Goal: Check status: Check status

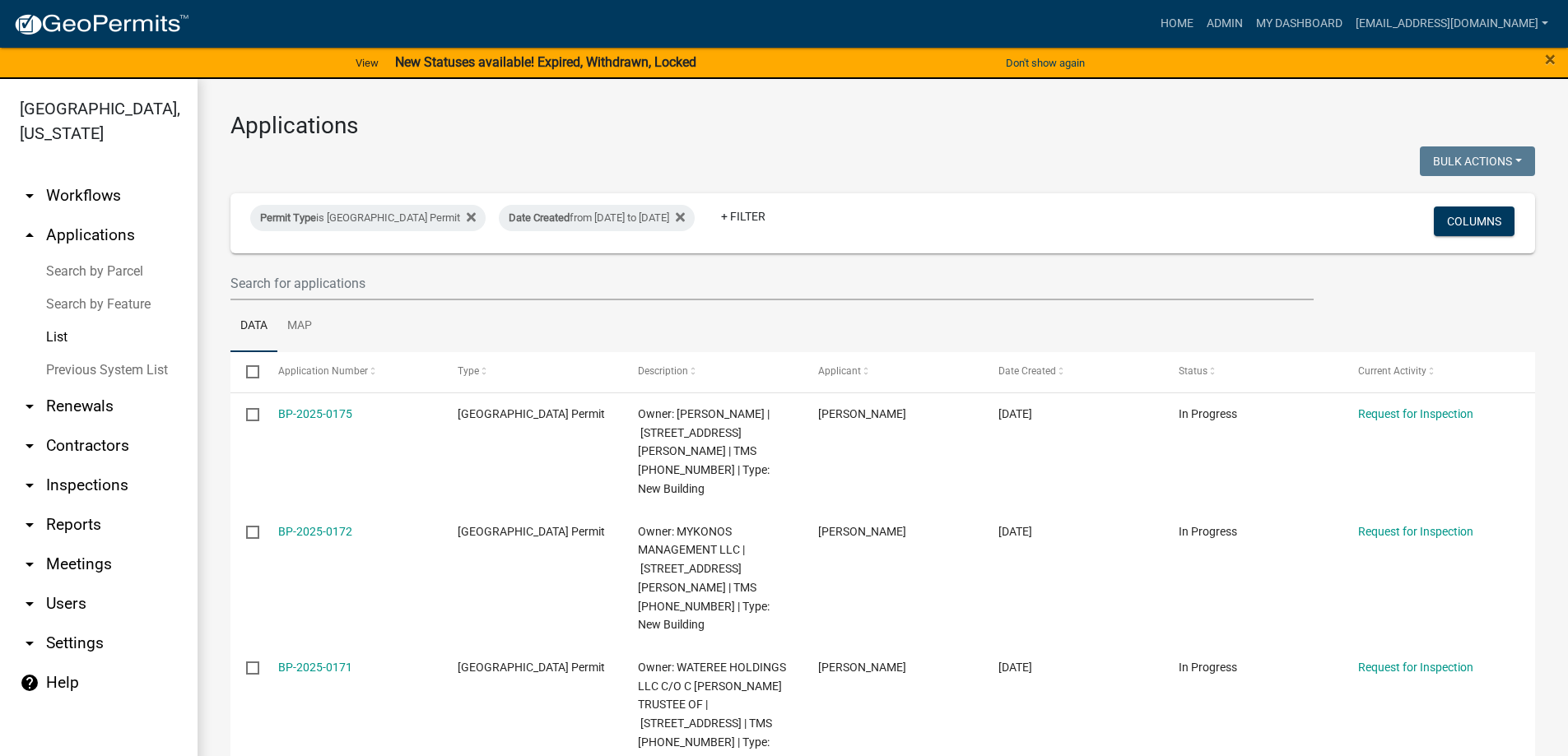
select select "3: 100"
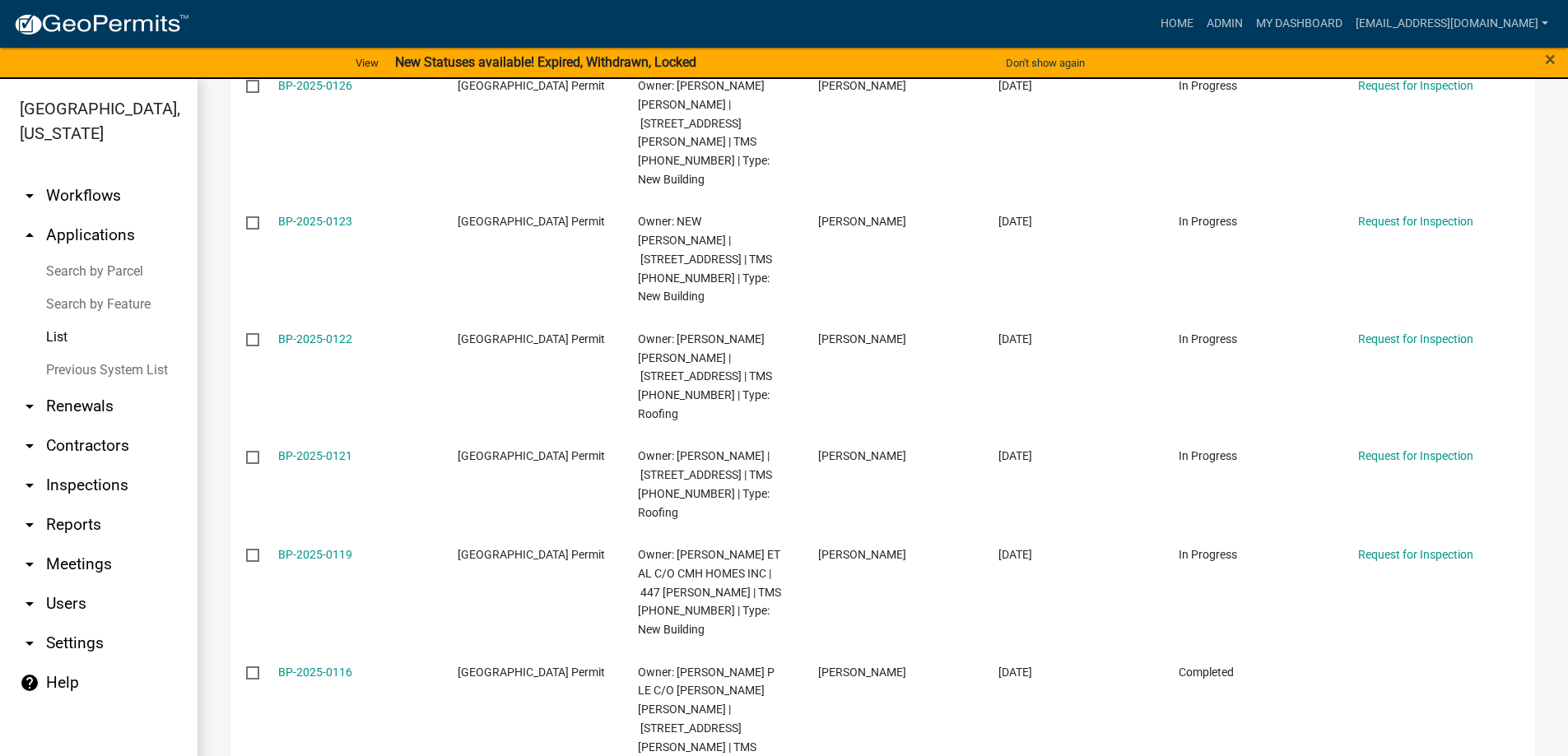
scroll to position [6498, 0]
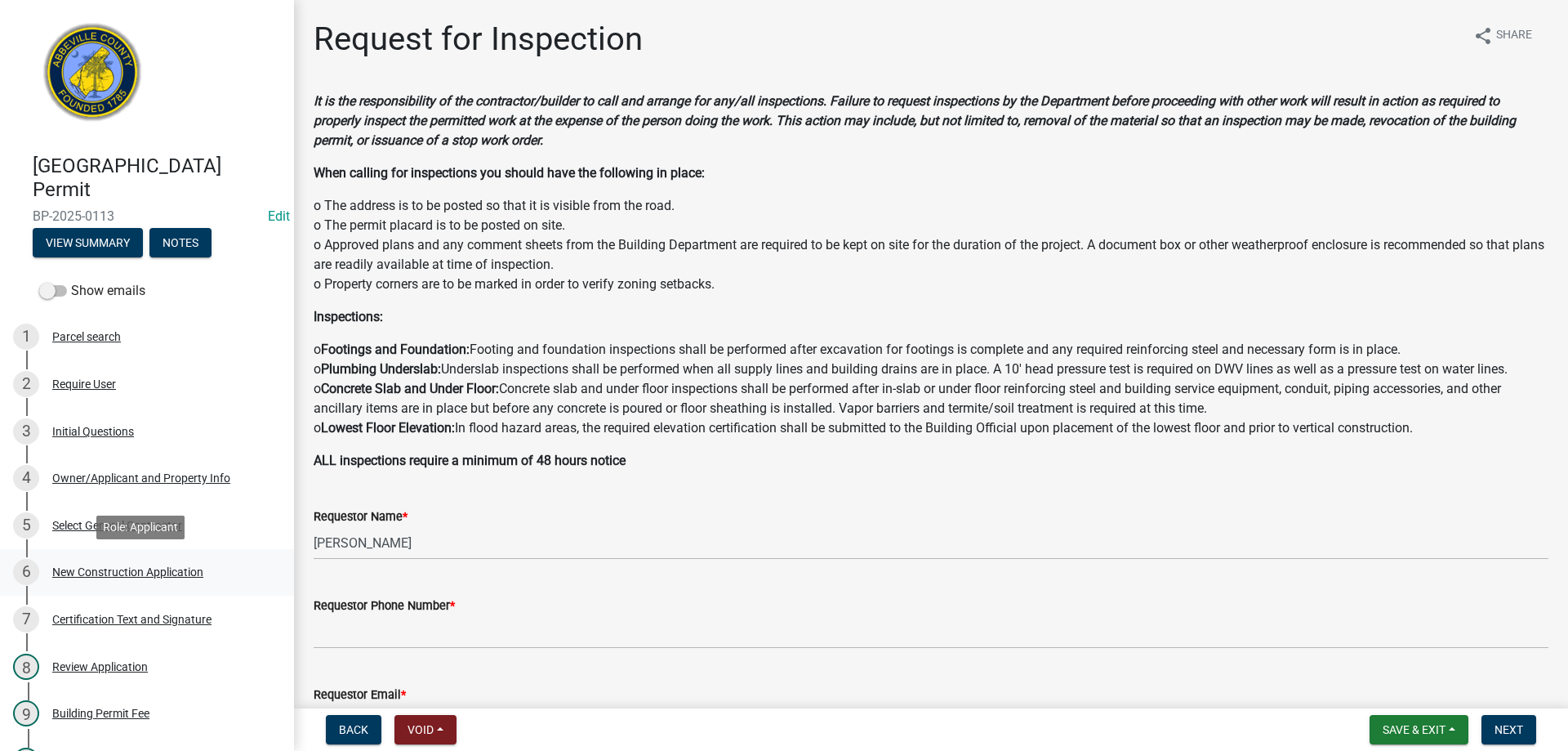
click at [62, 567] on div "New Construction Application" at bounding box center [127, 572] width 151 height 11
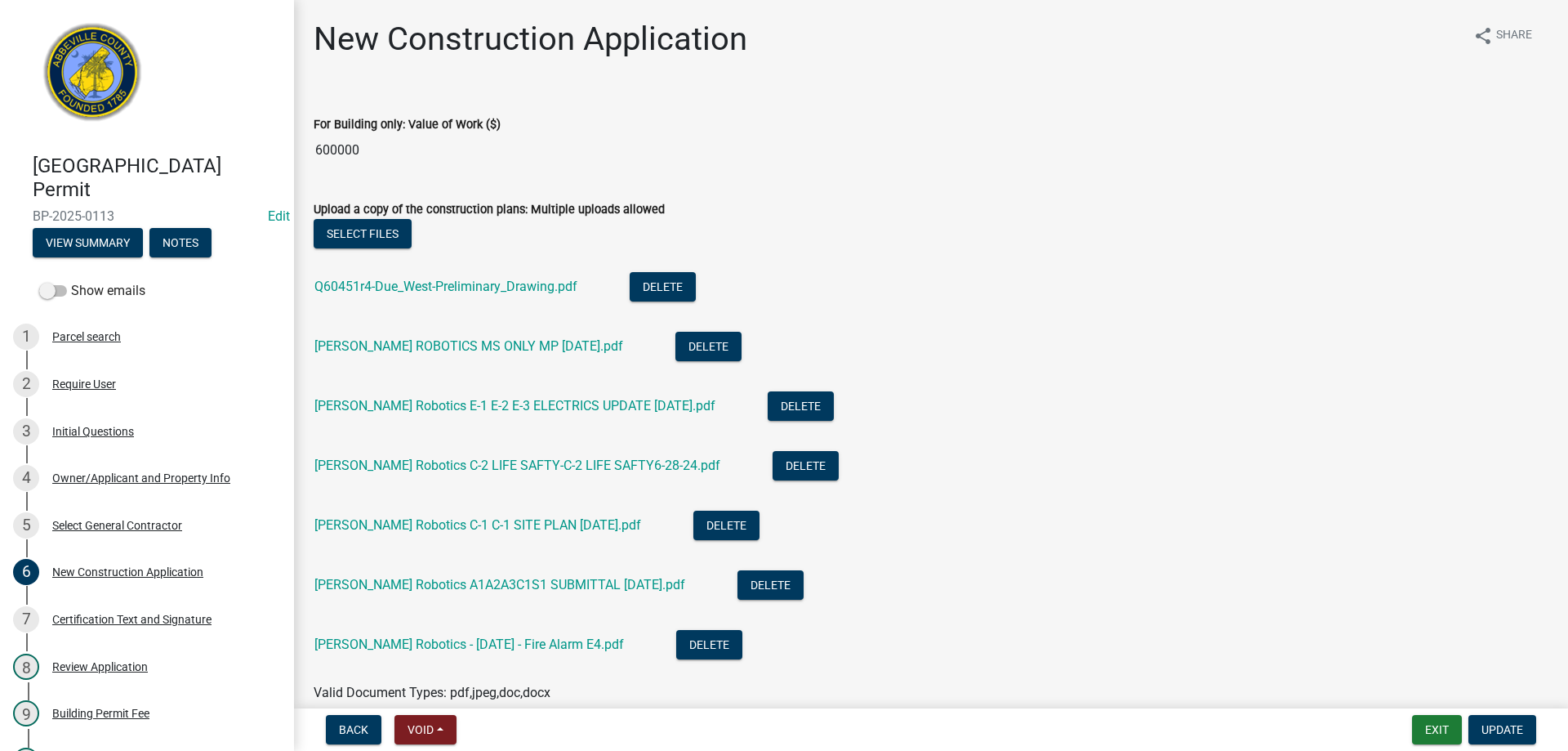
drag, startPoint x: 366, startPoint y: 152, endPoint x: 308, endPoint y: 149, distance: 58.1
click at [308, 149] on div "For Building only: Value of Work ($) 600000" at bounding box center [931, 129] width 1259 height 75
click at [368, 284] on link "Q60451r4-Due_West-Preliminary_Drawing.pdf" at bounding box center [445, 286] width 263 height 16
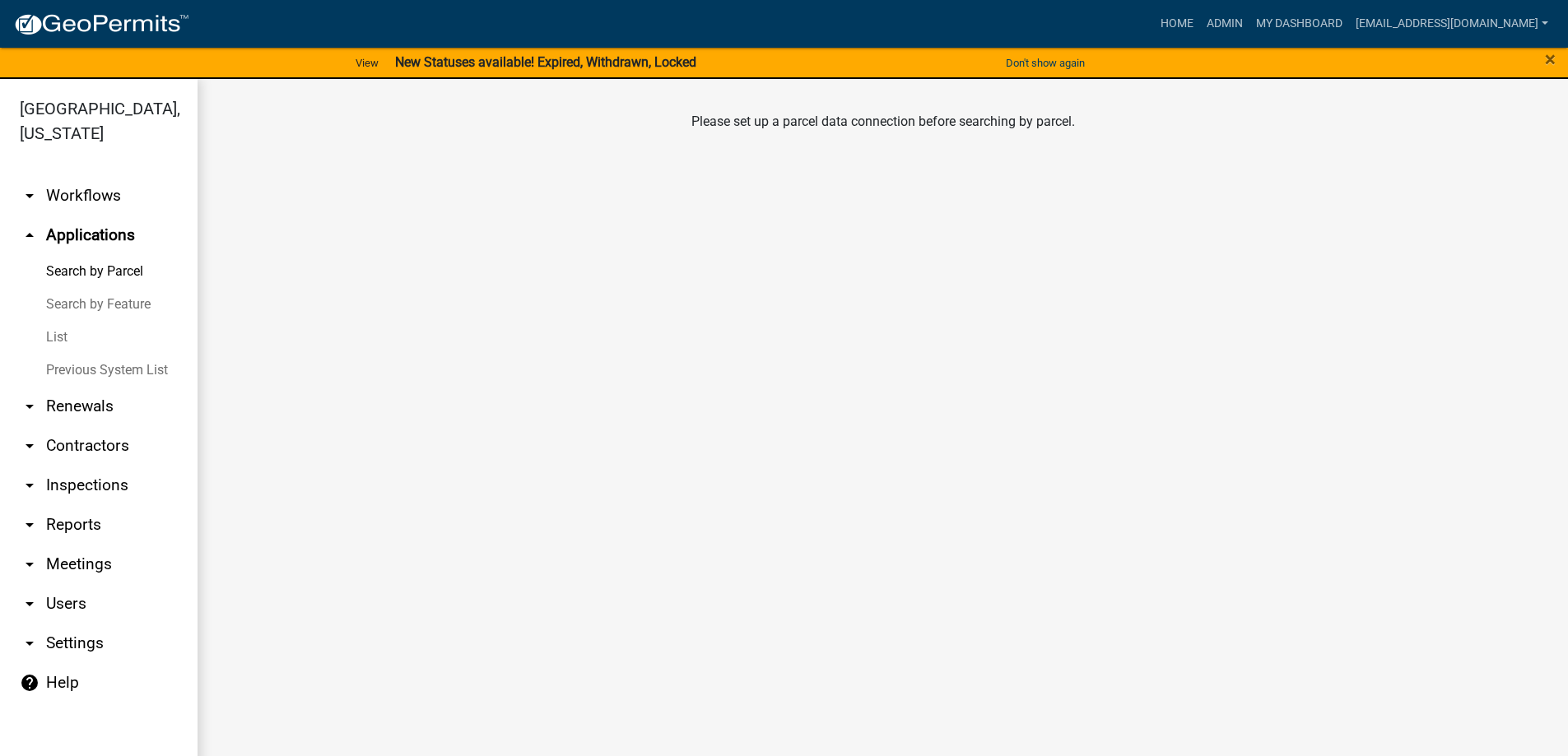
click at [64, 335] on link "List" at bounding box center [98, 336] width 197 height 33
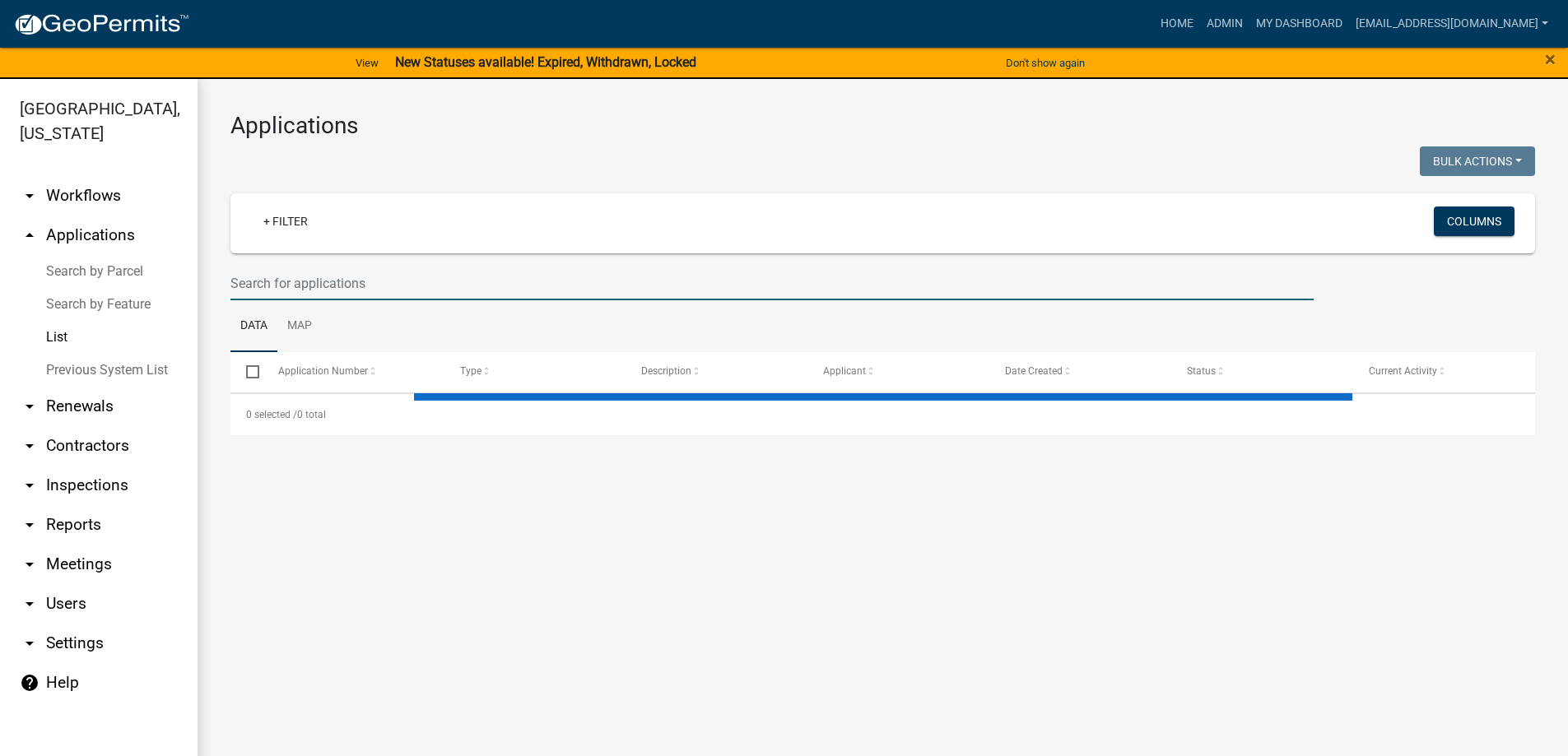
click at [339, 278] on input "text" at bounding box center [771, 283] width 1083 height 34
type input "60 S"
select select "3: 100"
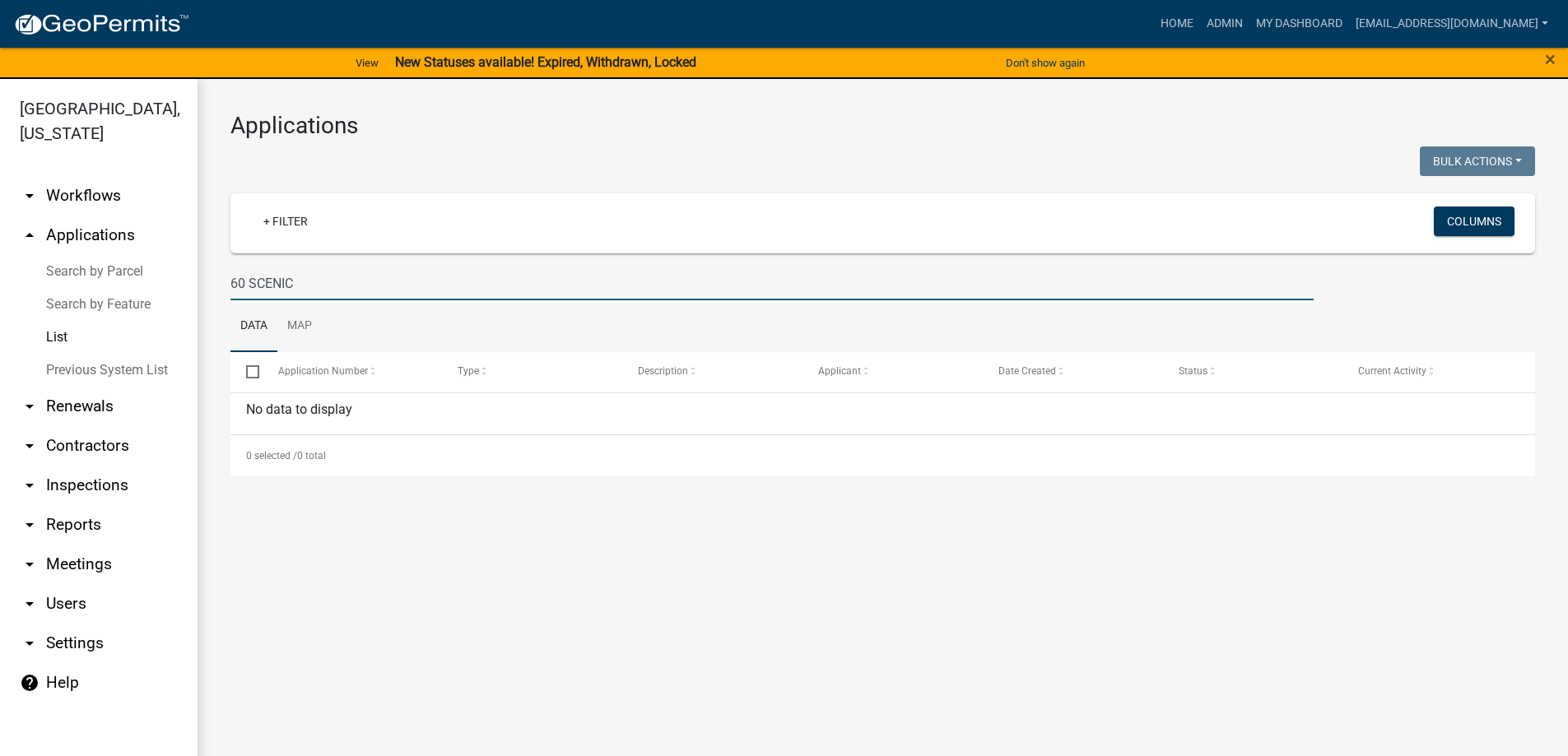
drag, startPoint x: 299, startPoint y: 281, endPoint x: 180, endPoint y: 273, distance: 119.3
click at [180, 273] on div "Abbeville County, South Carolina arrow_drop_down Workflows List arrow_drop_up A…" at bounding box center [784, 428] width 1568 height 697
paste input "122-00-00-155"
type input "122-00-00-155"
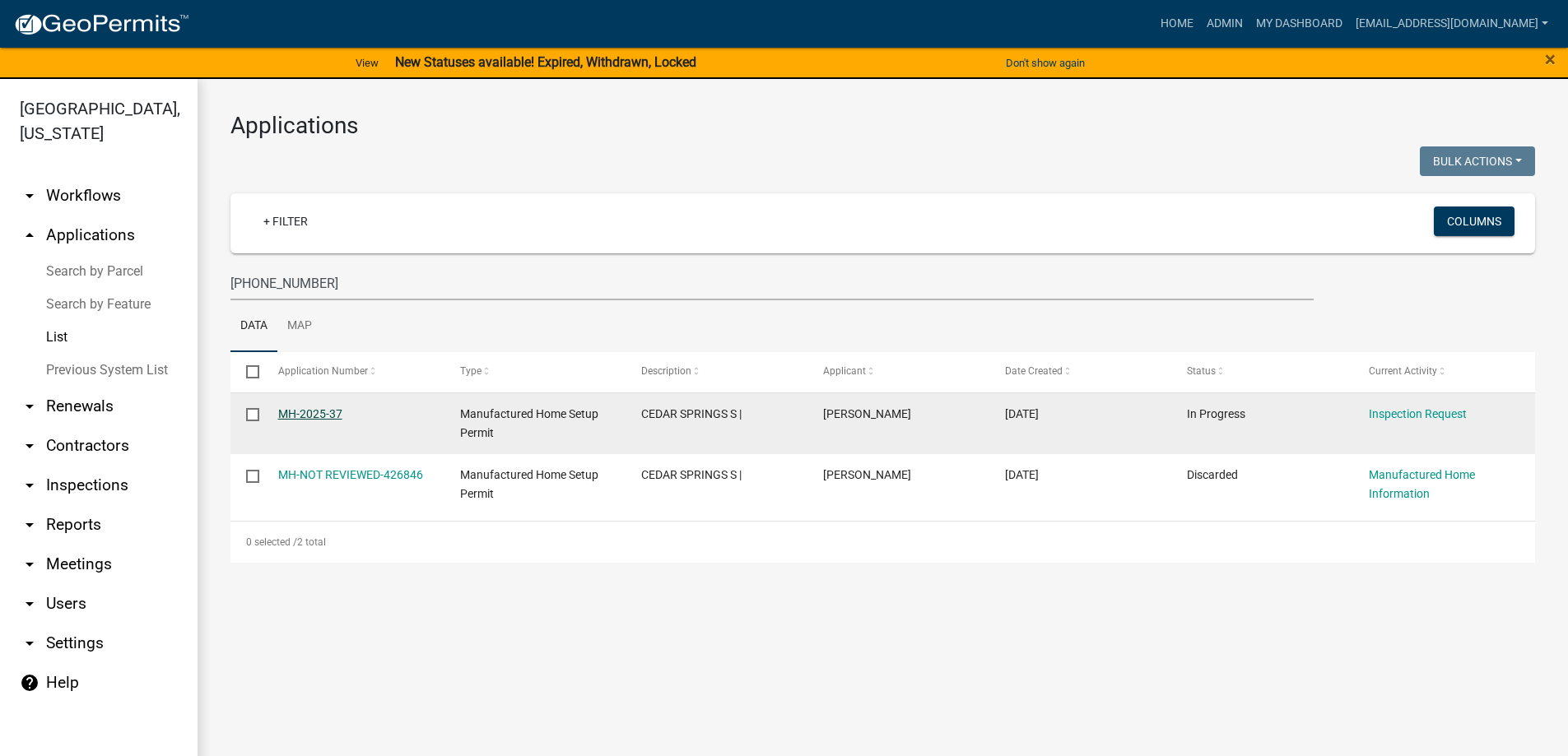
click at [291, 416] on link "MH-2025-37" at bounding box center [310, 414] width 65 height 13
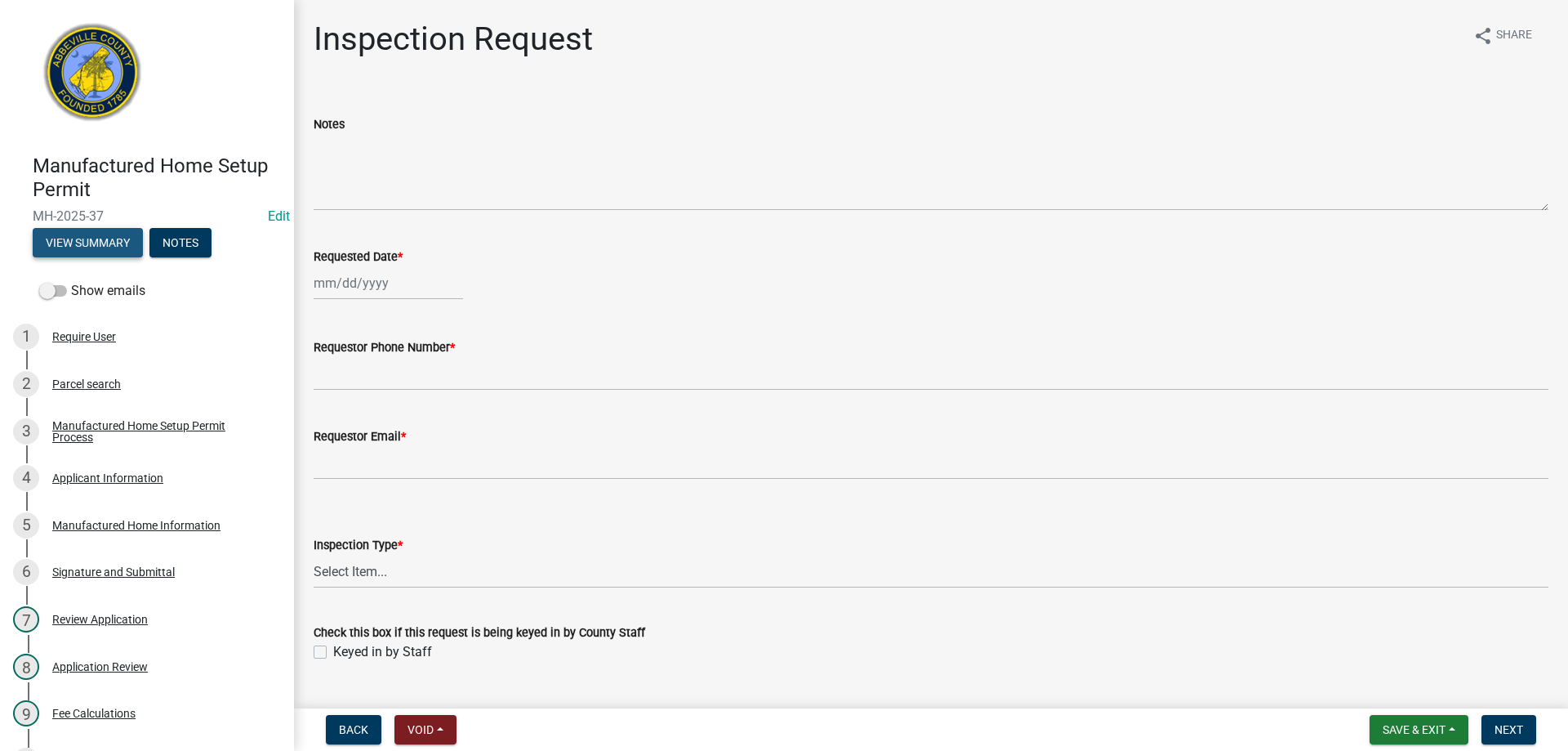
click at [113, 239] on button "View Summary" at bounding box center [87, 243] width 110 height 30
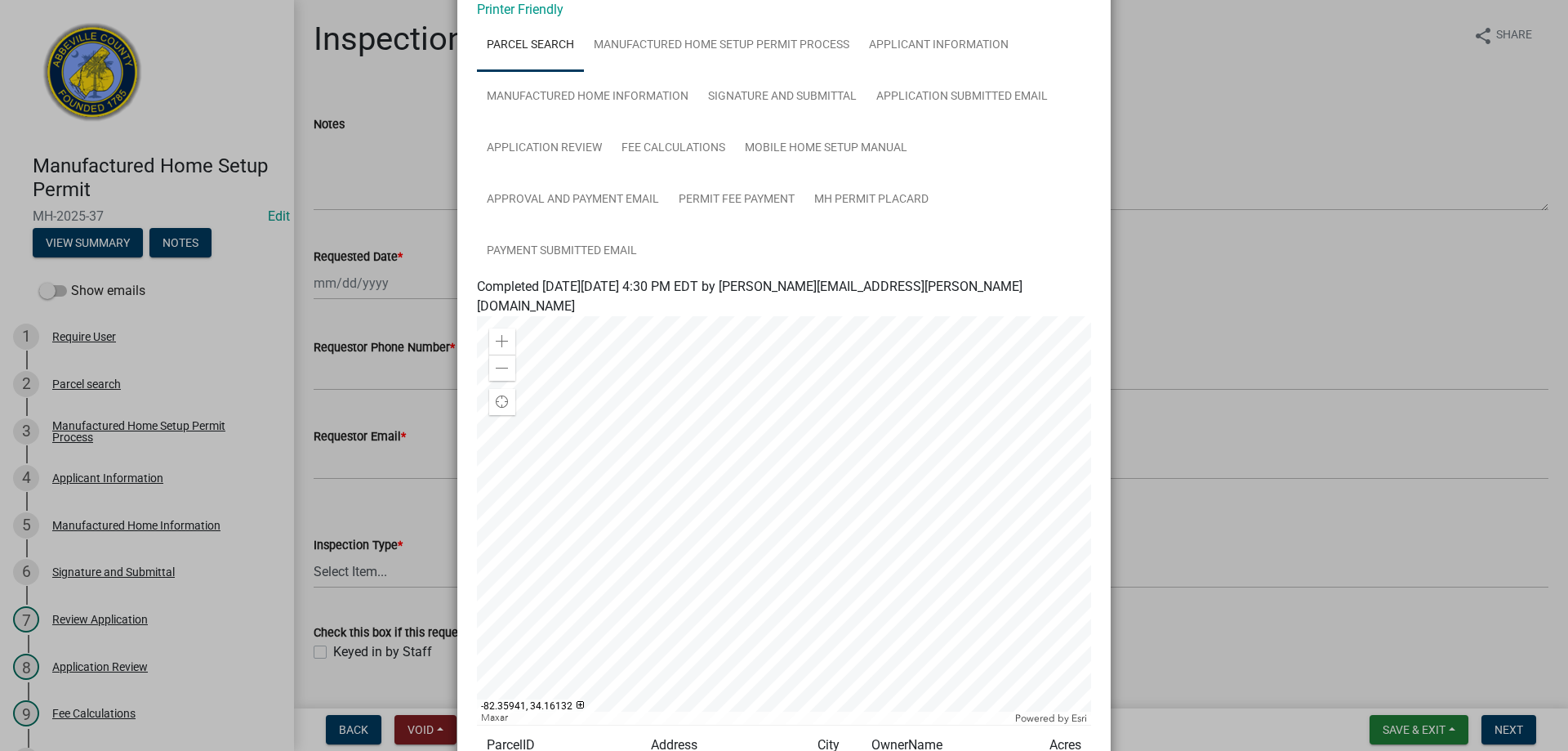
scroll to position [163, 0]
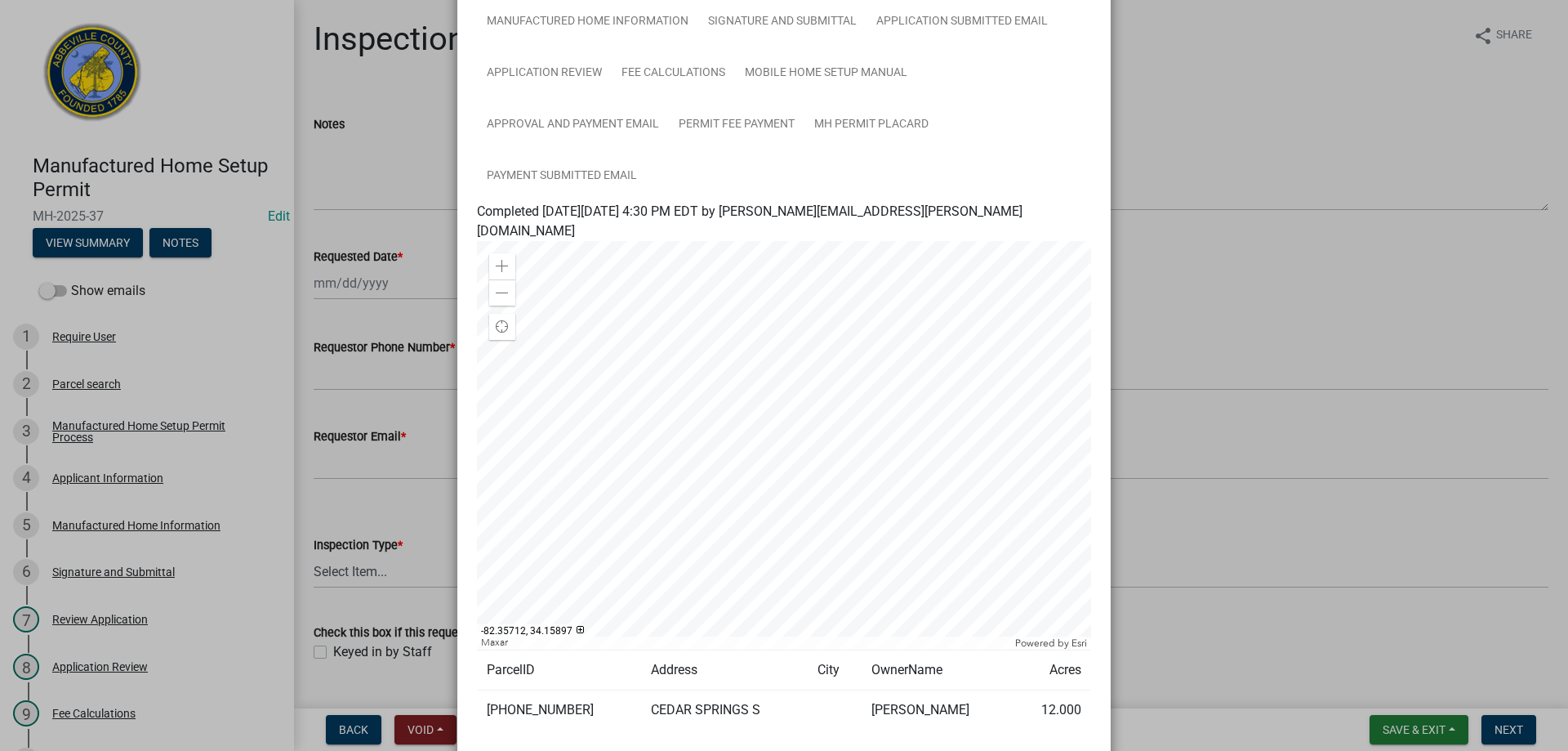
click at [1234, 356] on ngb-modal-window "Summary × Printer Friendly Parcel search Manufactured Home Setup Permit Process…" at bounding box center [784, 375] width 1568 height 751
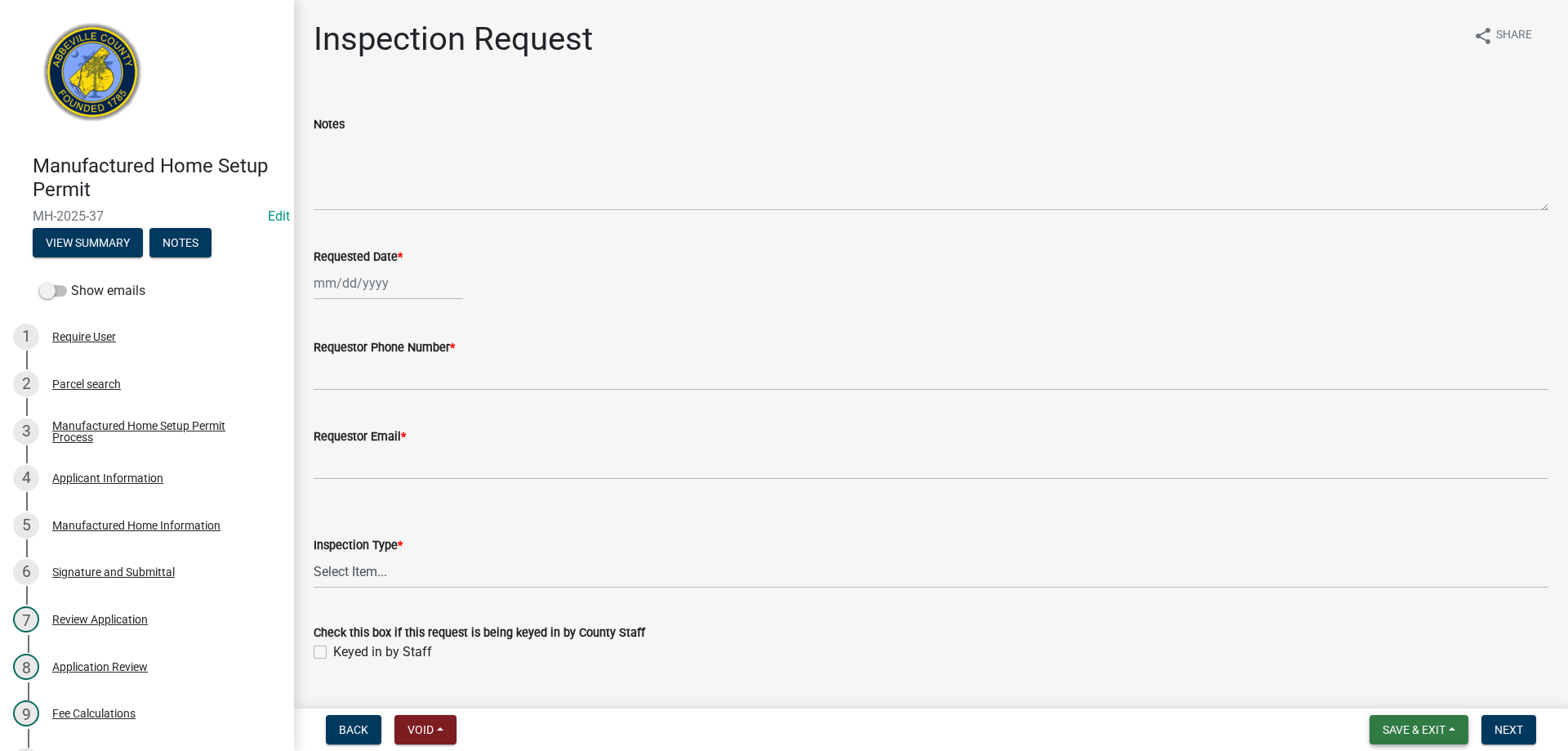
click at [1418, 721] on button "Save & Exit" at bounding box center [1419, 730] width 99 height 30
click at [1411, 687] on button "Save & Exit" at bounding box center [1403, 687] width 131 height 39
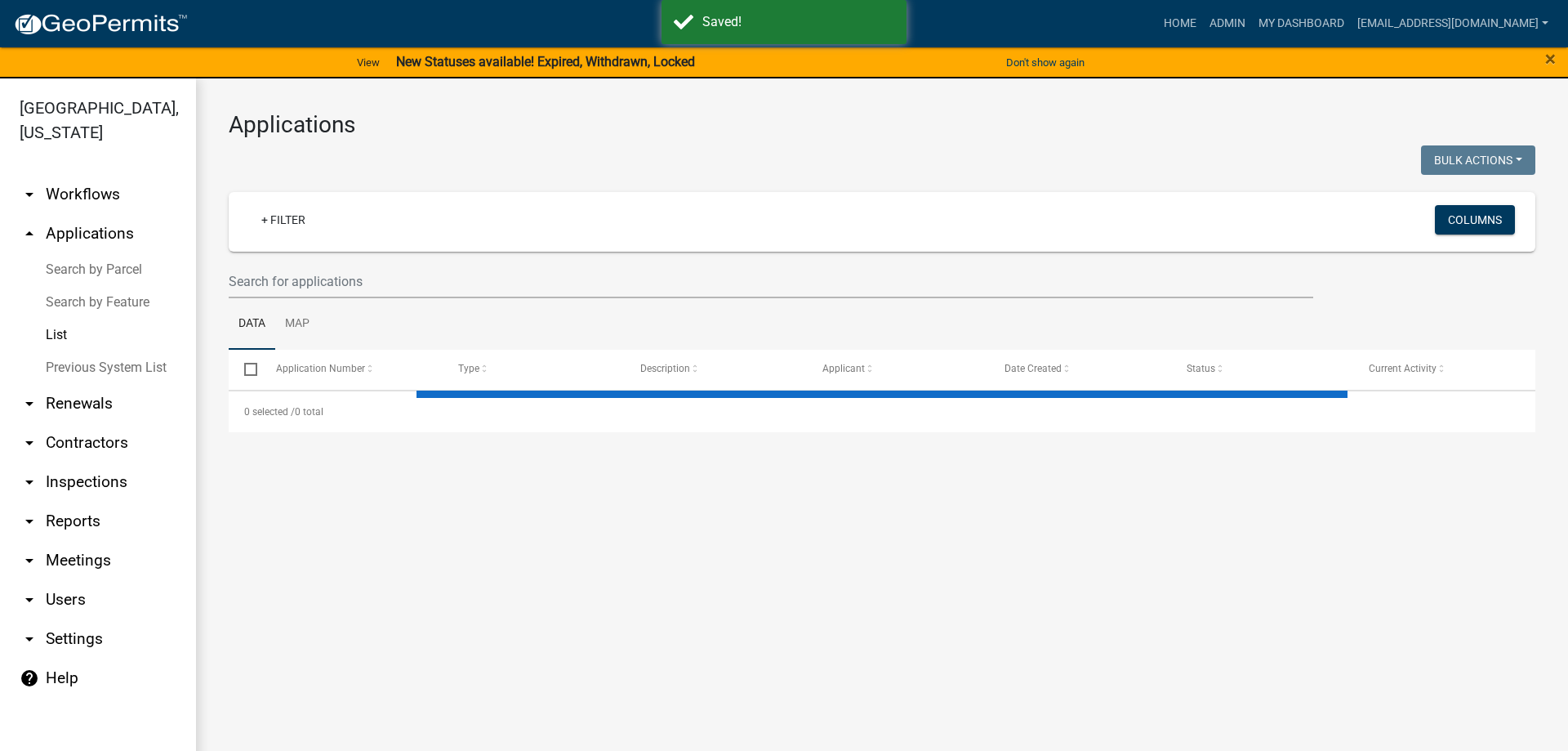
select select "3: 100"
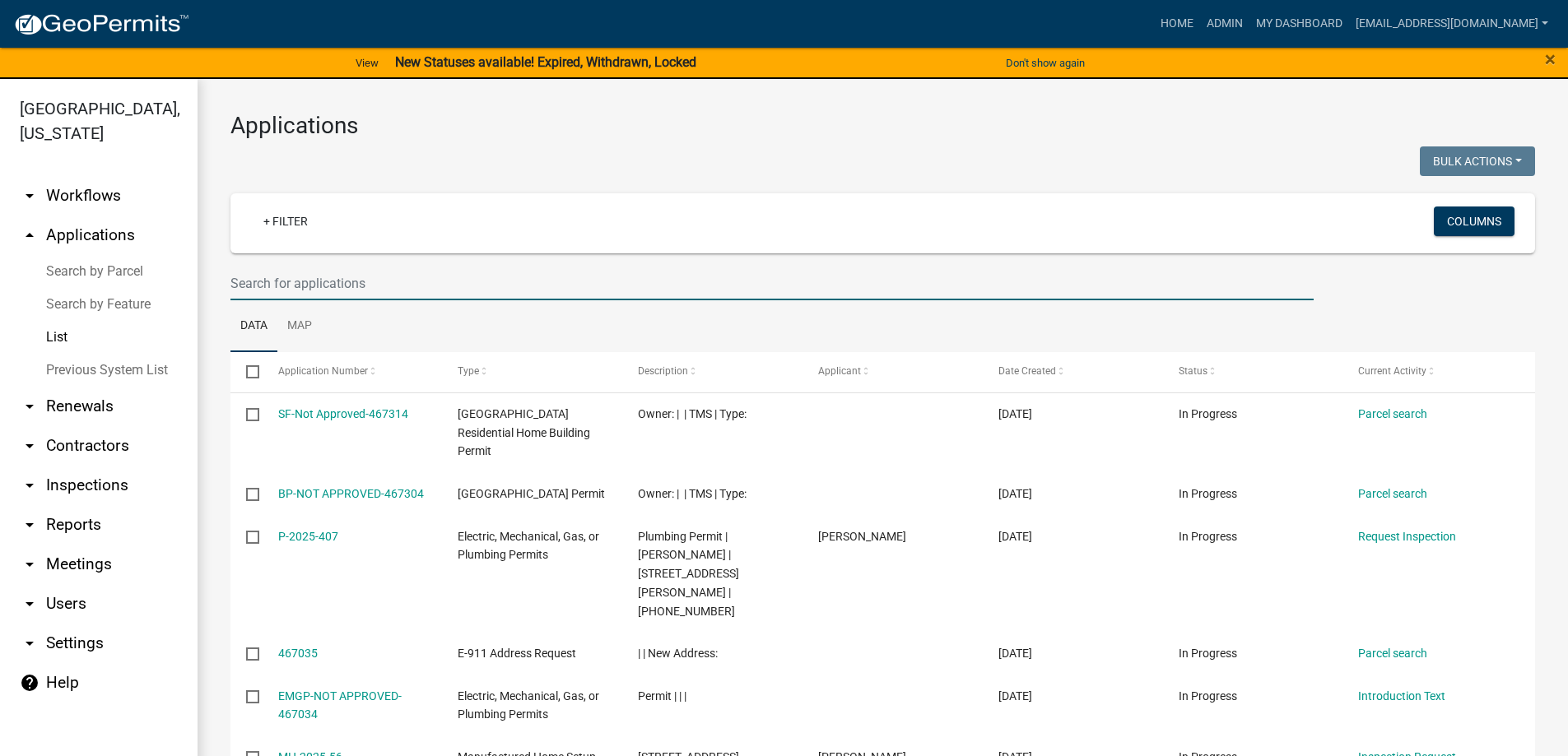
click at [312, 276] on input "text" at bounding box center [771, 283] width 1083 height 34
click at [312, 279] on input "text" at bounding box center [771, 283] width 1083 height 34
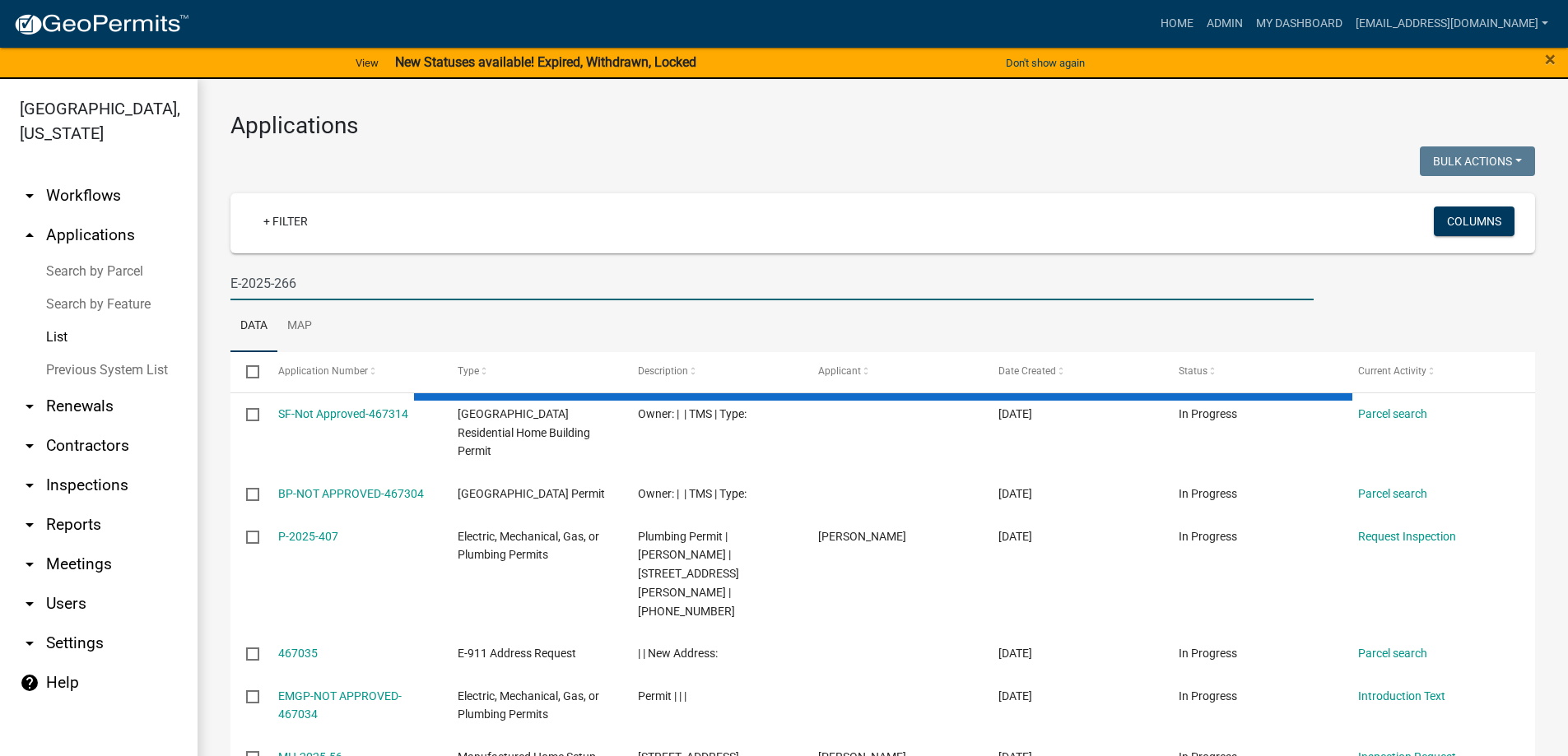
type input "E-2025-266"
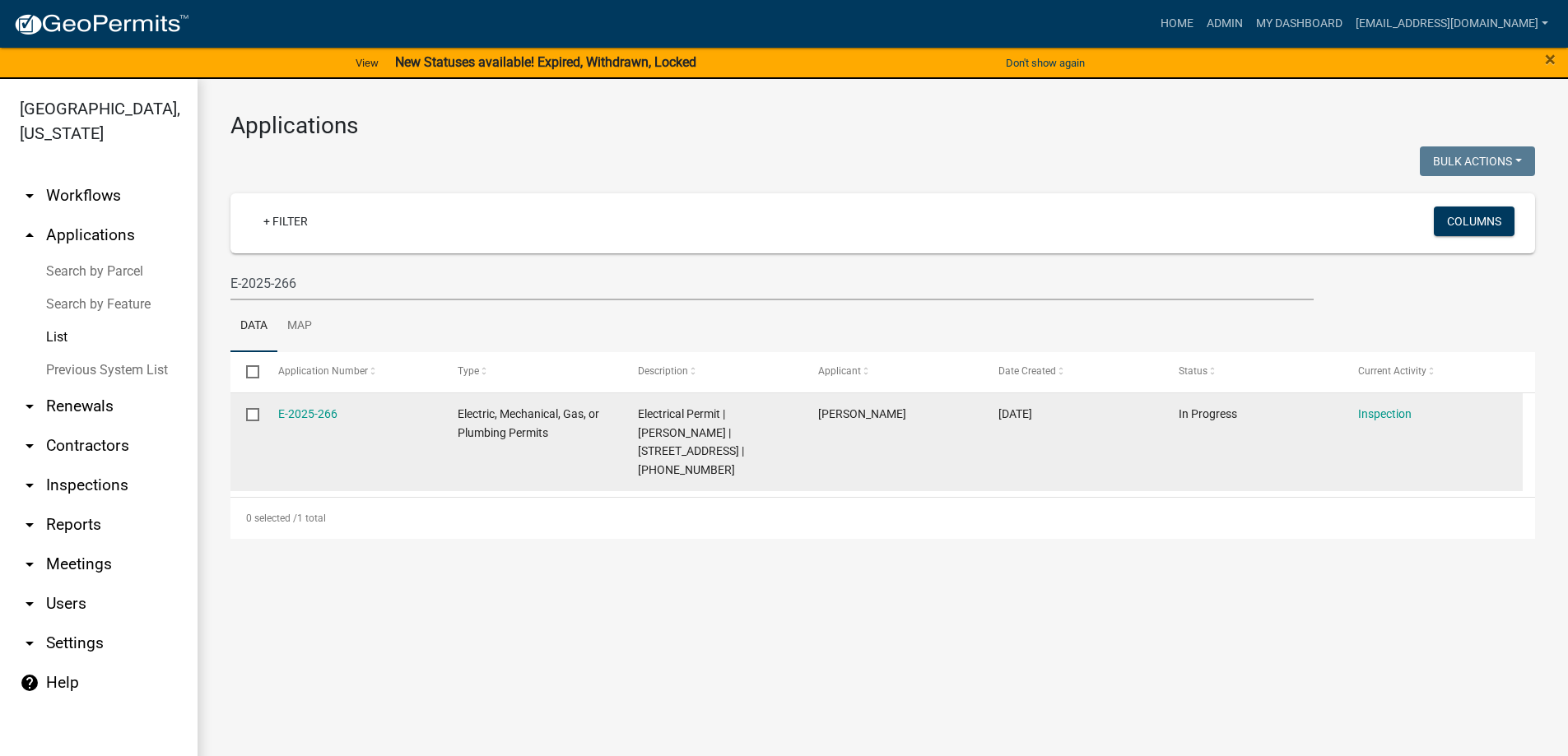
click at [265, 416] on datatable-body-cell "E-2025-266" at bounding box center [352, 443] width 180 height 99
click at [298, 416] on link "E-2025-266" at bounding box center [308, 414] width 59 height 13
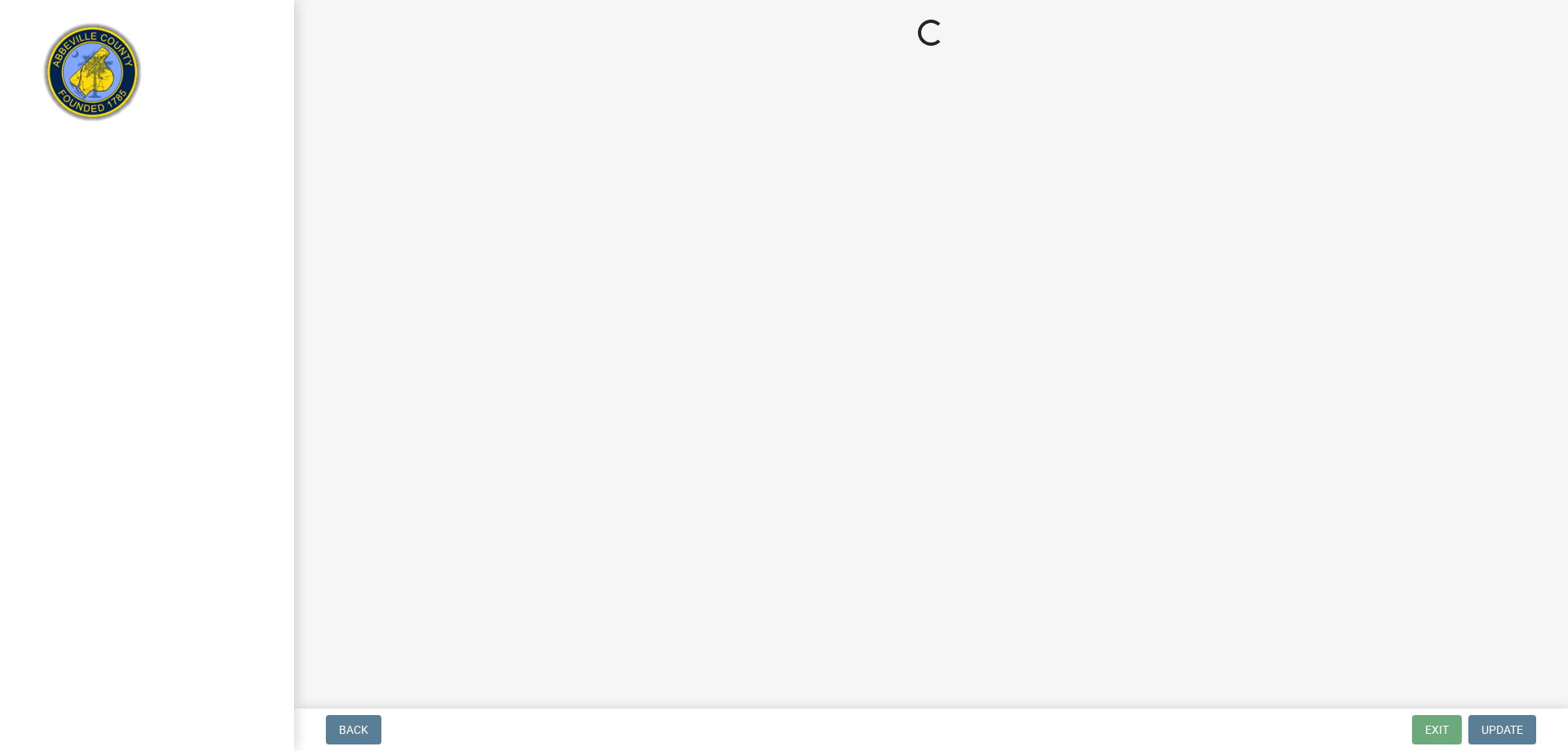
select select "896ec84b-7942-43b9-a78d-4f1554b7930c"
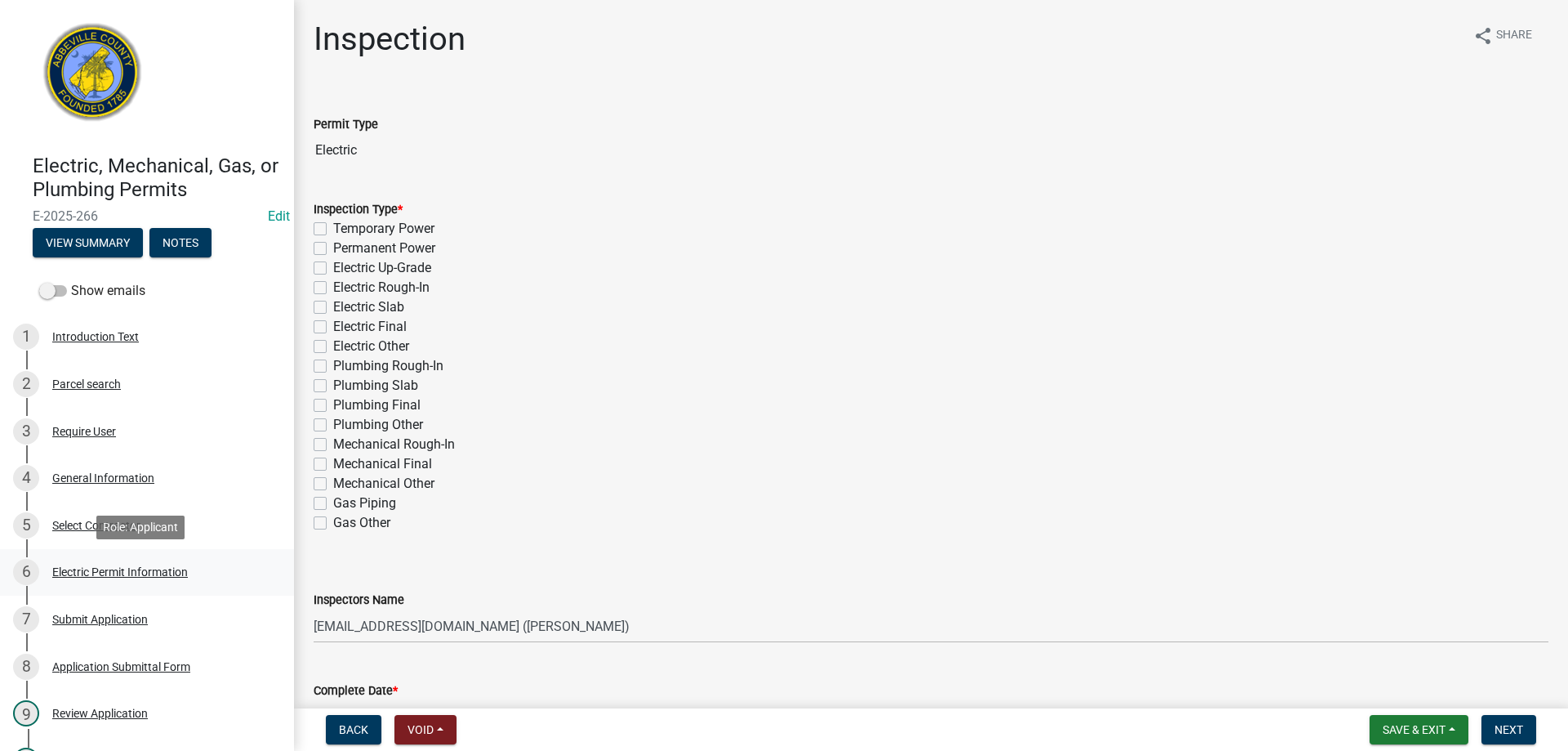
click at [78, 563] on div "6 Electric Permit Information" at bounding box center [140, 572] width 255 height 26
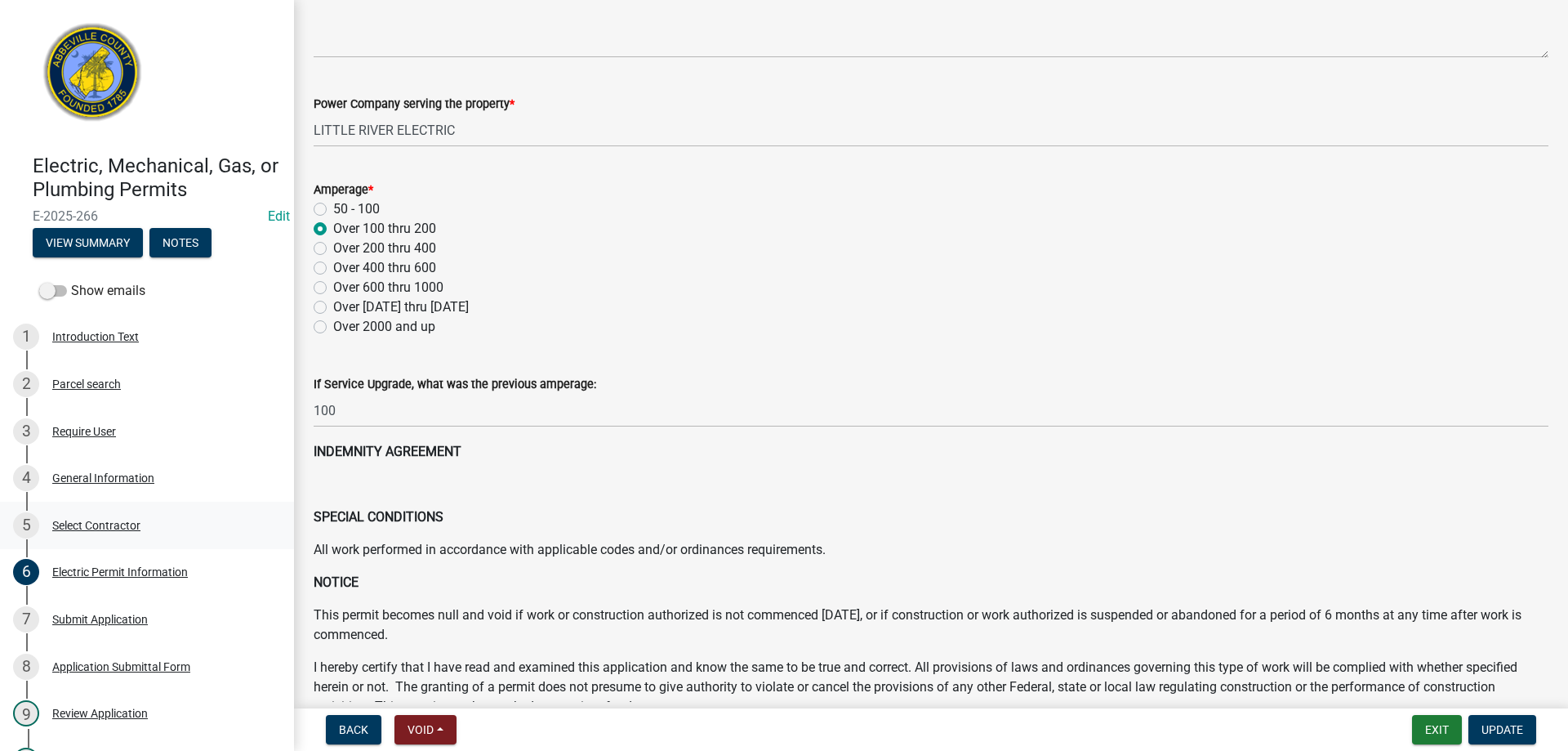
scroll to position [327, 0]
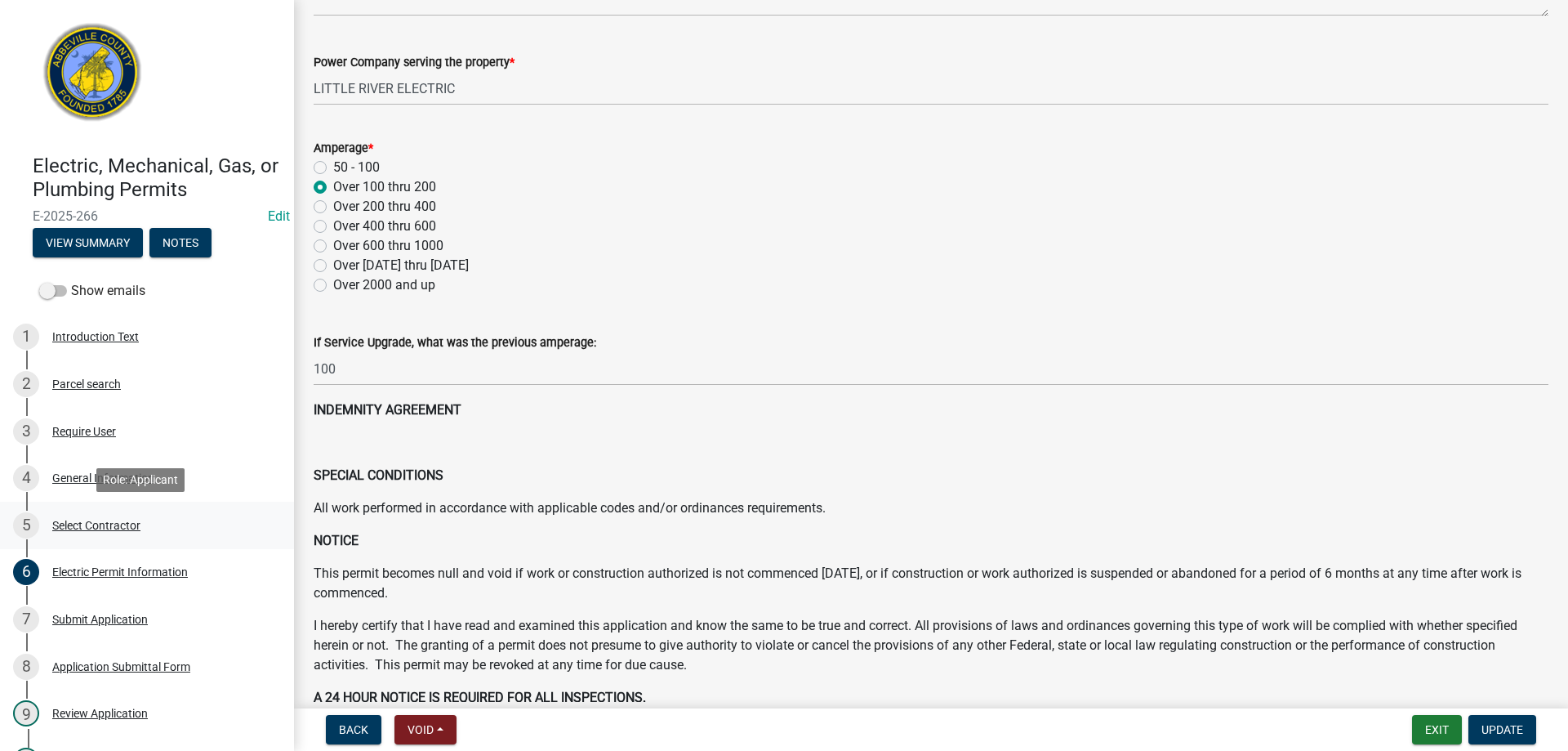
click at [111, 522] on div "Select Contractor" at bounding box center [96, 525] width 88 height 11
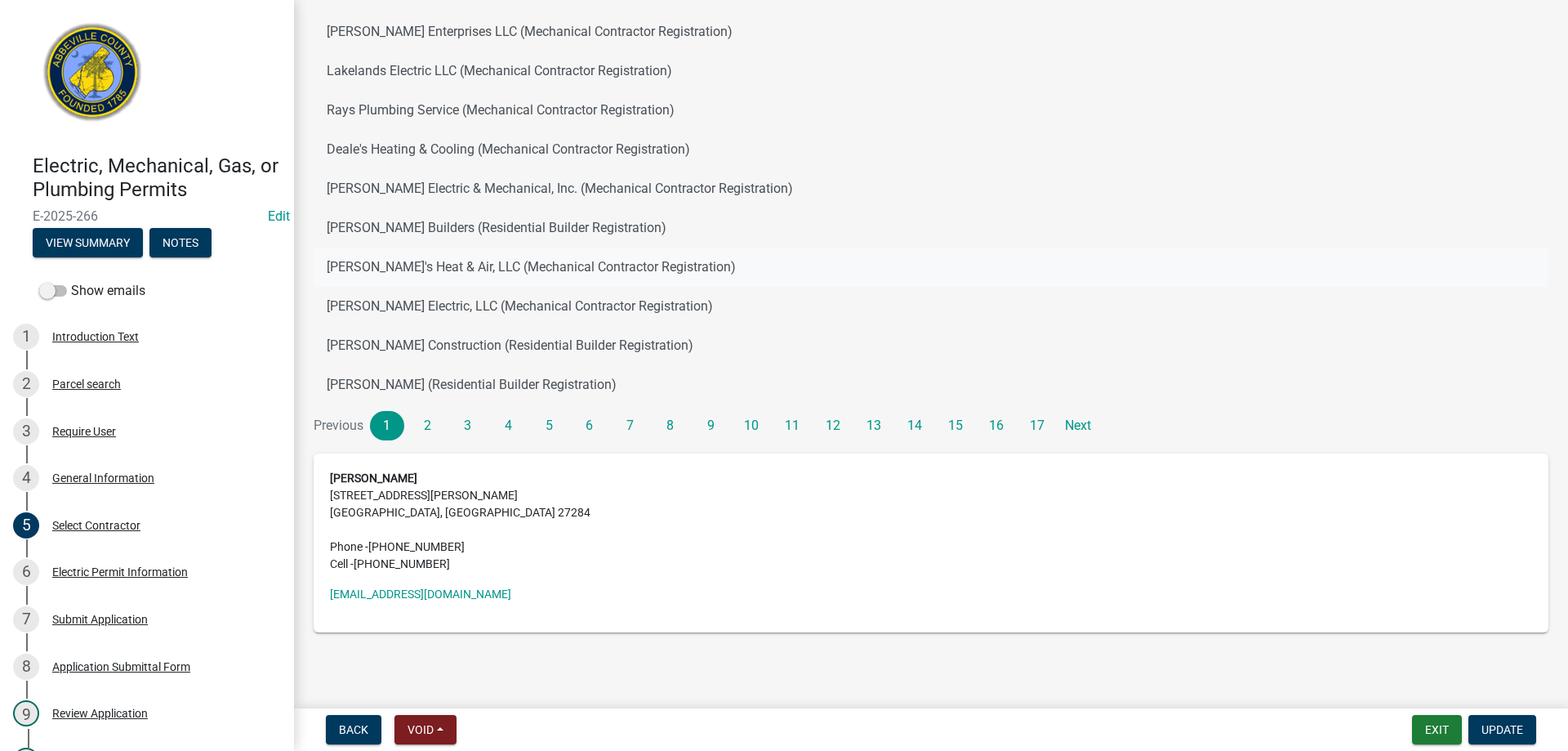
scroll to position [228, 0]
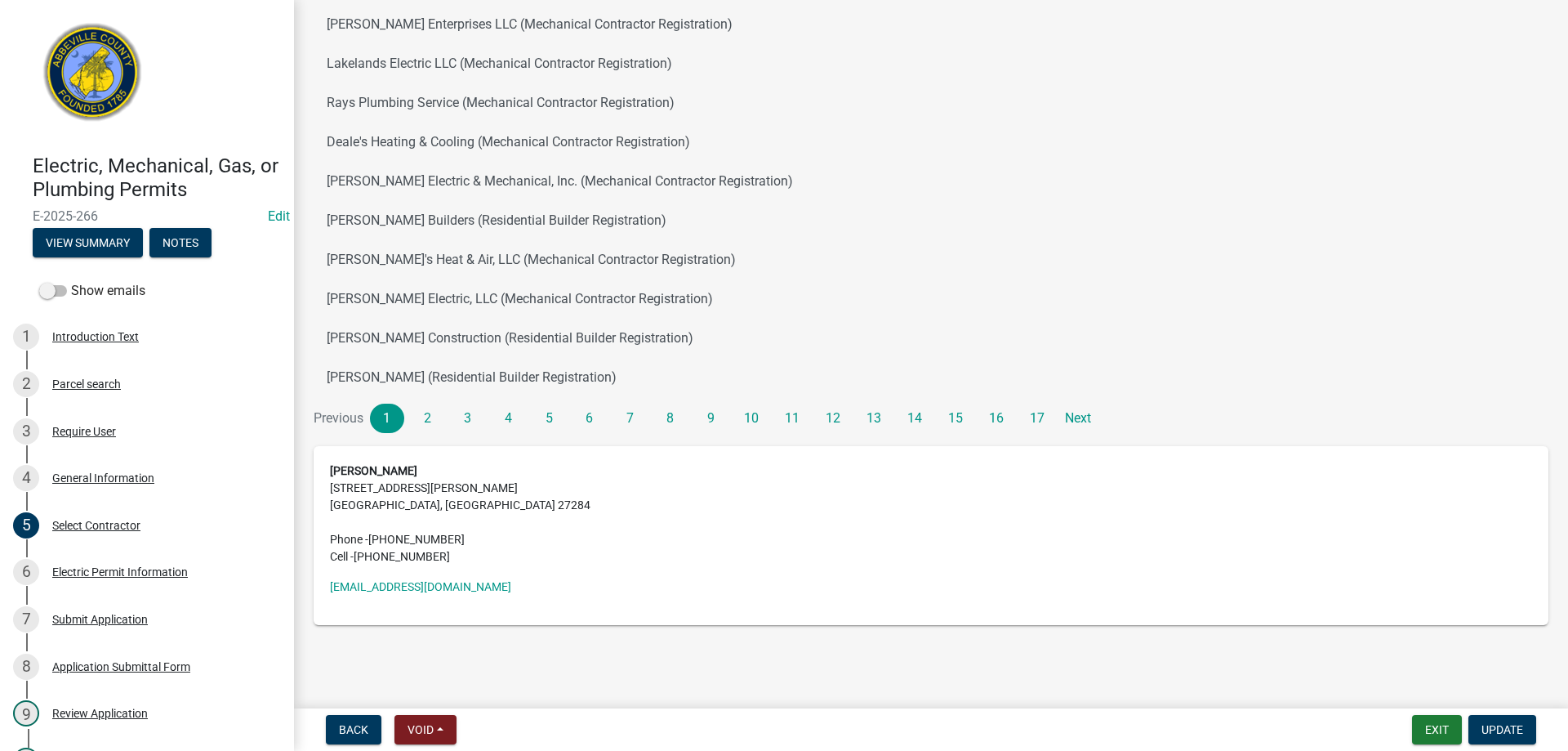
drag, startPoint x: 441, startPoint y: 708, endPoint x: 497, endPoint y: 783, distance: 93.6
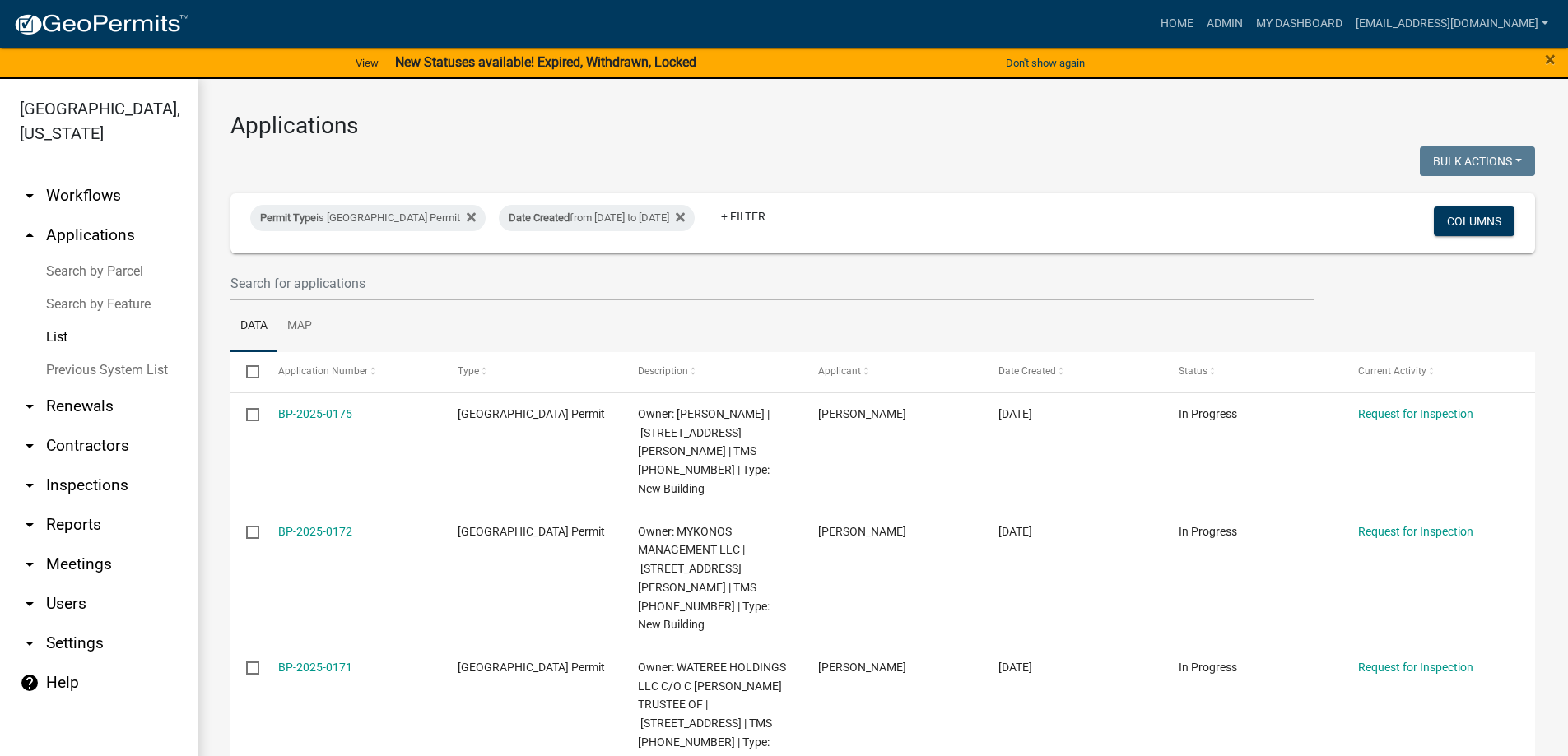
select select "3: 100"
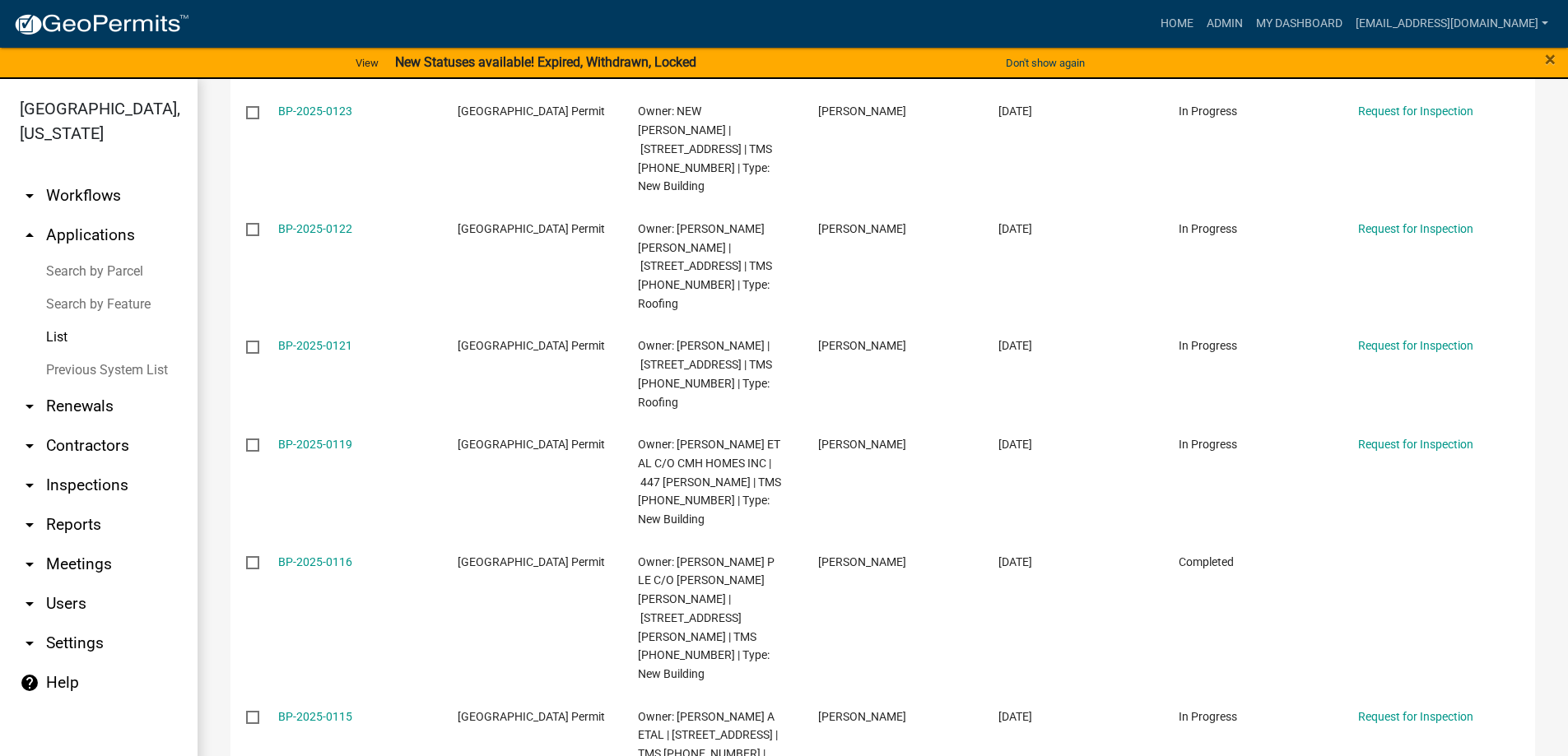
scroll to position [6663, 0]
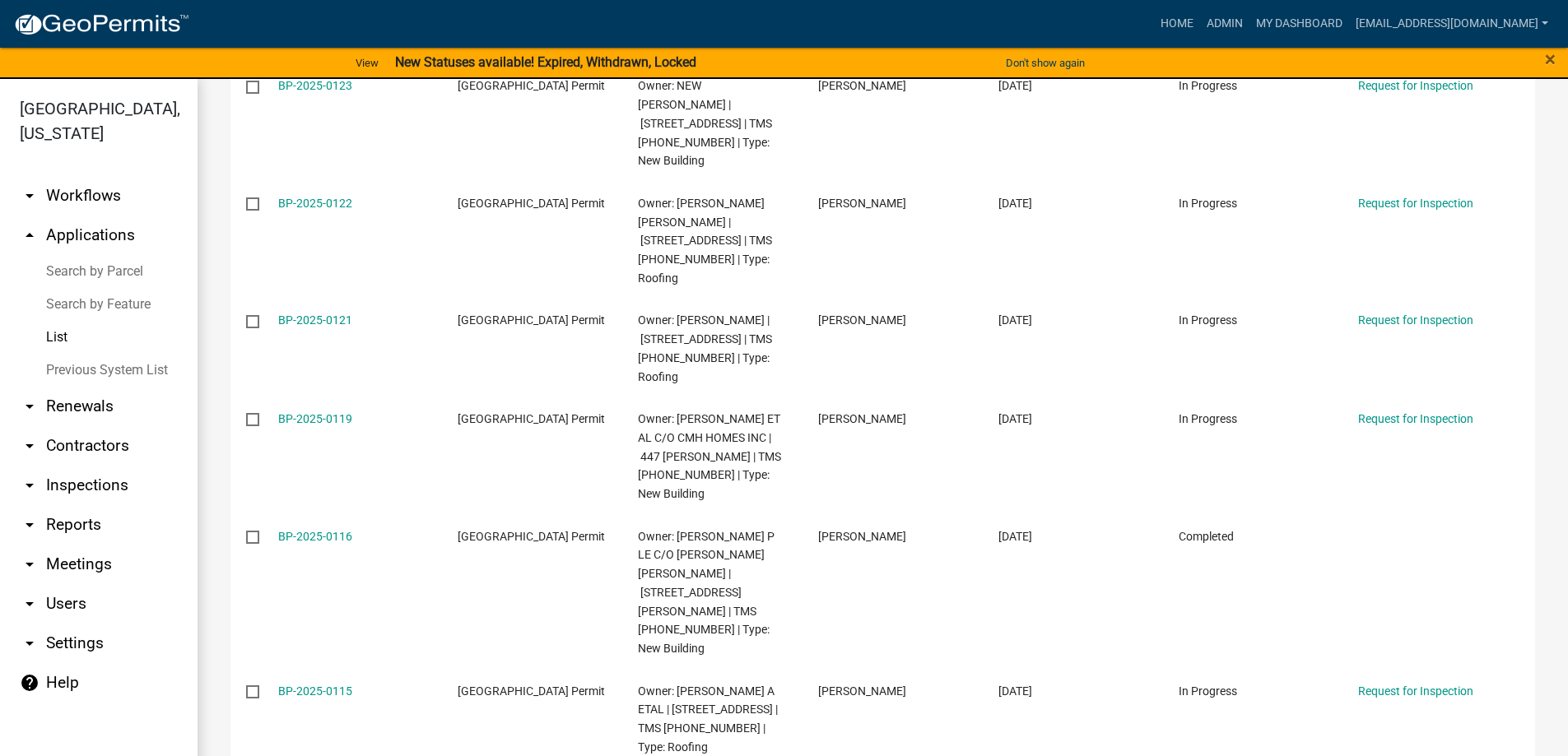
drag, startPoint x: 324, startPoint y: 98, endPoint x: 372, endPoint y: 25, distance: 87.4
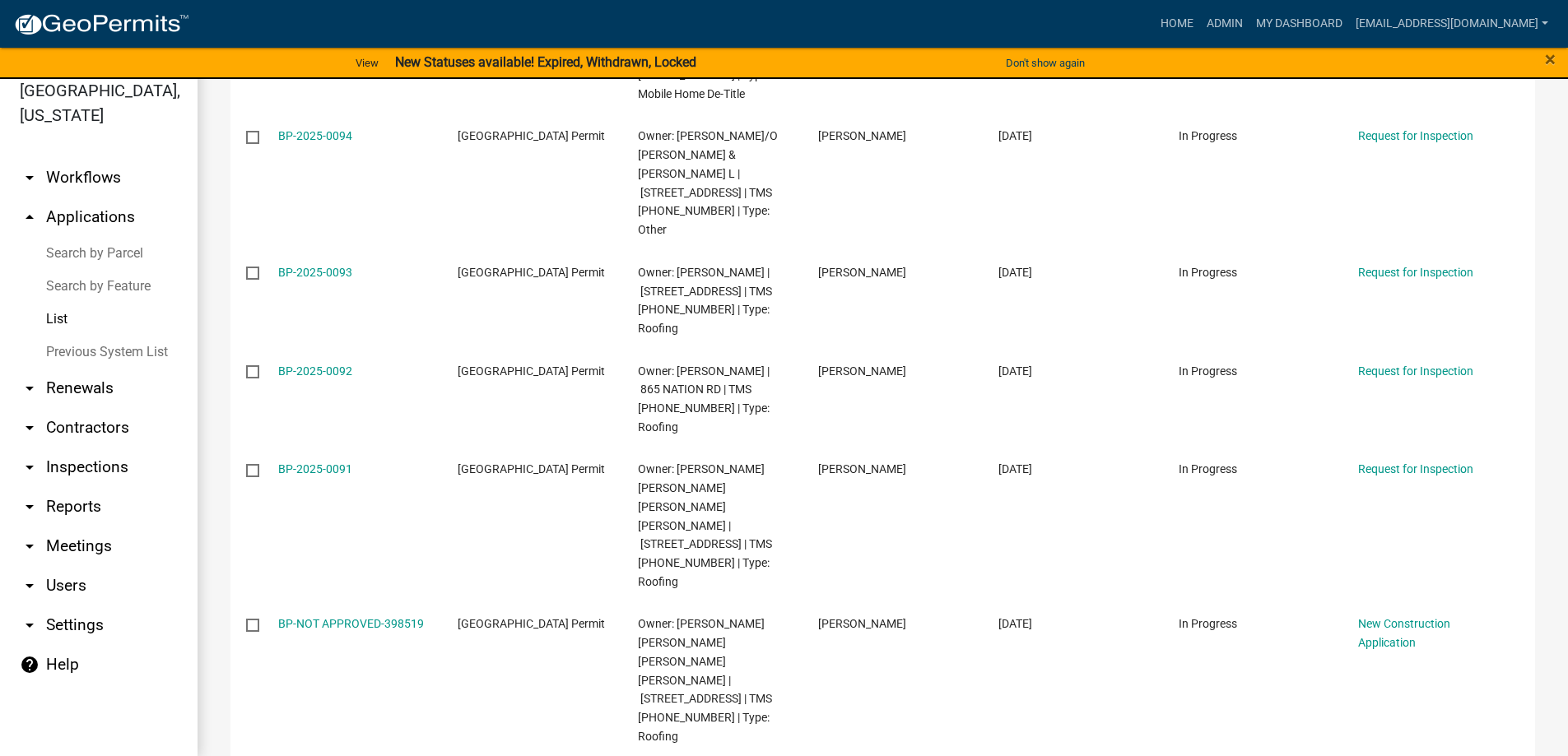
scroll to position [20, 0]
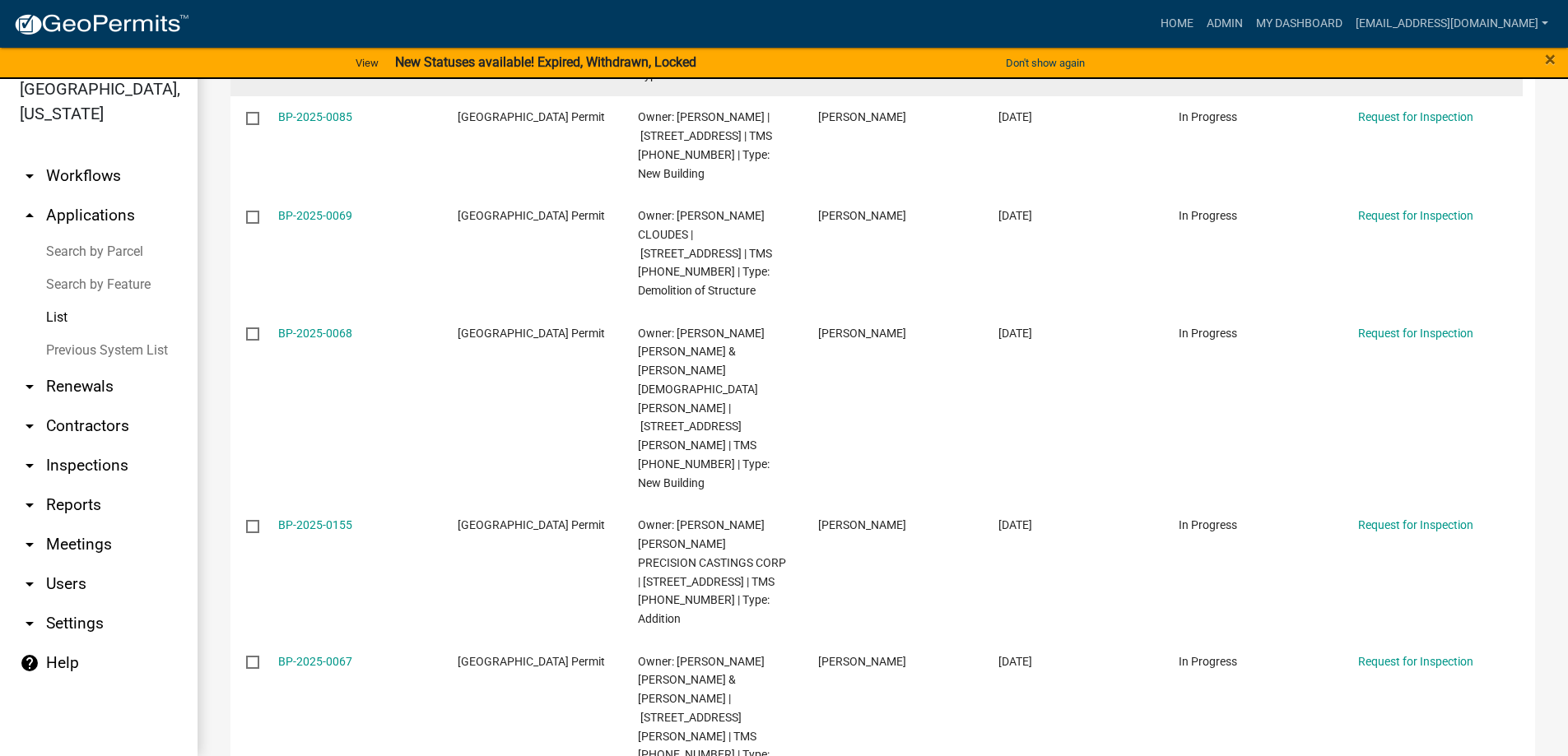
scroll to position [987, 0]
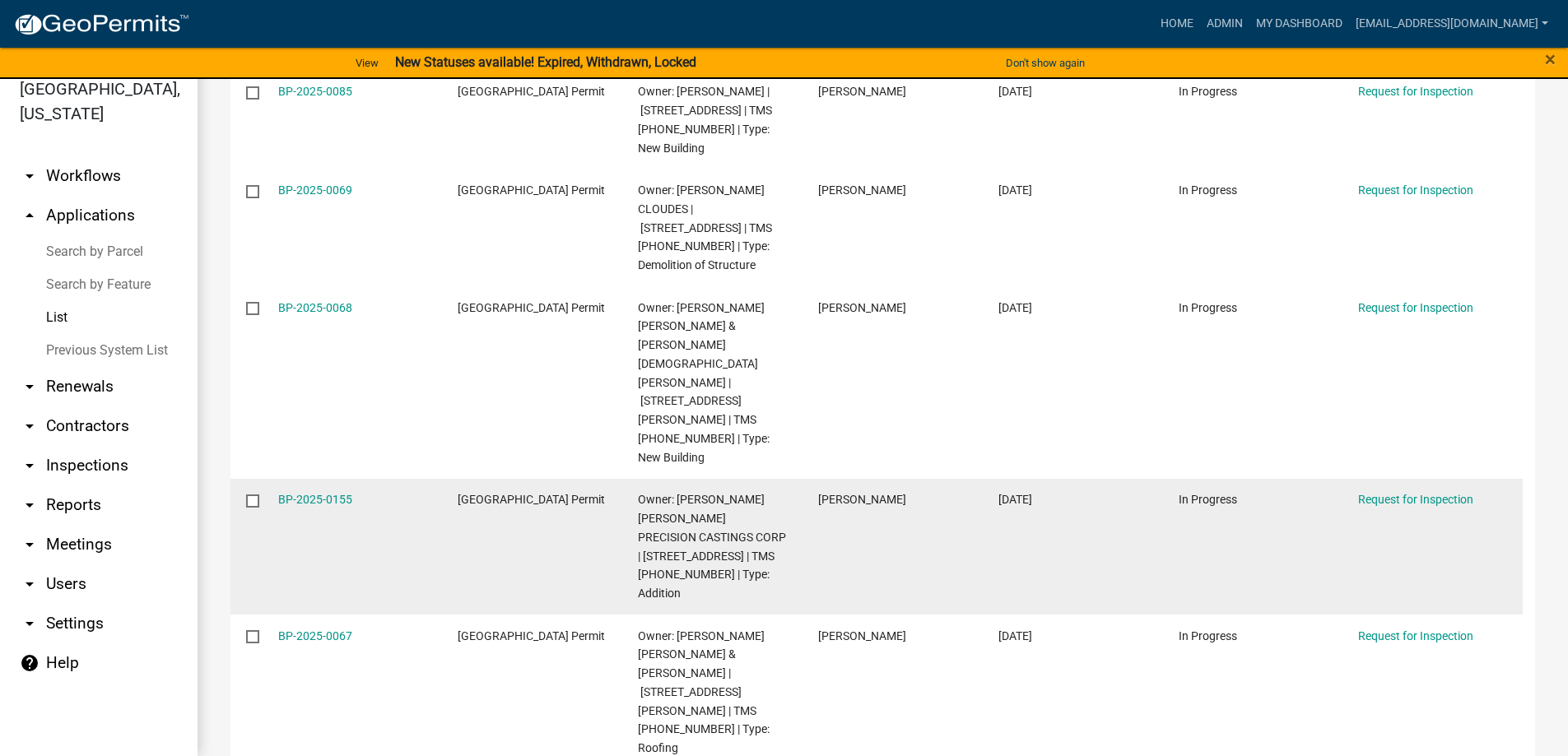
click at [557, 478] on datatable-body-cell "[GEOGRAPHIC_DATA] Permit" at bounding box center [532, 546] width 180 height 136
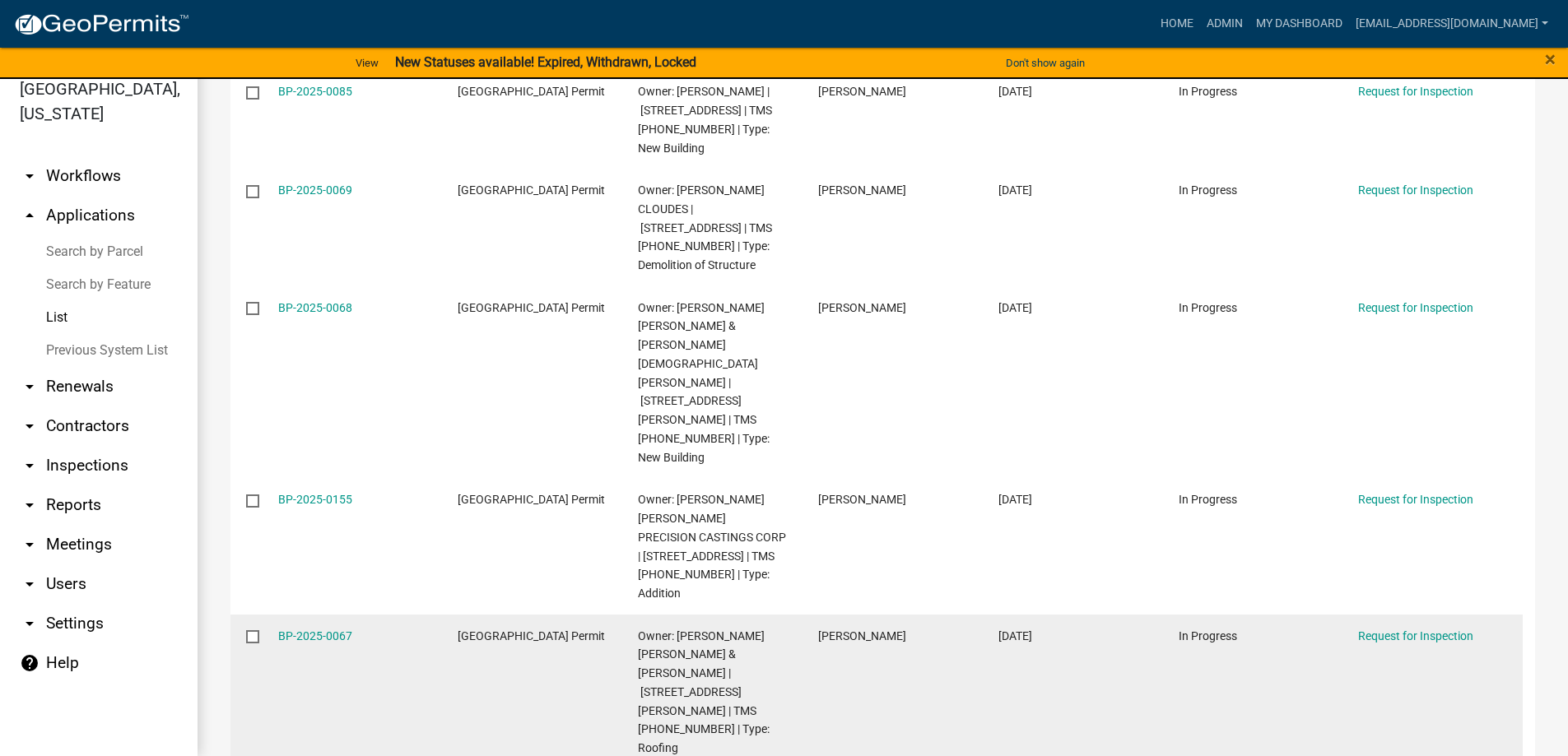
click at [621, 615] on datatable-body-cell "[GEOGRAPHIC_DATA] Permit" at bounding box center [532, 692] width 180 height 154
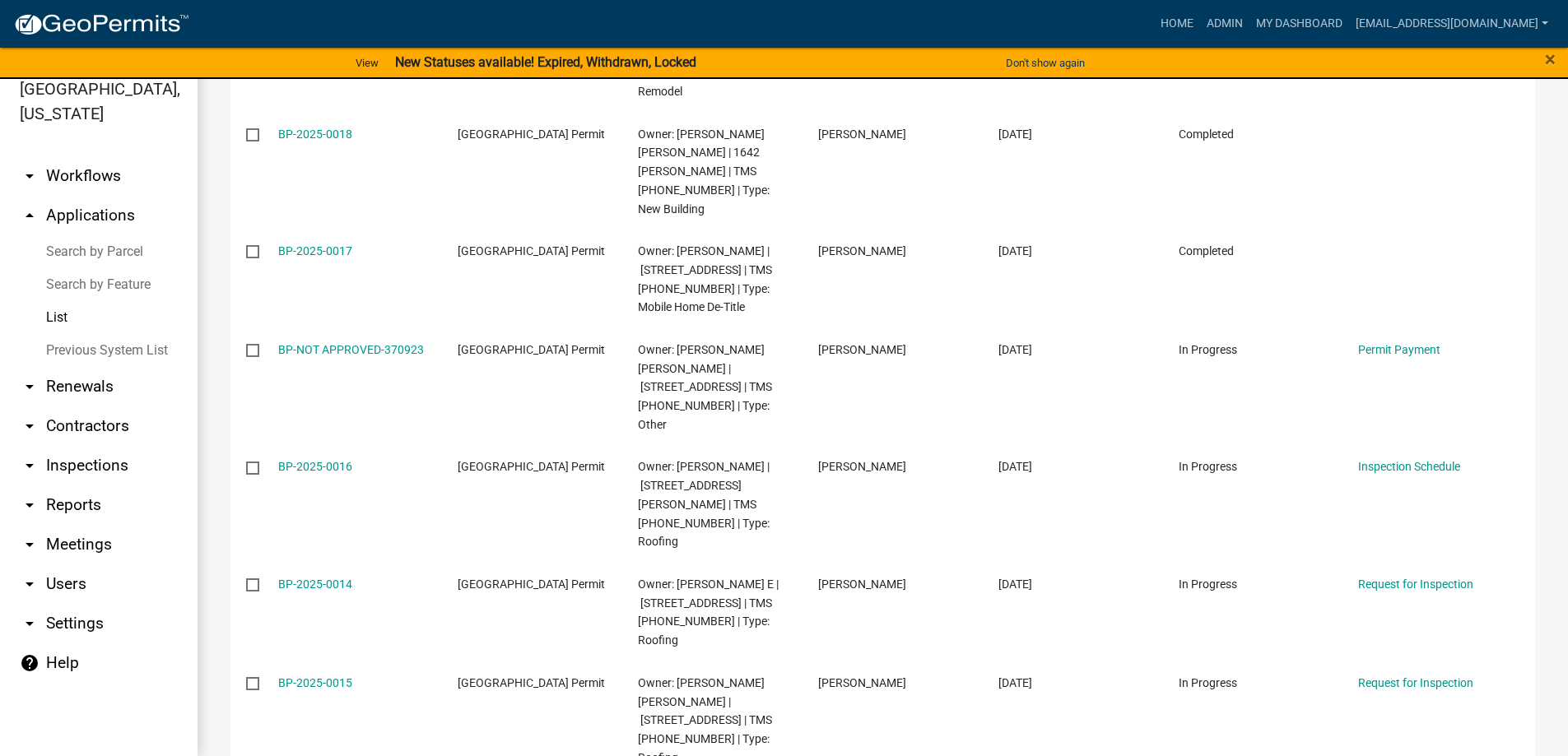
scroll to position [8802, 0]
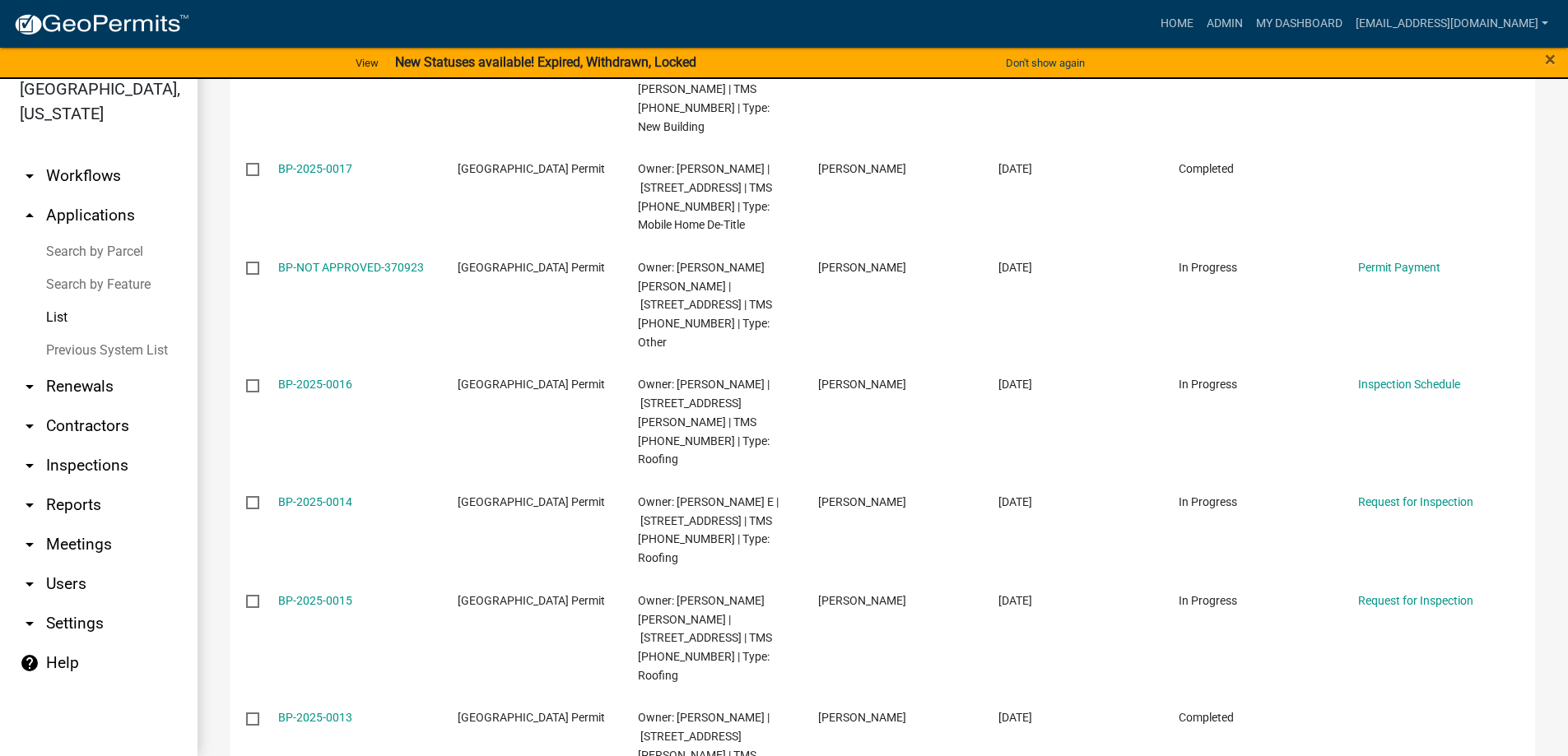
drag, startPoint x: 306, startPoint y: 264, endPoint x: 294, endPoint y: 277, distance: 17.7
drag, startPoint x: 301, startPoint y: 148, endPoint x: 293, endPoint y: 136, distance: 14.4
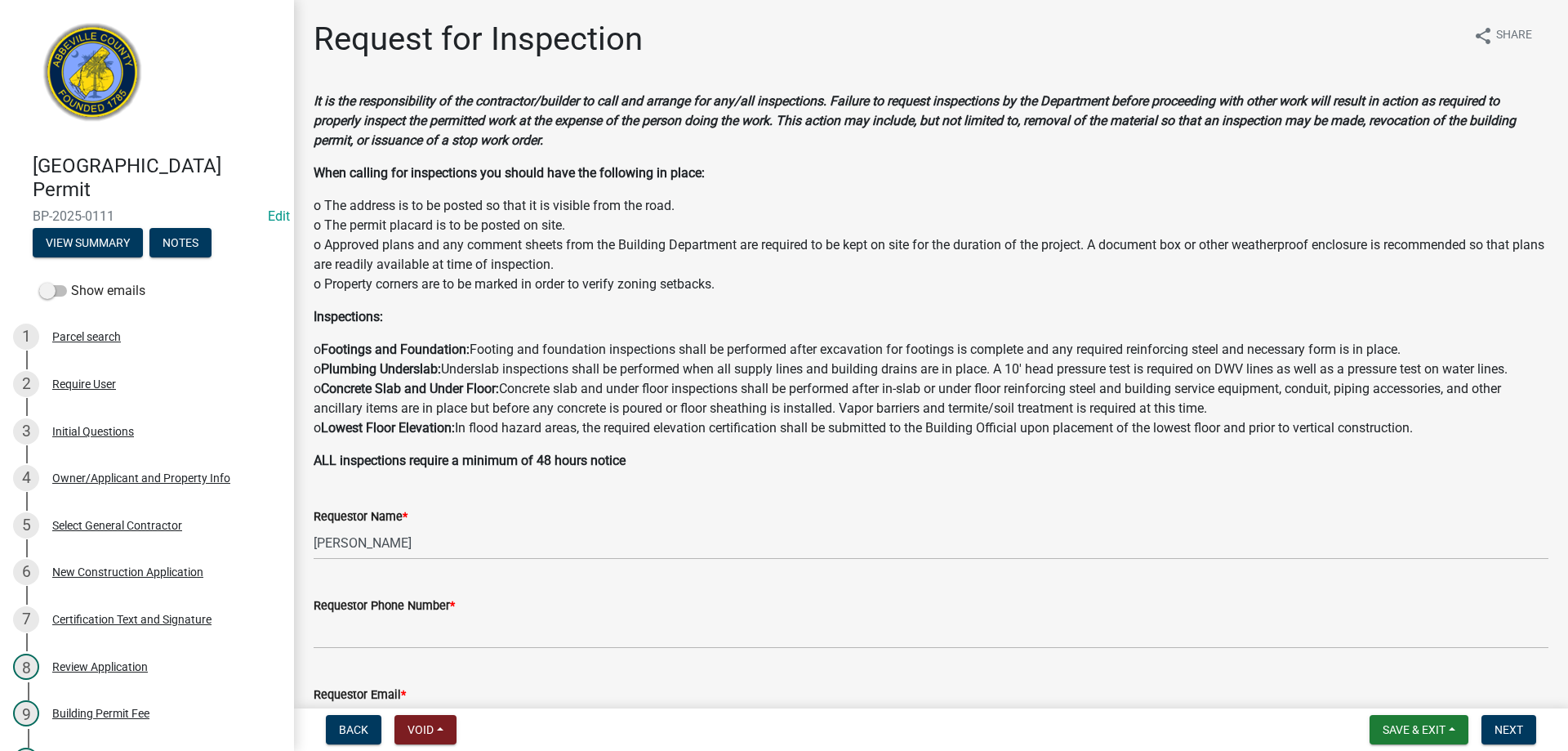
click at [172, 584] on div "6 New Construction Application" at bounding box center [140, 572] width 255 height 26
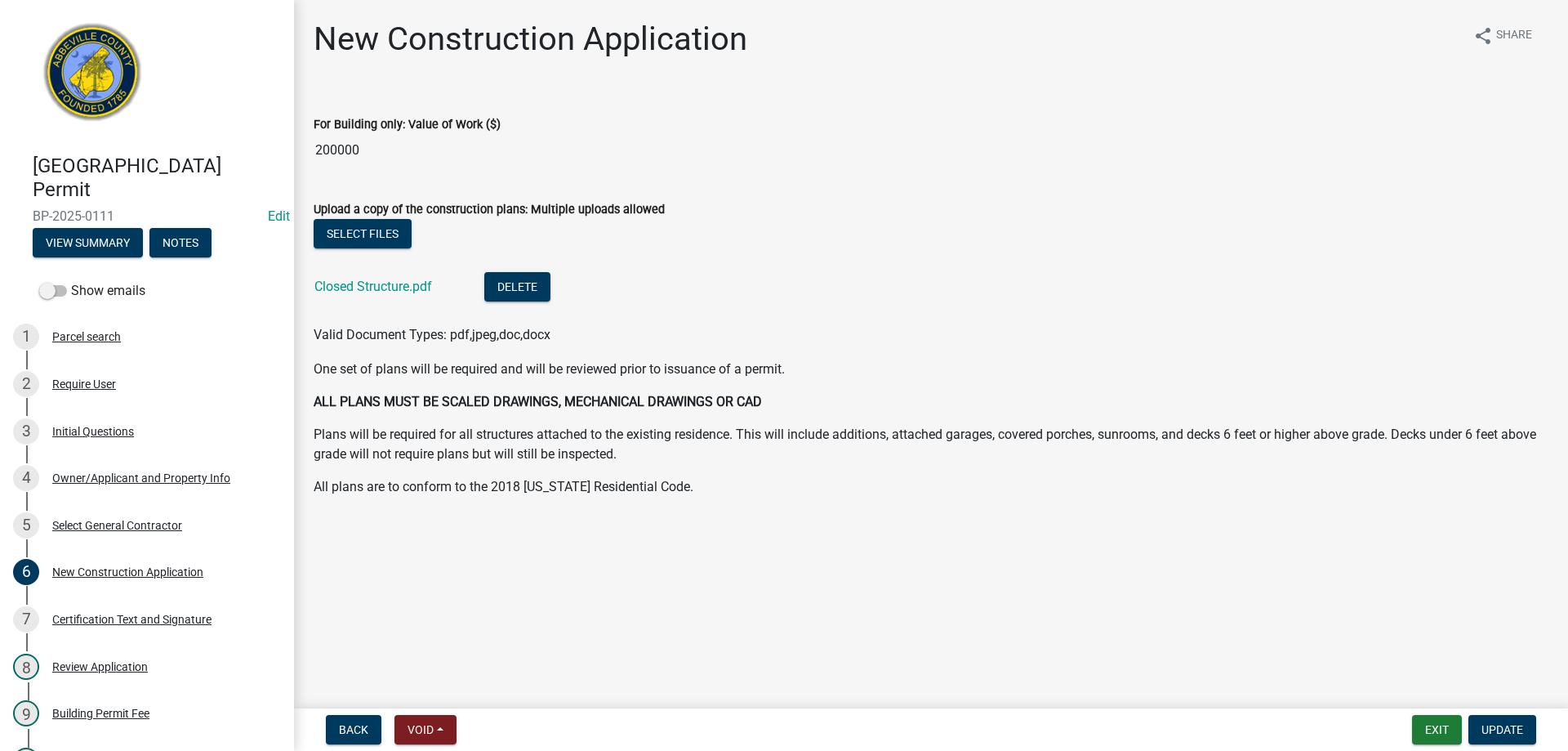
click at [336, 277] on div "Closed Structure.pdf" at bounding box center [386, 289] width 144 height 33
click at [344, 286] on link "Closed Structure.pdf" at bounding box center [373, 286] width 118 height 16
click at [108, 480] on div "Owner/Applicant and Property Info" at bounding box center [141, 478] width 178 height 11
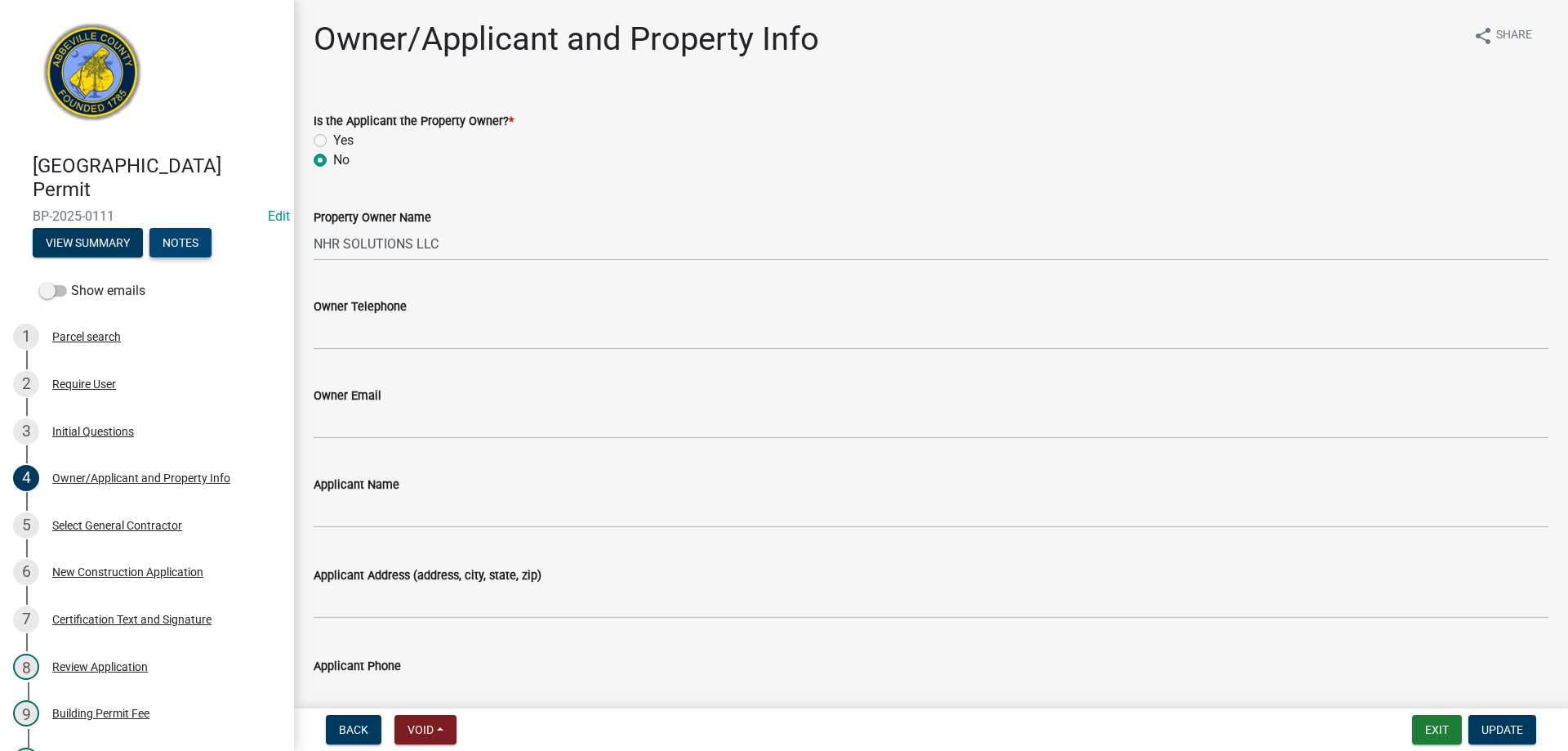
click at [203, 243] on button "Notes" at bounding box center [180, 243] width 62 height 30
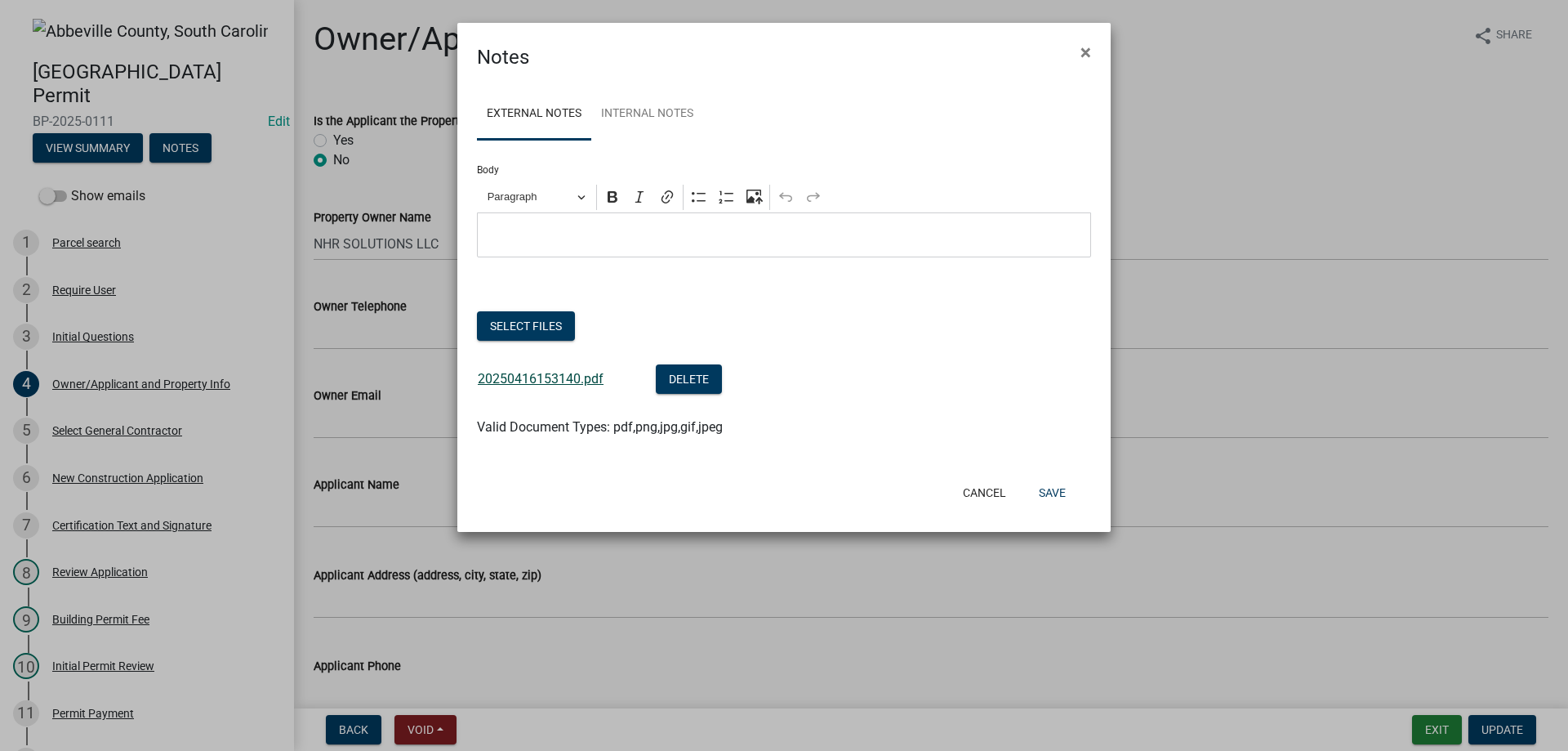
click at [535, 378] on link "20250416153140.pdf" at bounding box center [541, 379] width 126 height 16
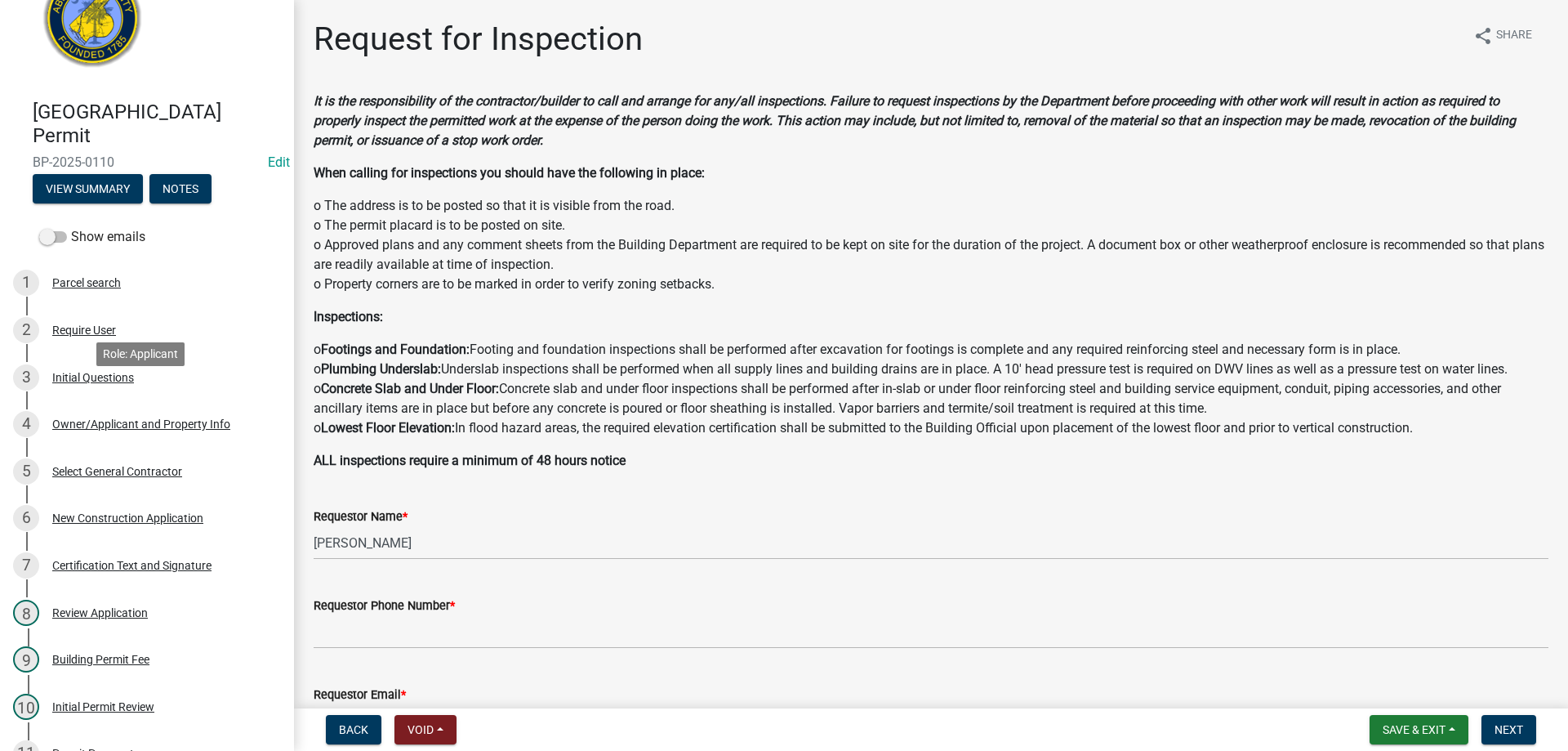
scroll to position [82, 0]
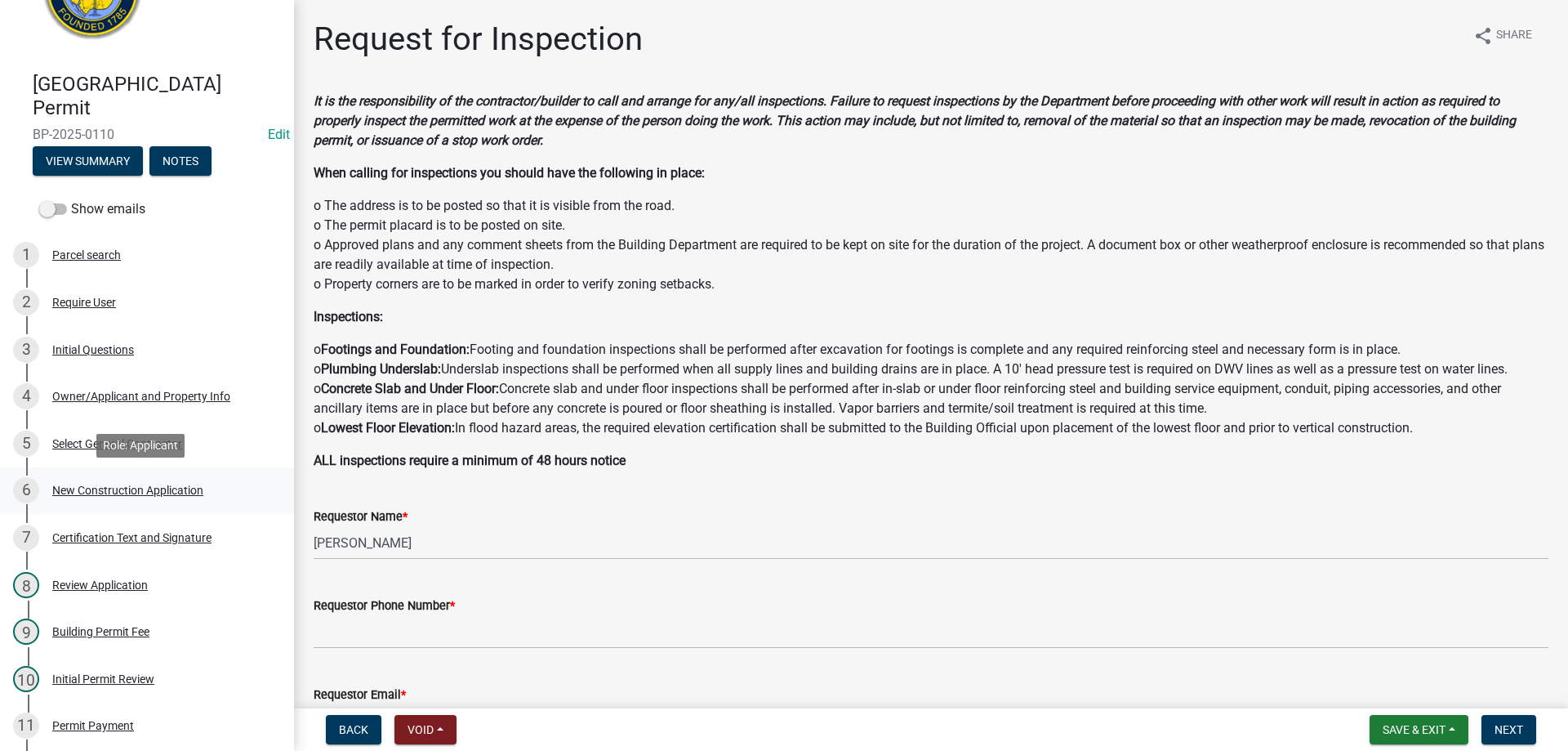
click at [107, 486] on div "New Construction Application" at bounding box center [127, 490] width 151 height 11
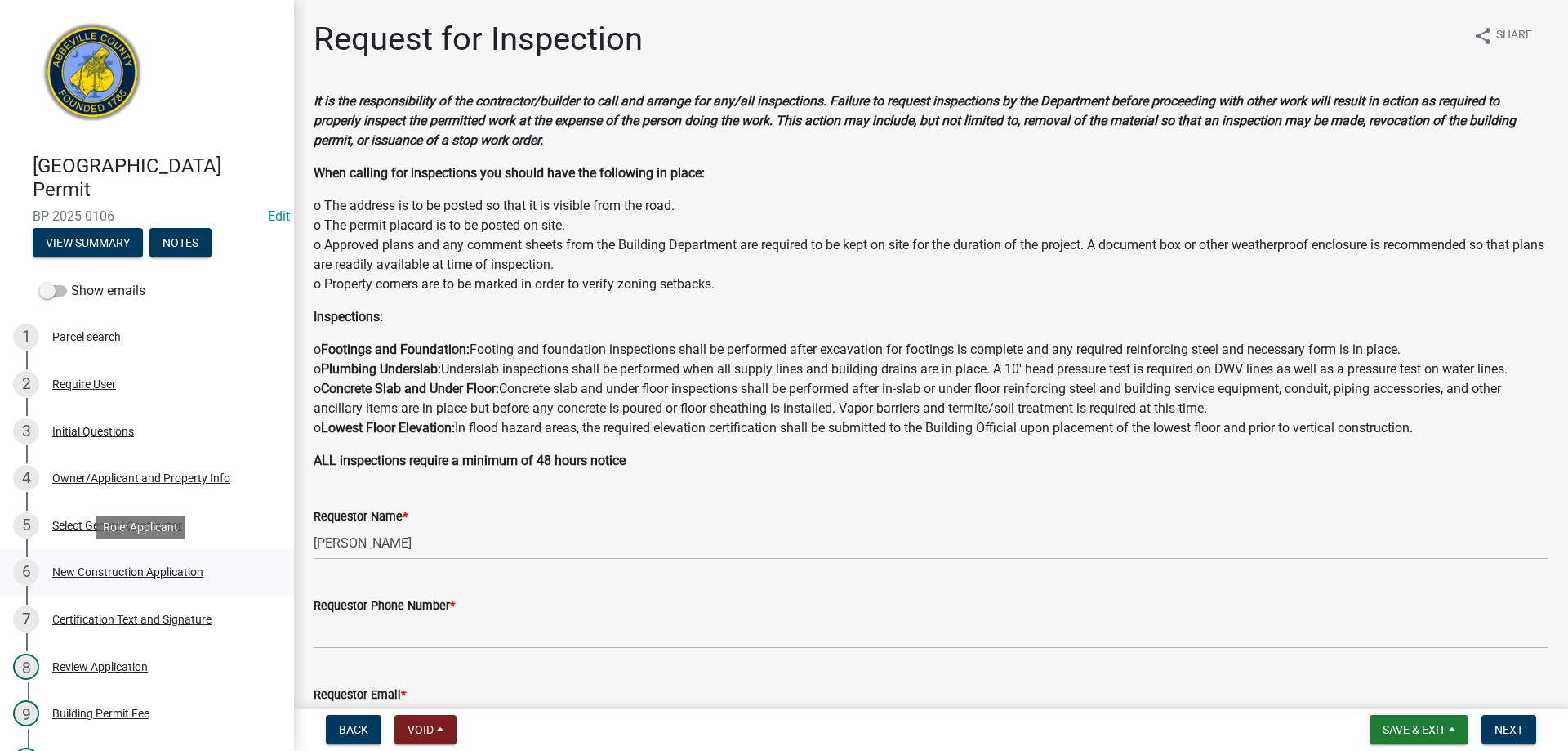
click at [161, 575] on div "New Construction Application" at bounding box center [127, 572] width 151 height 11
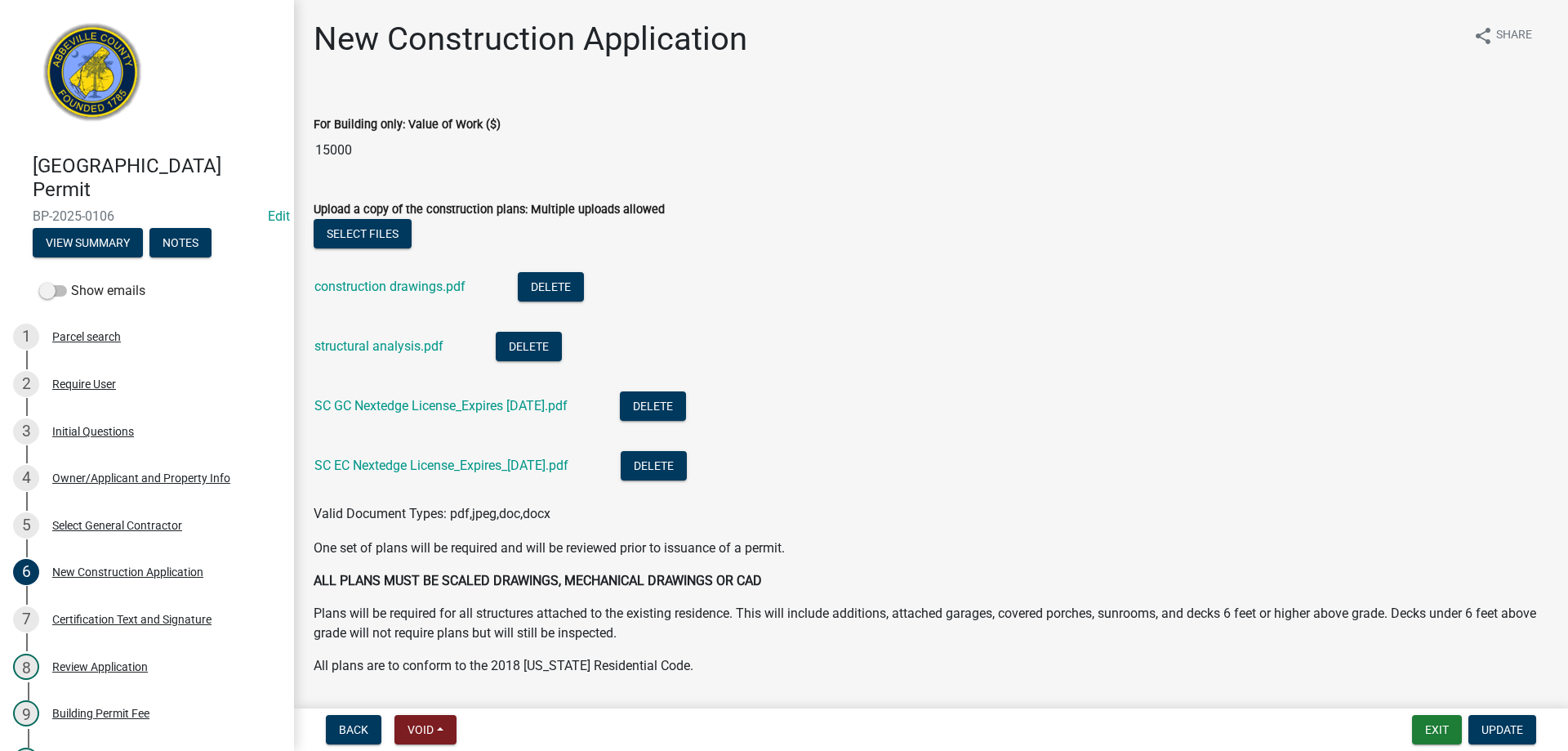
click at [330, 147] on input "15000" at bounding box center [931, 149] width 1235 height 32
click at [102, 467] on div "4 Owner/Applicant and Property Info" at bounding box center [140, 478] width 255 height 26
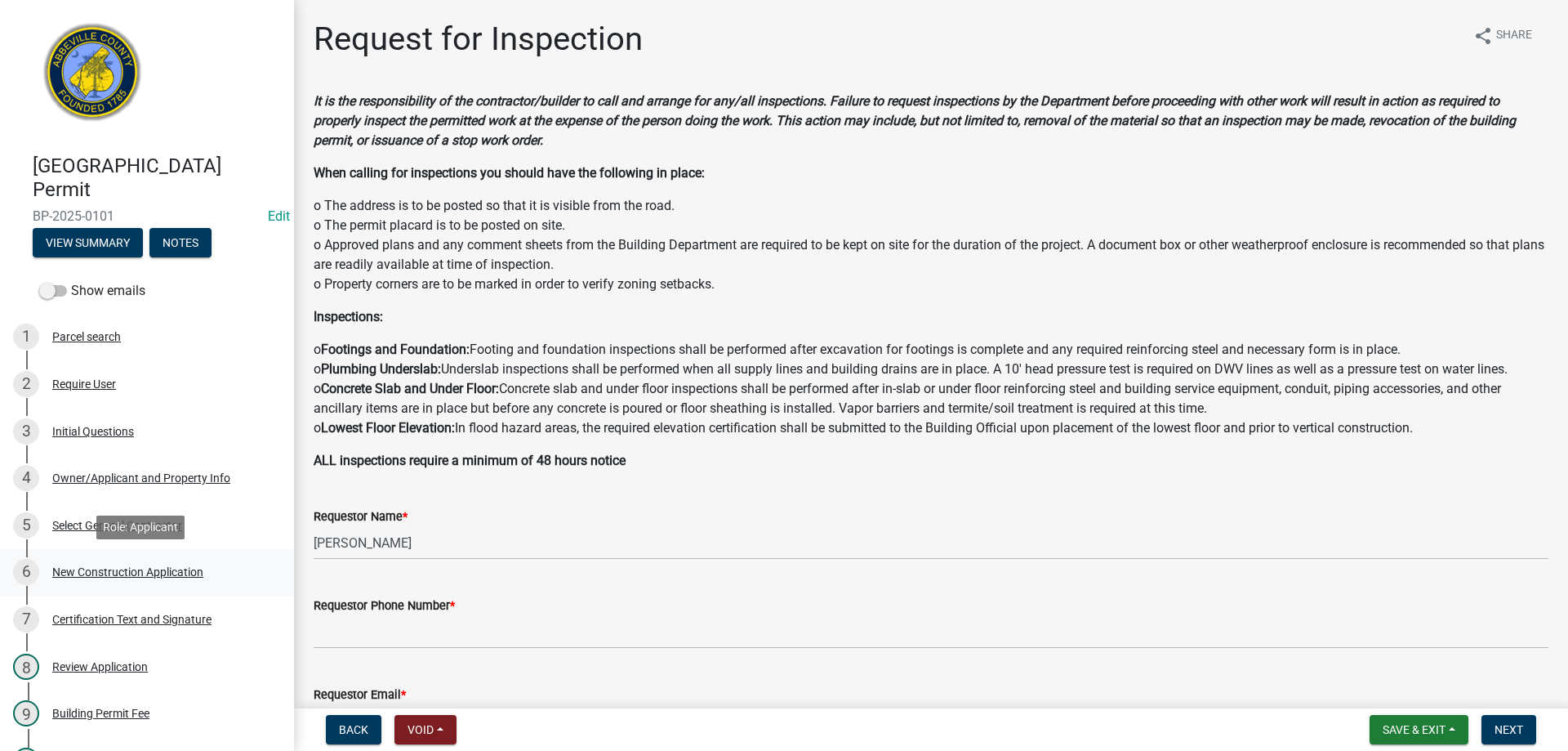
click at [105, 573] on div "New Construction Application" at bounding box center [127, 572] width 151 height 11
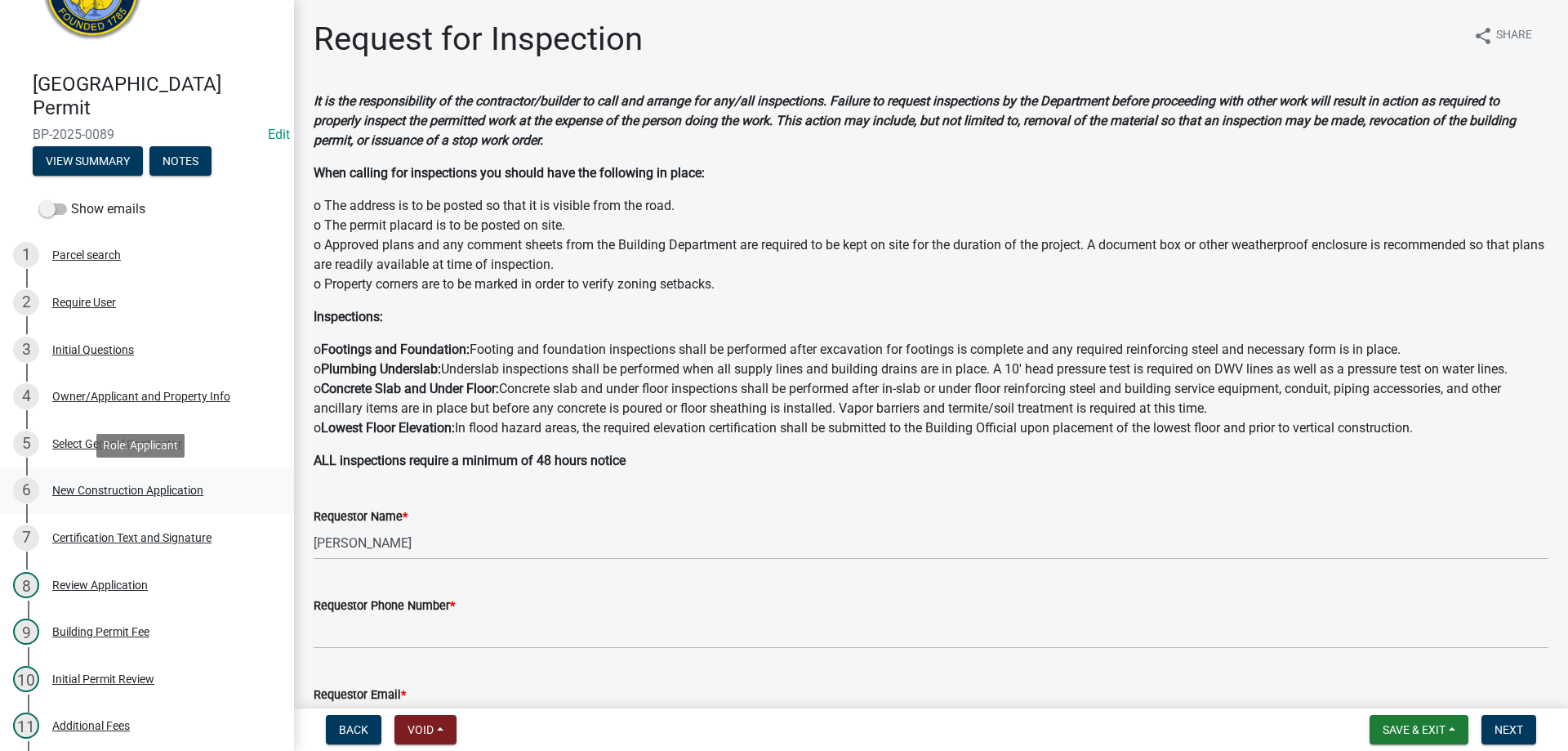
click at [143, 489] on div "New Construction Application" at bounding box center [127, 490] width 151 height 11
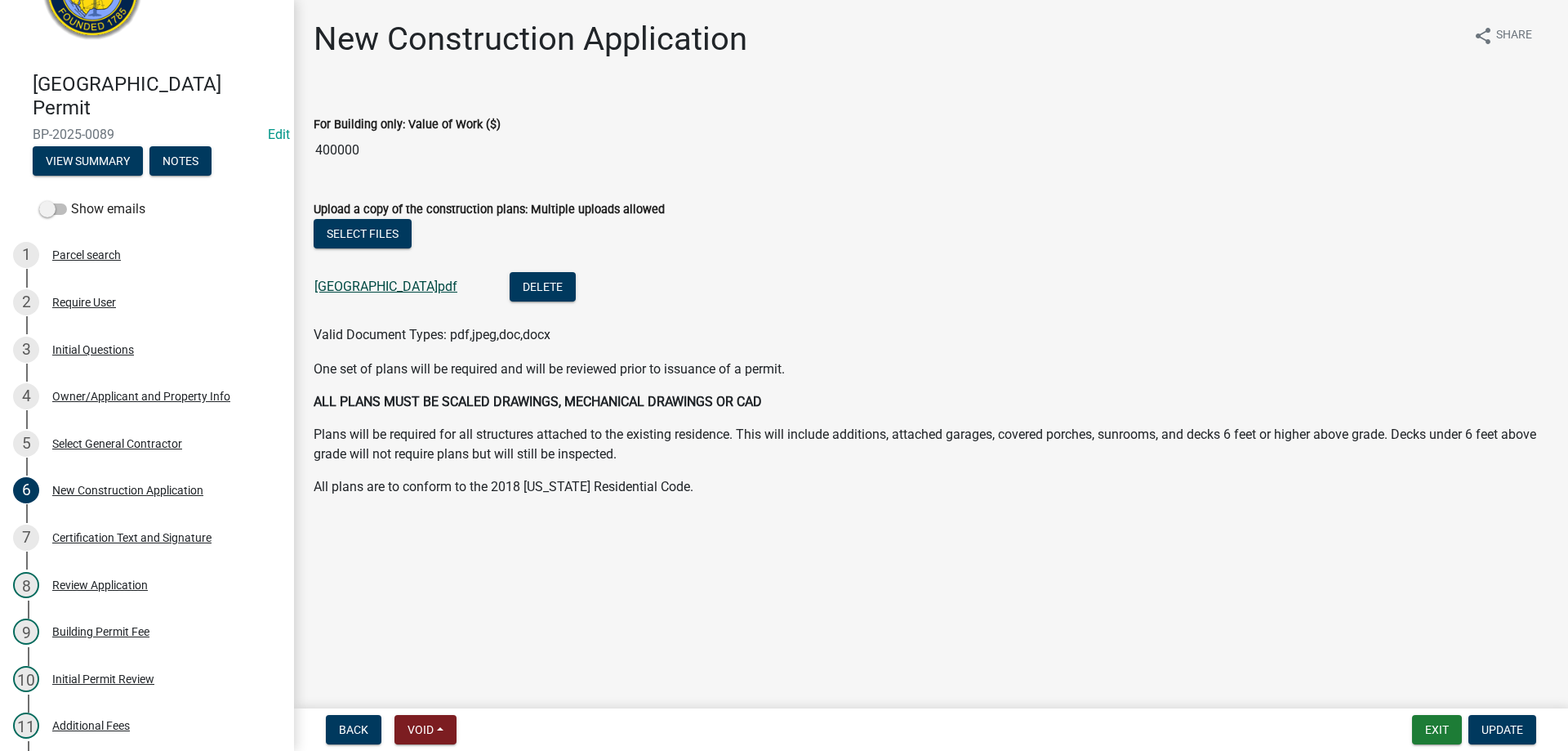
click at [424, 290] on link "Abbeville Community Center.pdf" at bounding box center [386, 286] width 143 height 16
click at [109, 445] on div "Select General Contractor" at bounding box center [117, 444] width 130 height 11
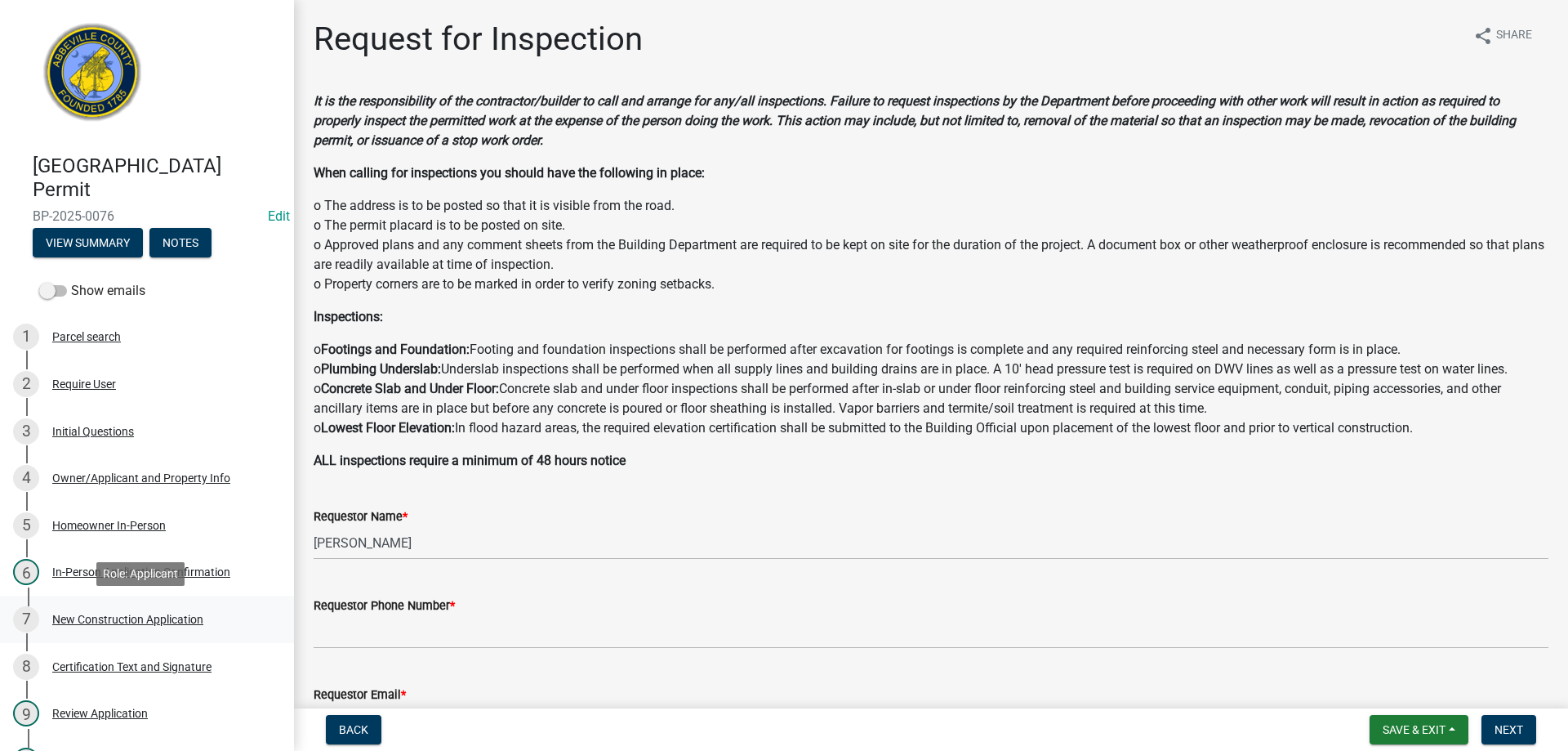
click at [94, 614] on div "New Construction Application" at bounding box center [127, 619] width 151 height 11
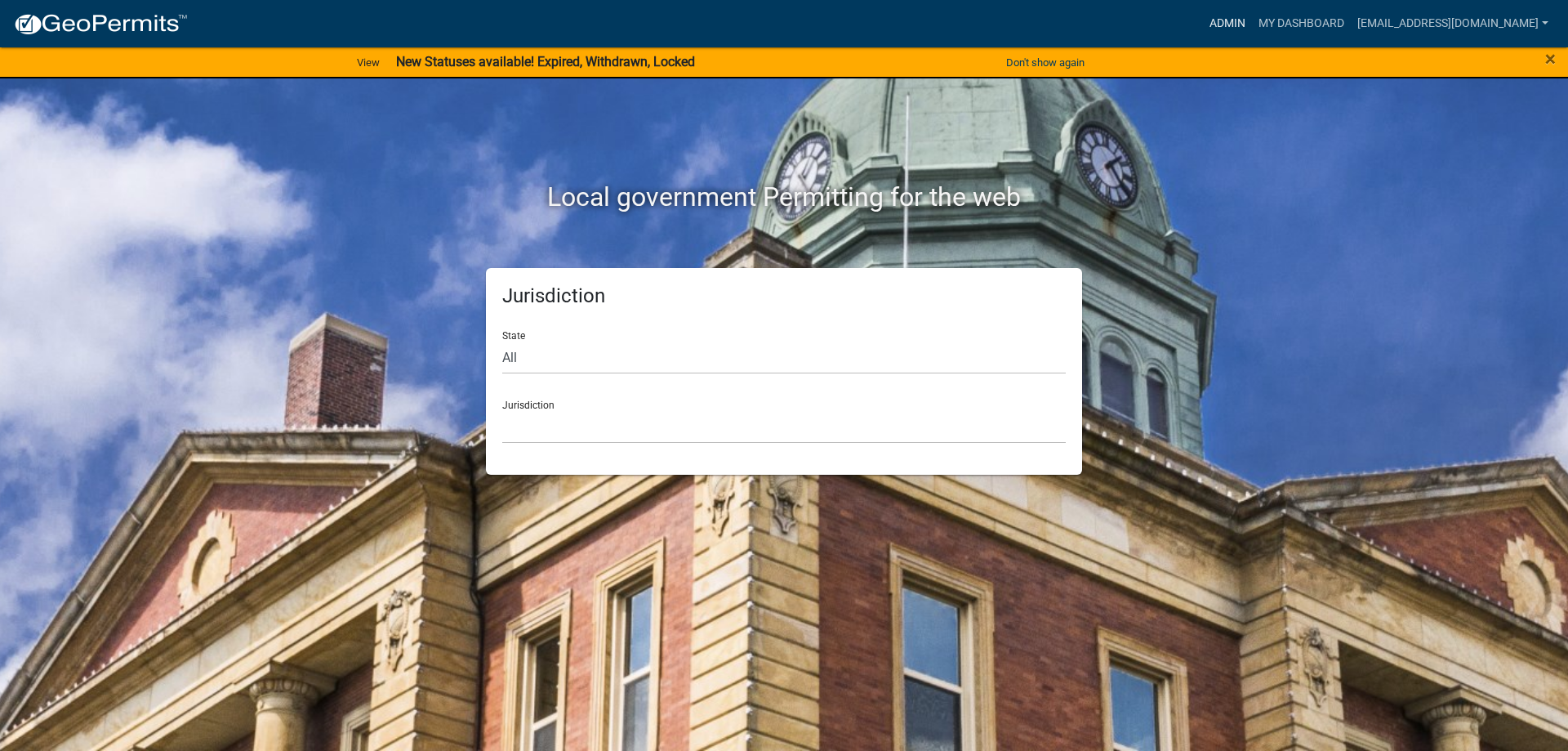
click at [1203, 17] on link "Admin" at bounding box center [1227, 23] width 49 height 31
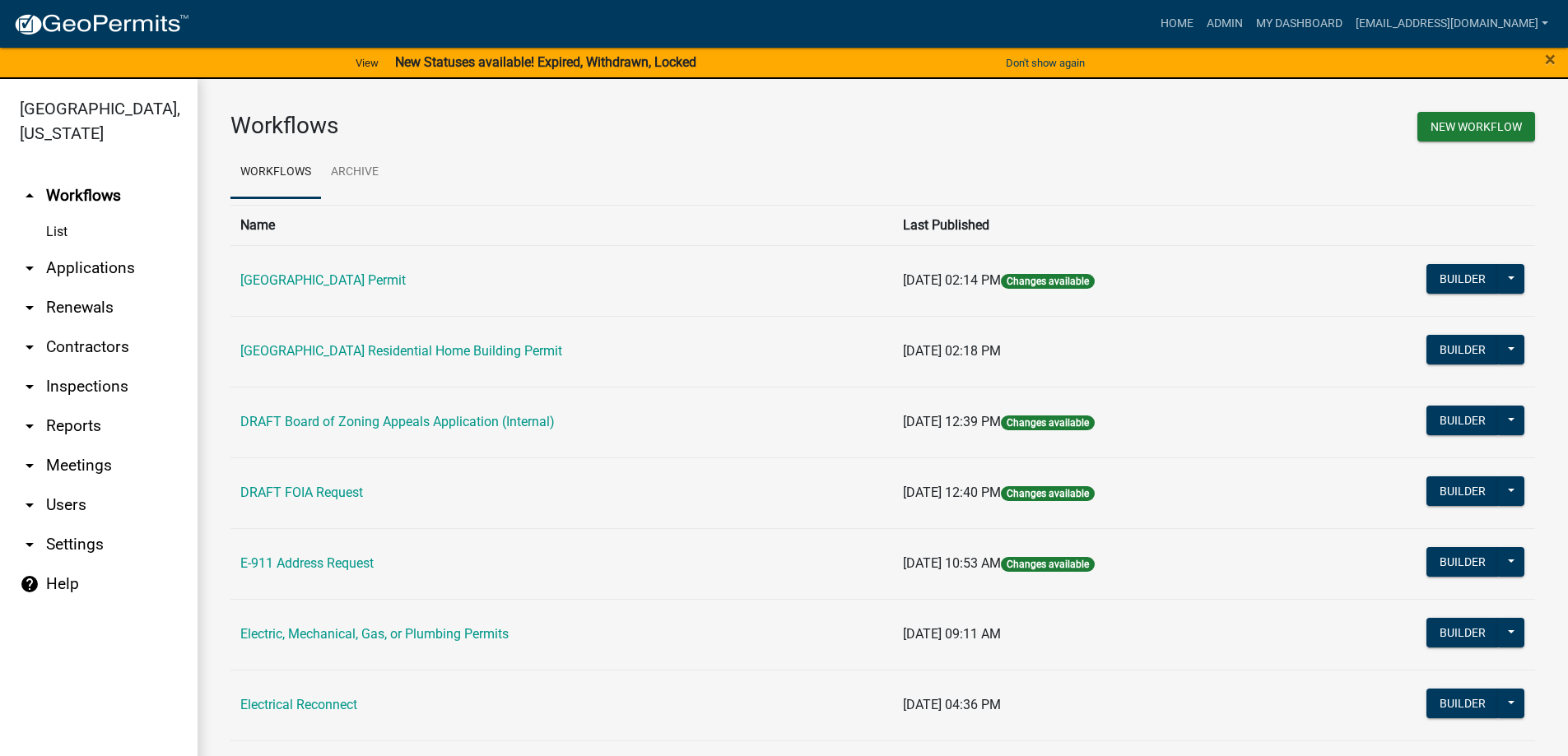
click at [66, 262] on link "arrow_drop_down Applications" at bounding box center [98, 268] width 197 height 39
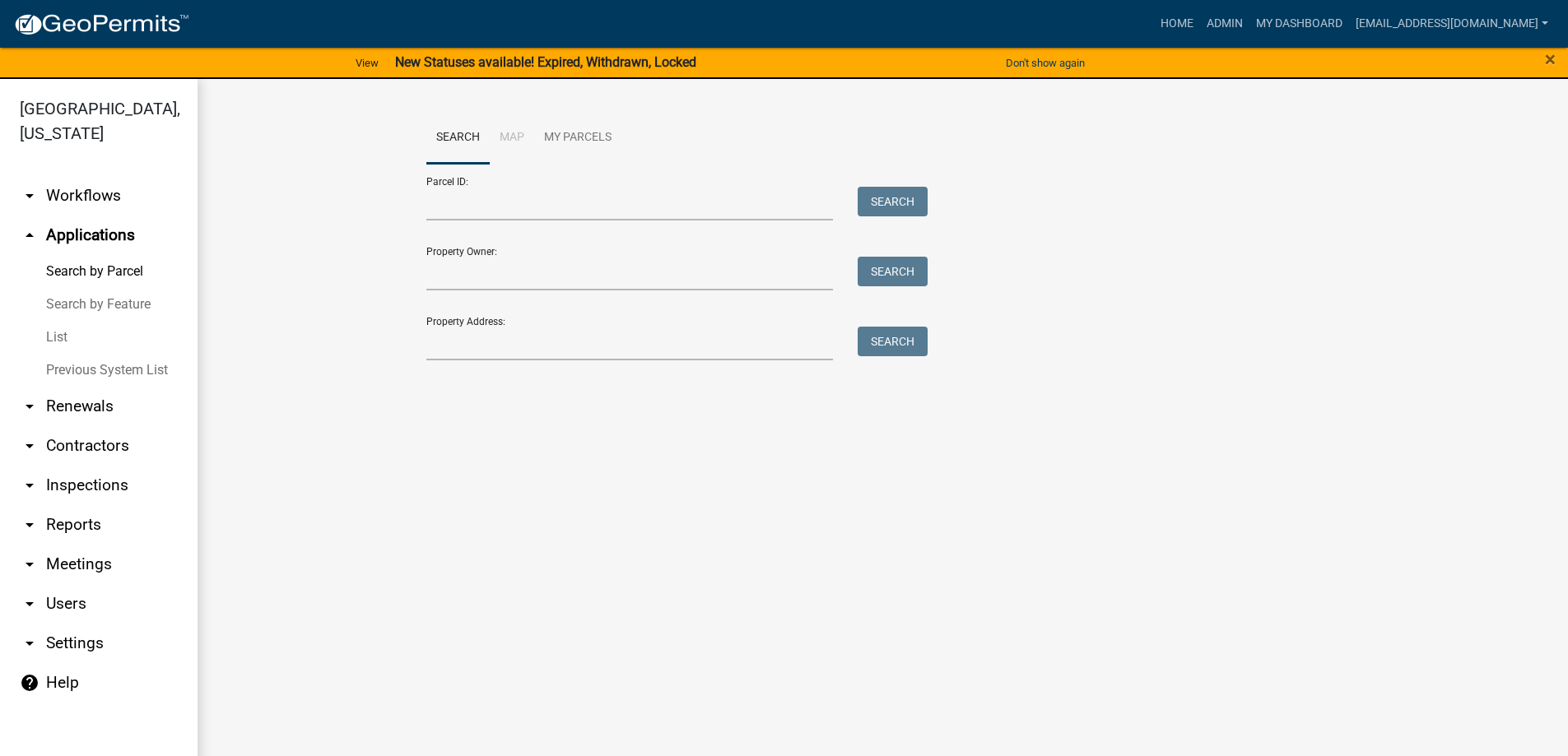
click at [63, 334] on link "List" at bounding box center [98, 336] width 197 height 33
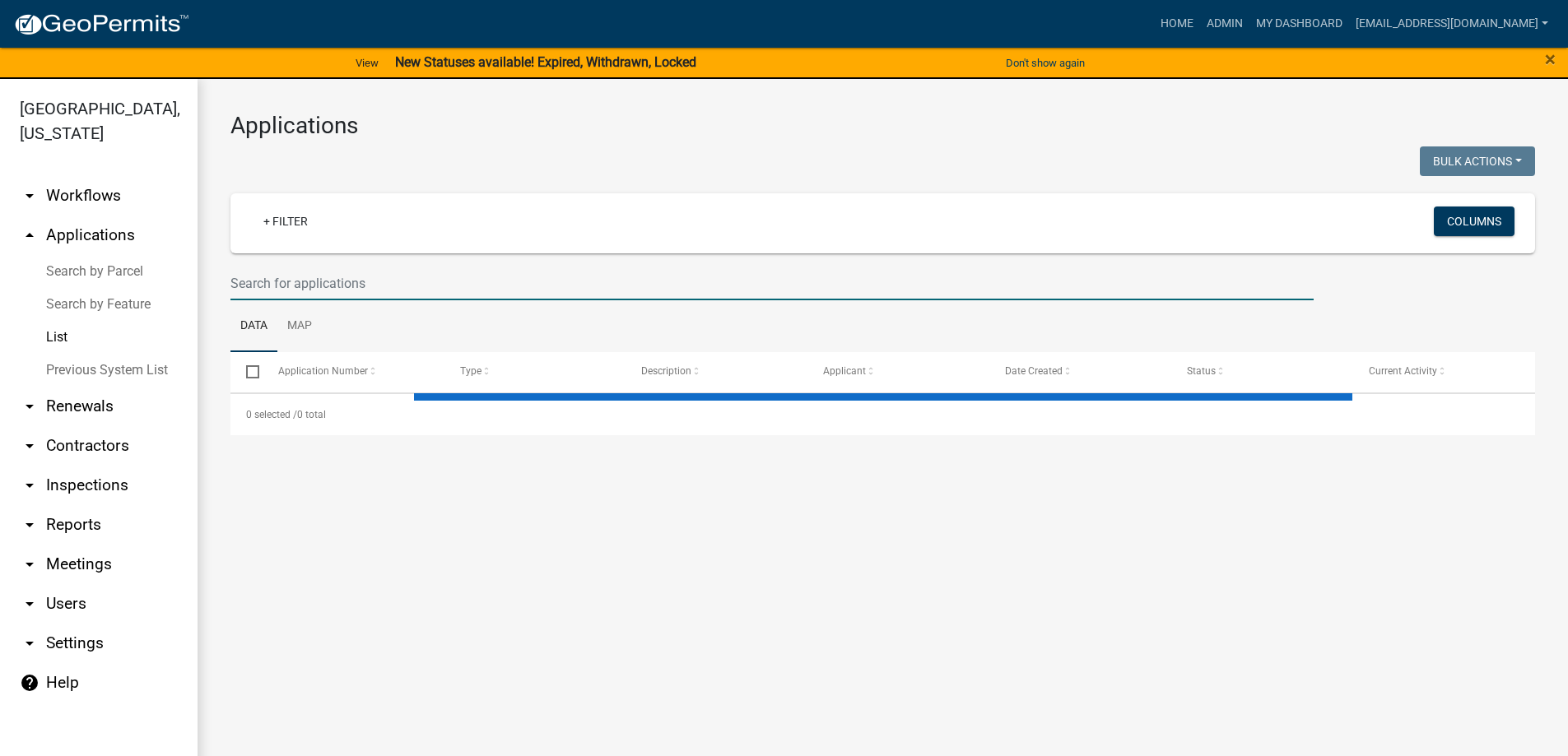
click at [422, 272] on input "text" at bounding box center [771, 283] width 1083 height 34
type input "E"
select select "3: 100"
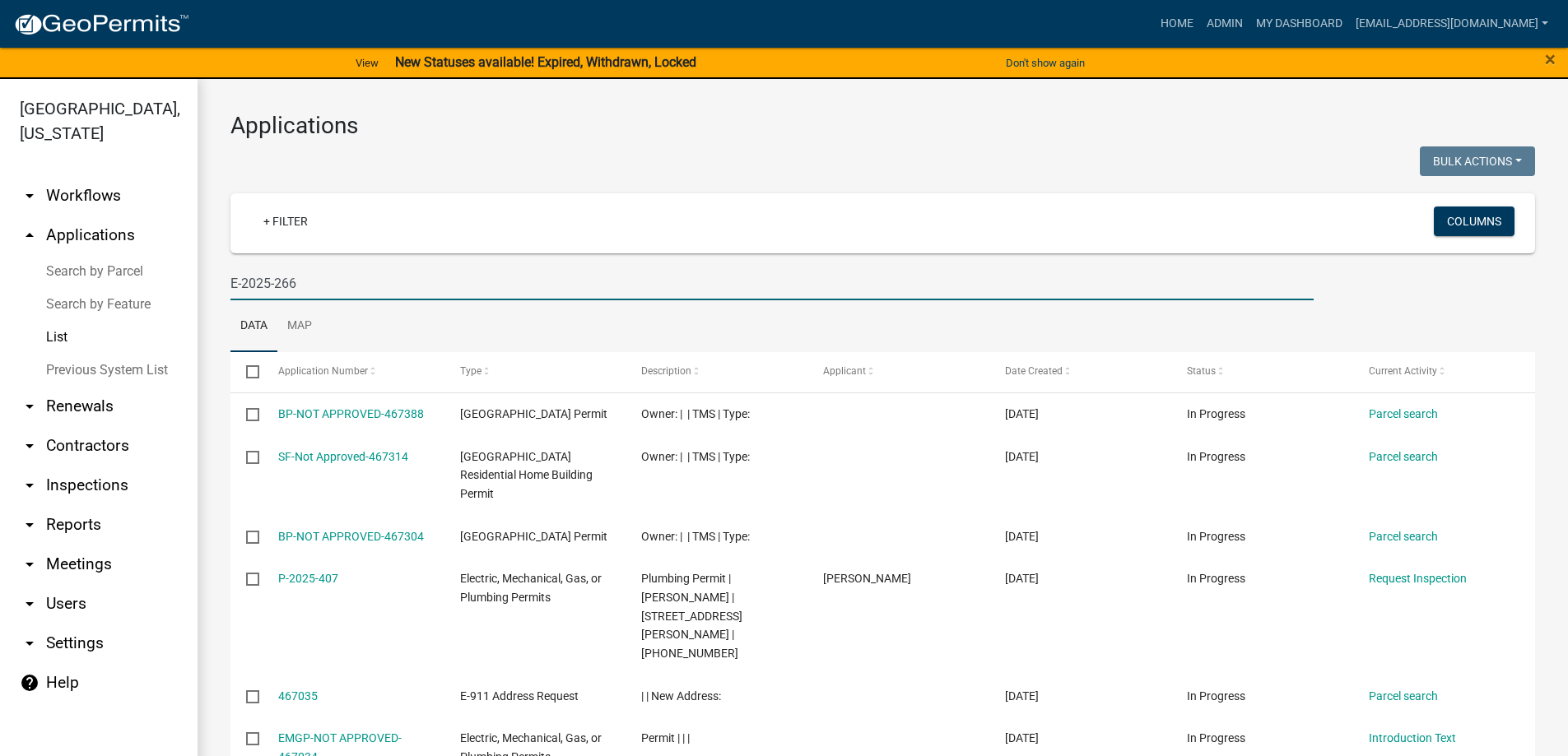
type input "E-2025-266"
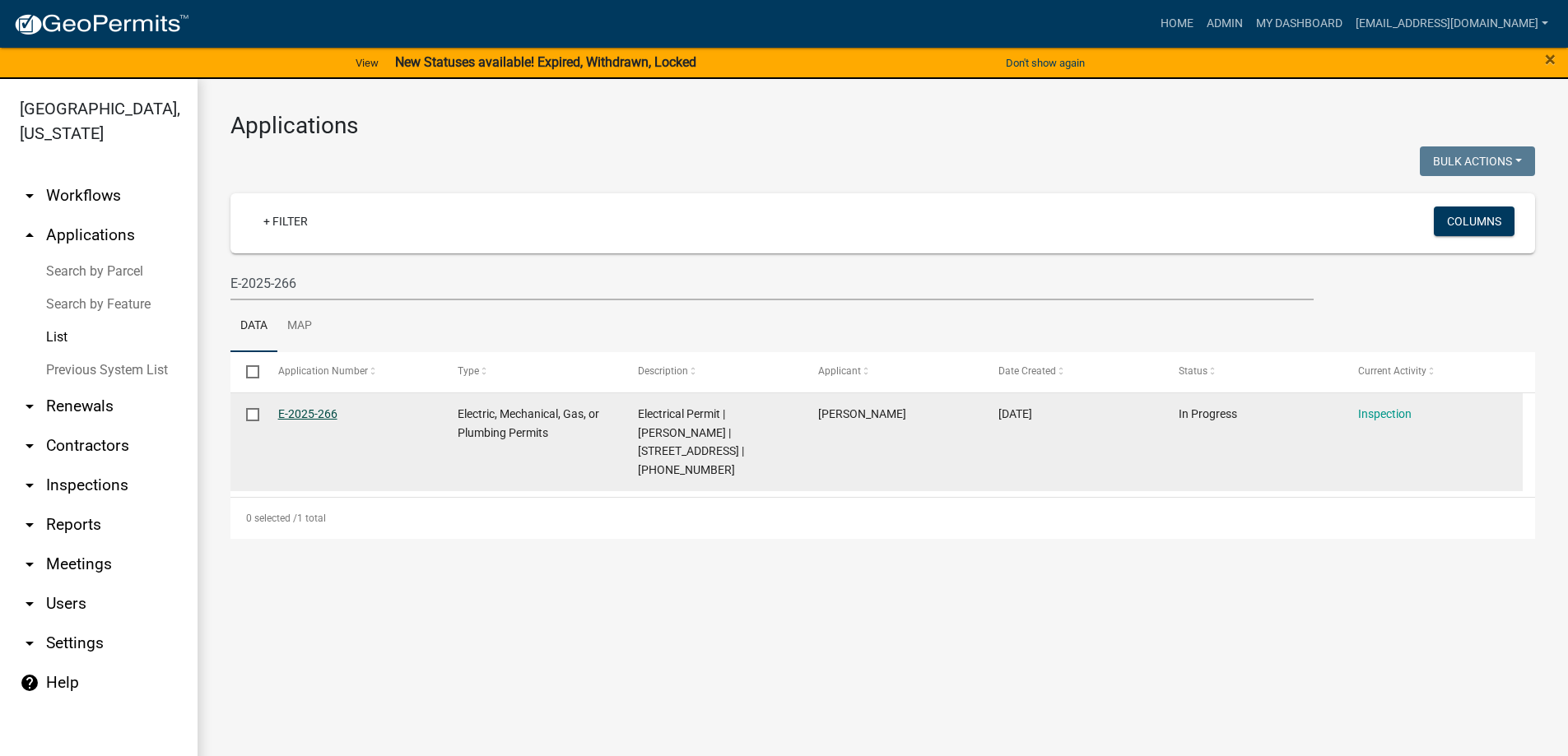
click at [284, 417] on link "E-2025-266" at bounding box center [308, 414] width 59 height 13
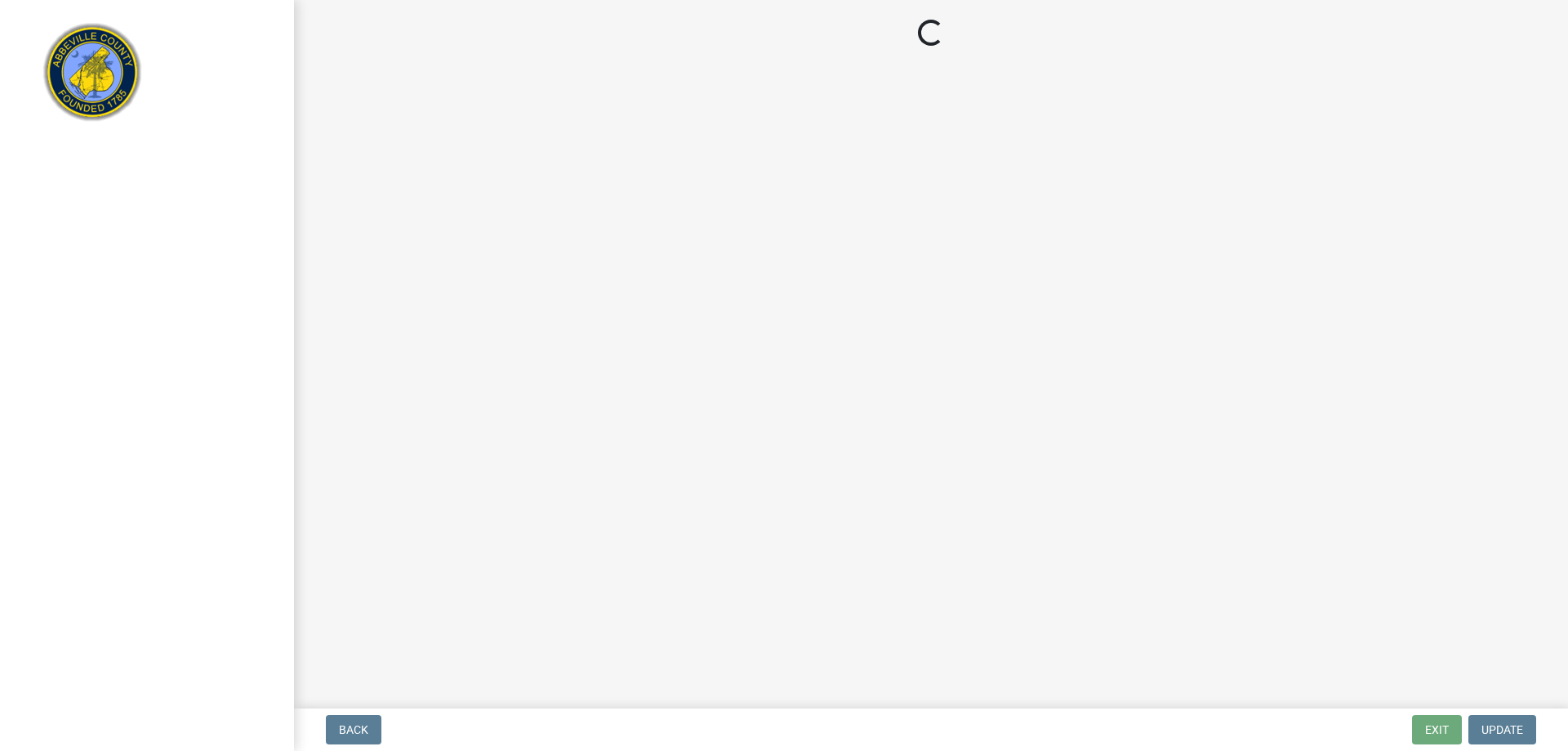
select select "896ec84b-7942-43b9-a78d-4f1554b7930c"
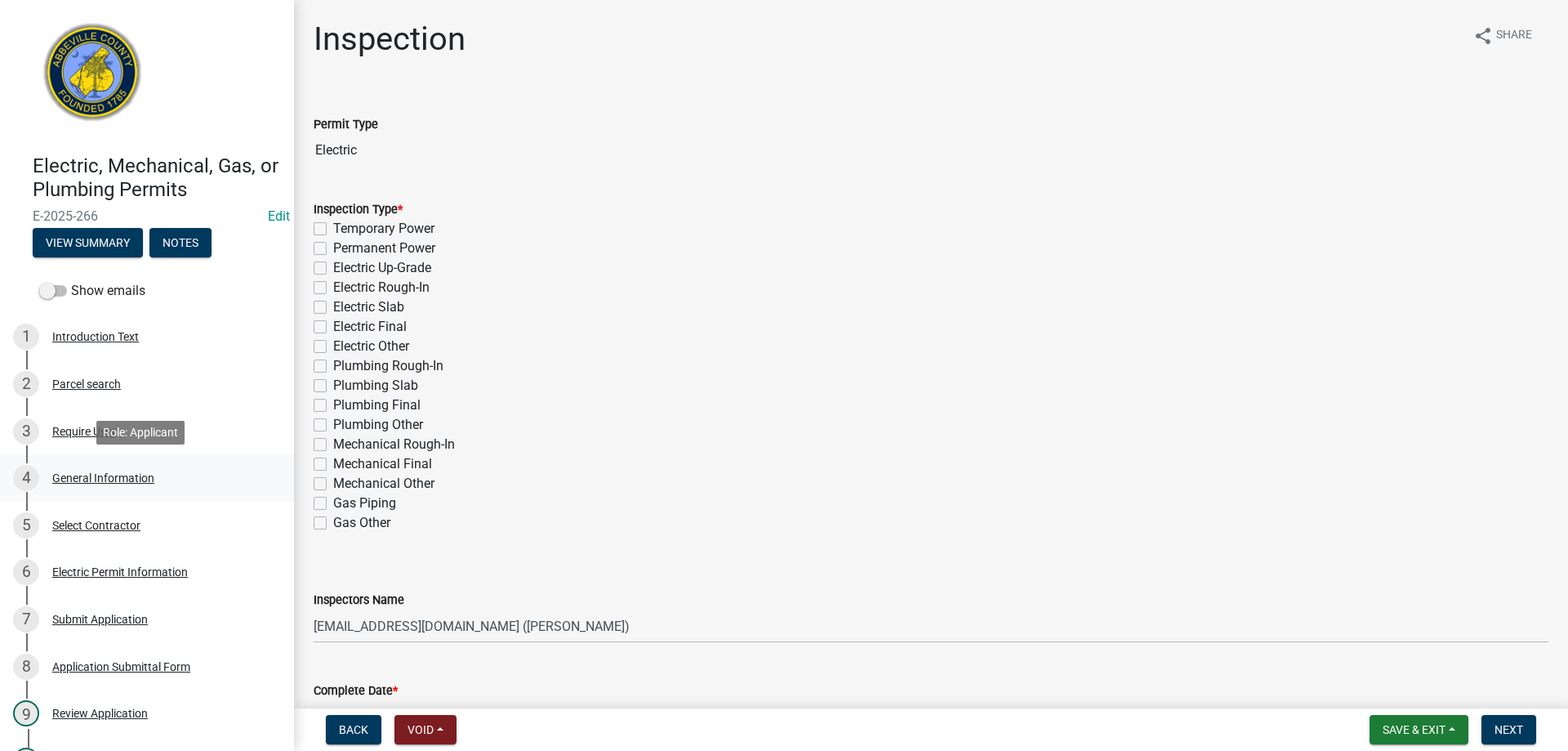
click at [97, 473] on div "General Information" at bounding box center [103, 478] width 102 height 11
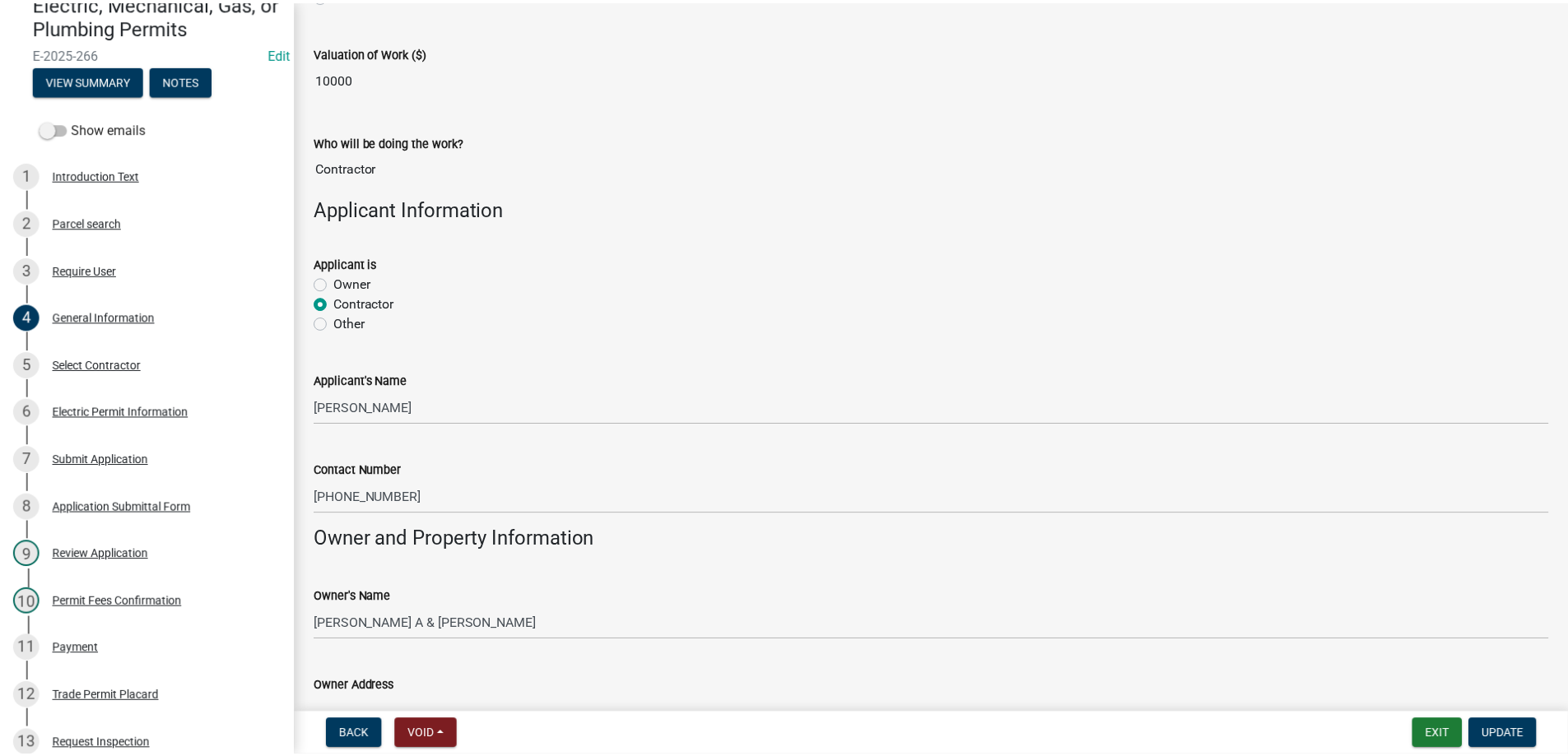
scroll to position [822, 0]
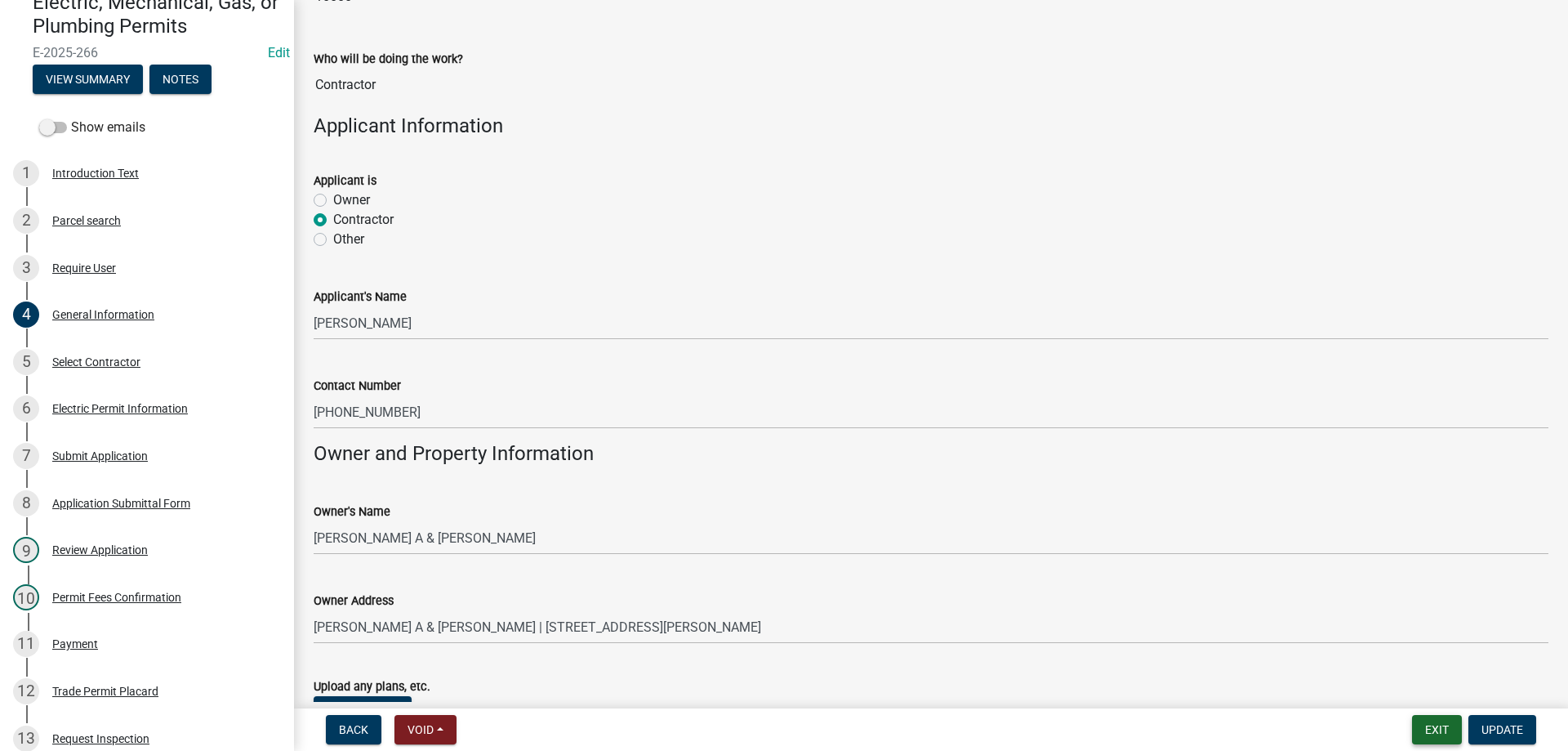
click at [1439, 725] on button "Exit" at bounding box center [1437, 730] width 50 height 30
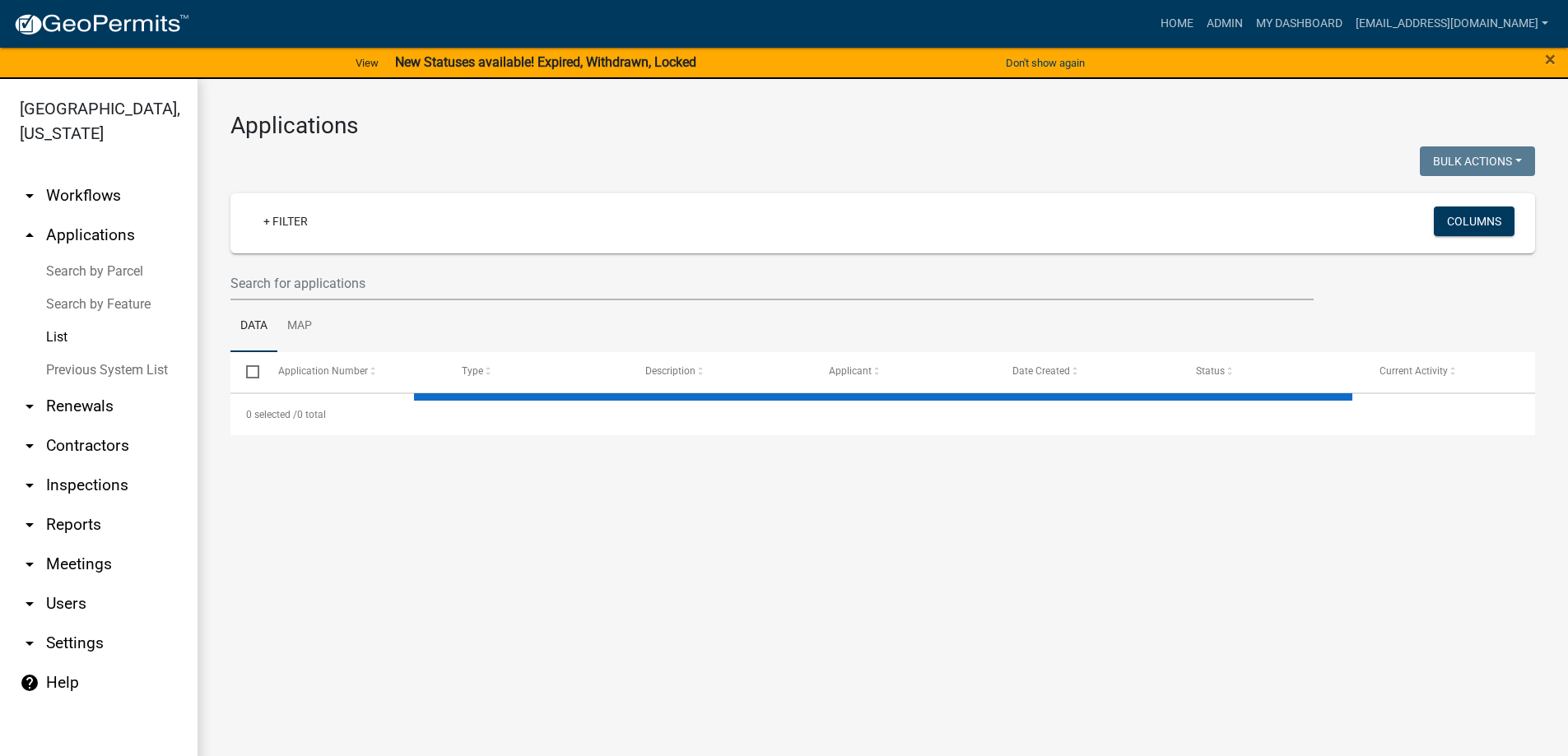
select select "3: 100"
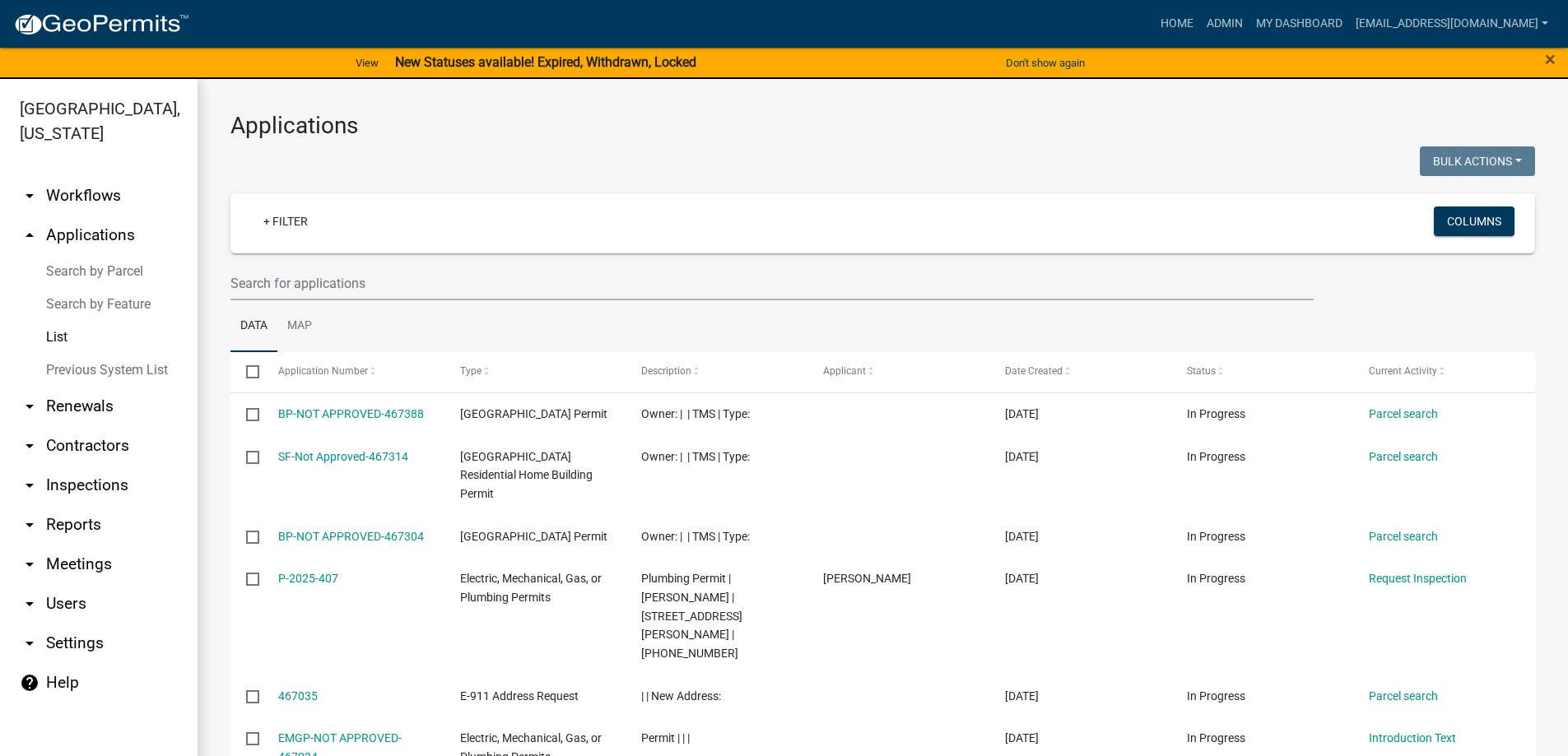
click at [65, 332] on link "List" at bounding box center [98, 336] width 197 height 33
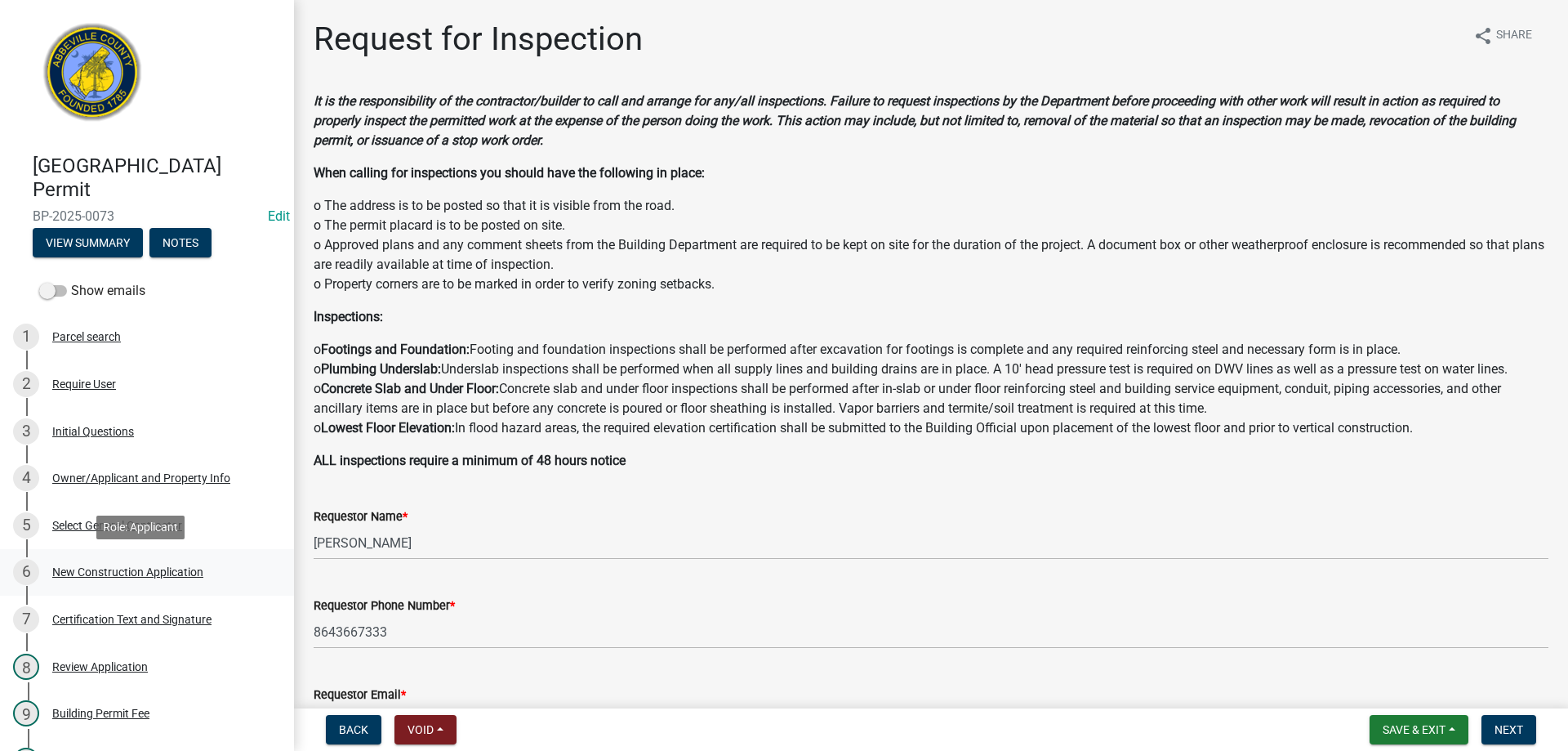
click at [91, 569] on div "New Construction Application" at bounding box center [127, 572] width 151 height 11
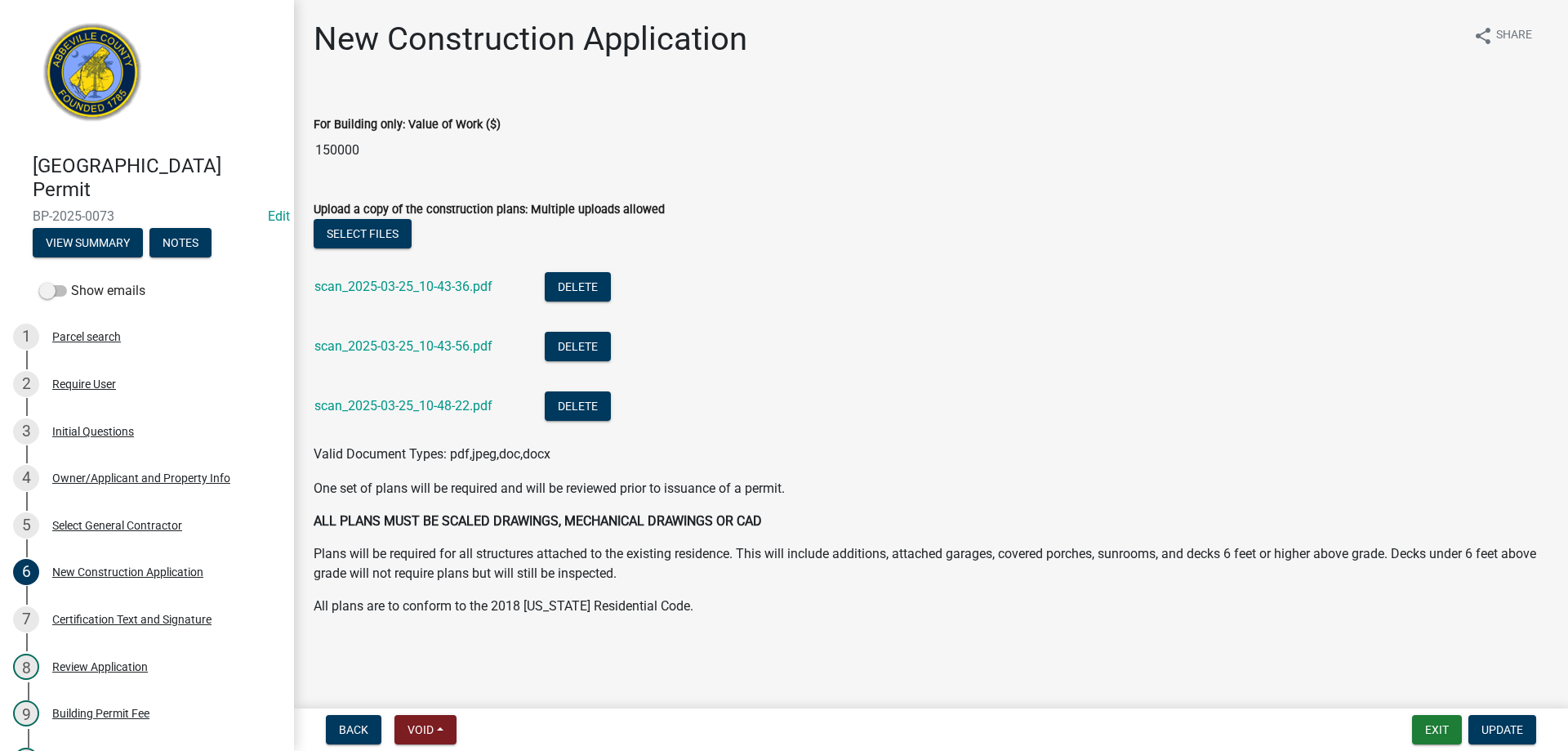
drag, startPoint x: 379, startPoint y: 153, endPoint x: 303, endPoint y: 151, distance: 76.0
click at [303, 151] on div "For Building only: Value of Work ($) 150000" at bounding box center [931, 129] width 1259 height 75
click at [470, 290] on link "scan_2025-03-25_10-43-36.pdf" at bounding box center [404, 286] width 178 height 16
click at [94, 529] on div "Select General Contractor" at bounding box center [117, 525] width 130 height 11
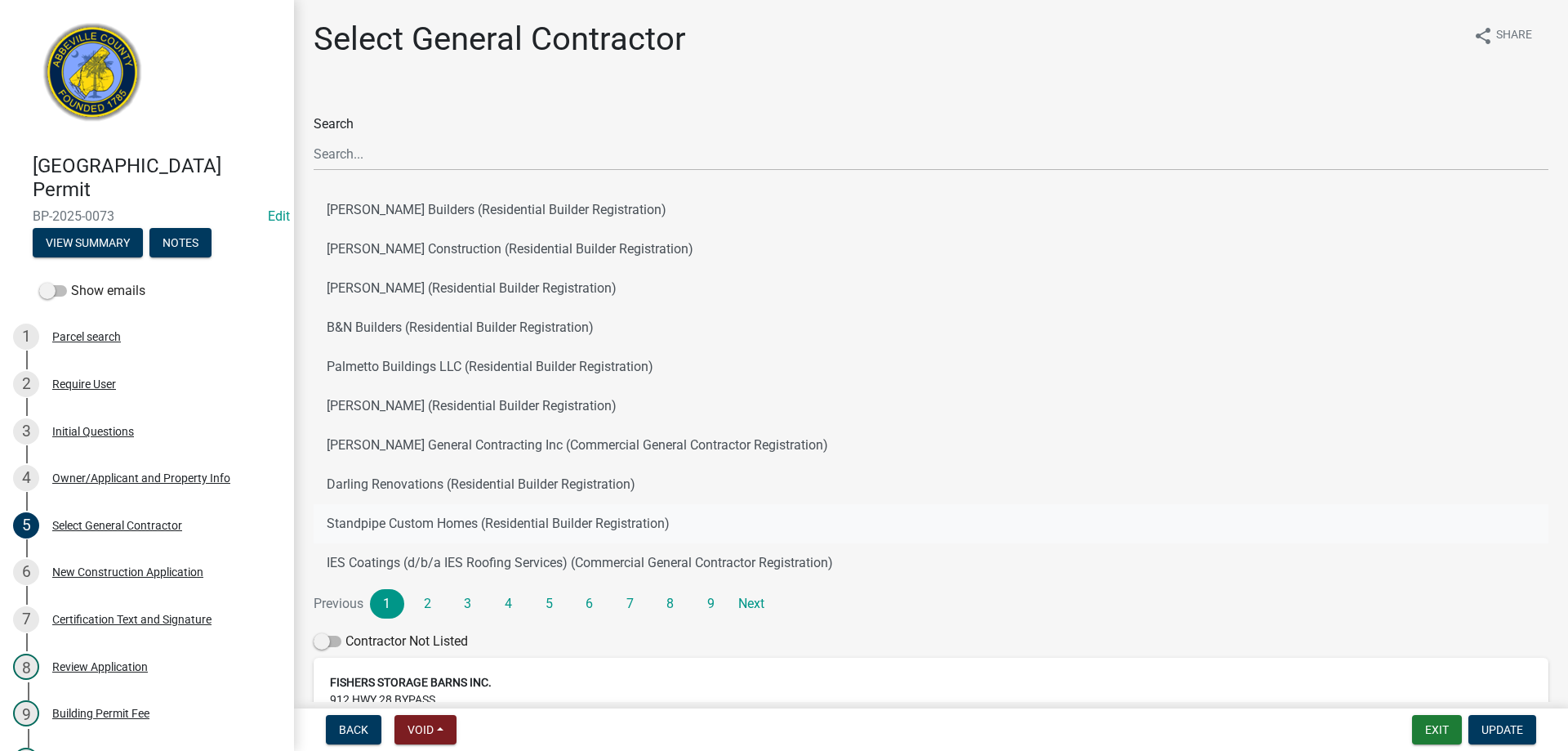
scroll to position [82, 0]
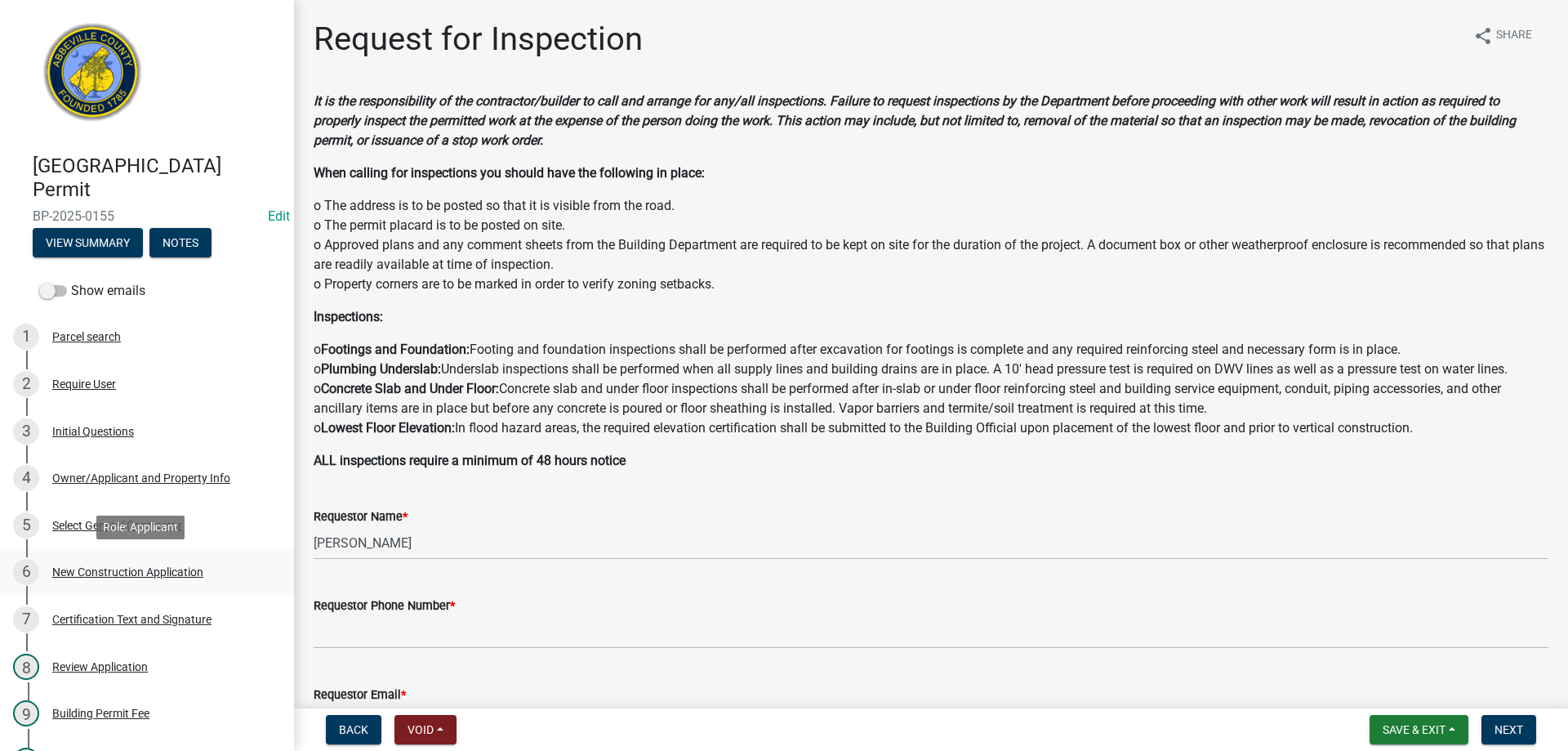
click at [92, 572] on div "New Construction Application" at bounding box center [127, 572] width 151 height 11
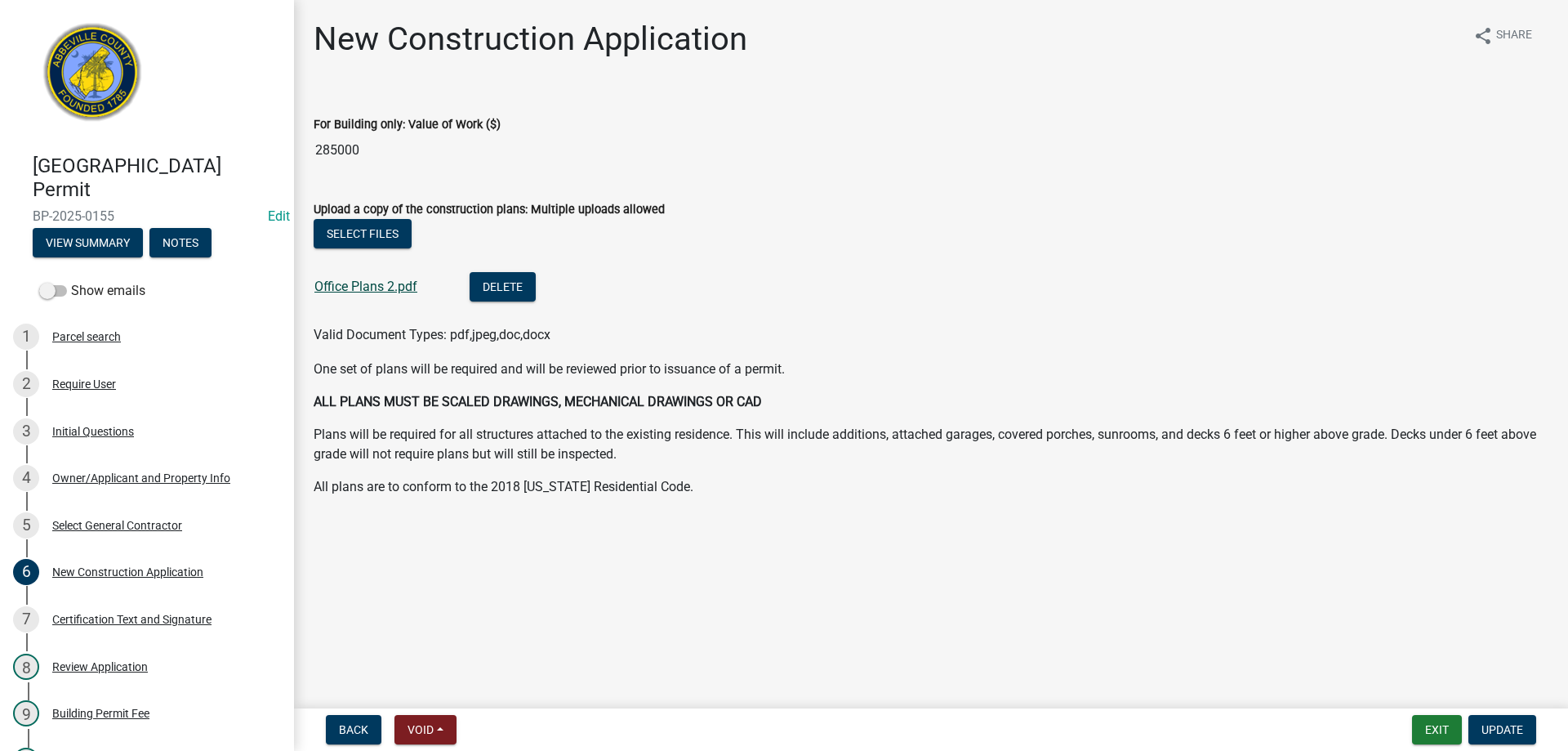
click at [330, 288] on link "Office Plans 2.pdf" at bounding box center [366, 286] width 103 height 16
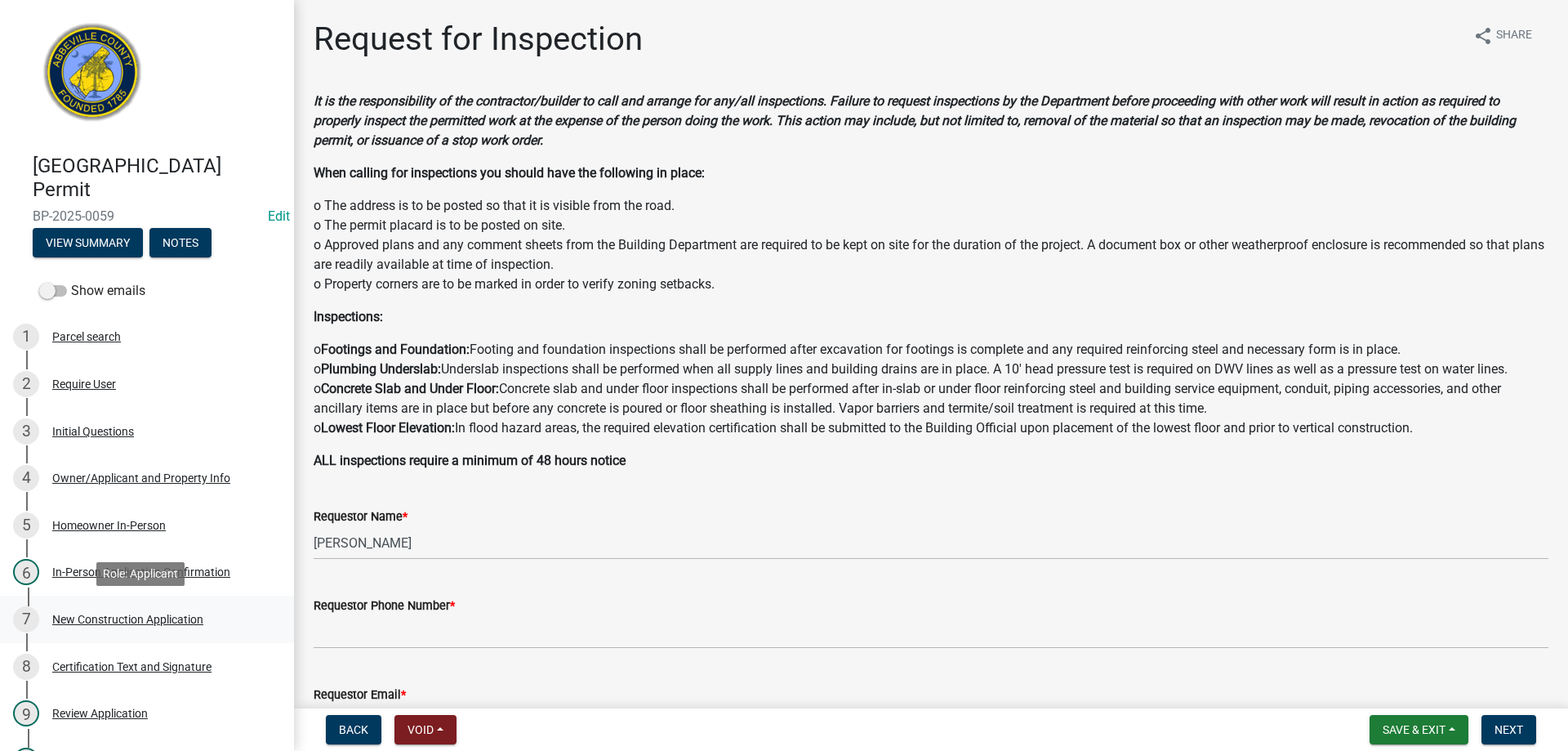
click at [107, 618] on div "New Construction Application" at bounding box center [127, 619] width 151 height 11
click at [85, 571] on div "New Construction Application" at bounding box center [127, 572] width 151 height 11
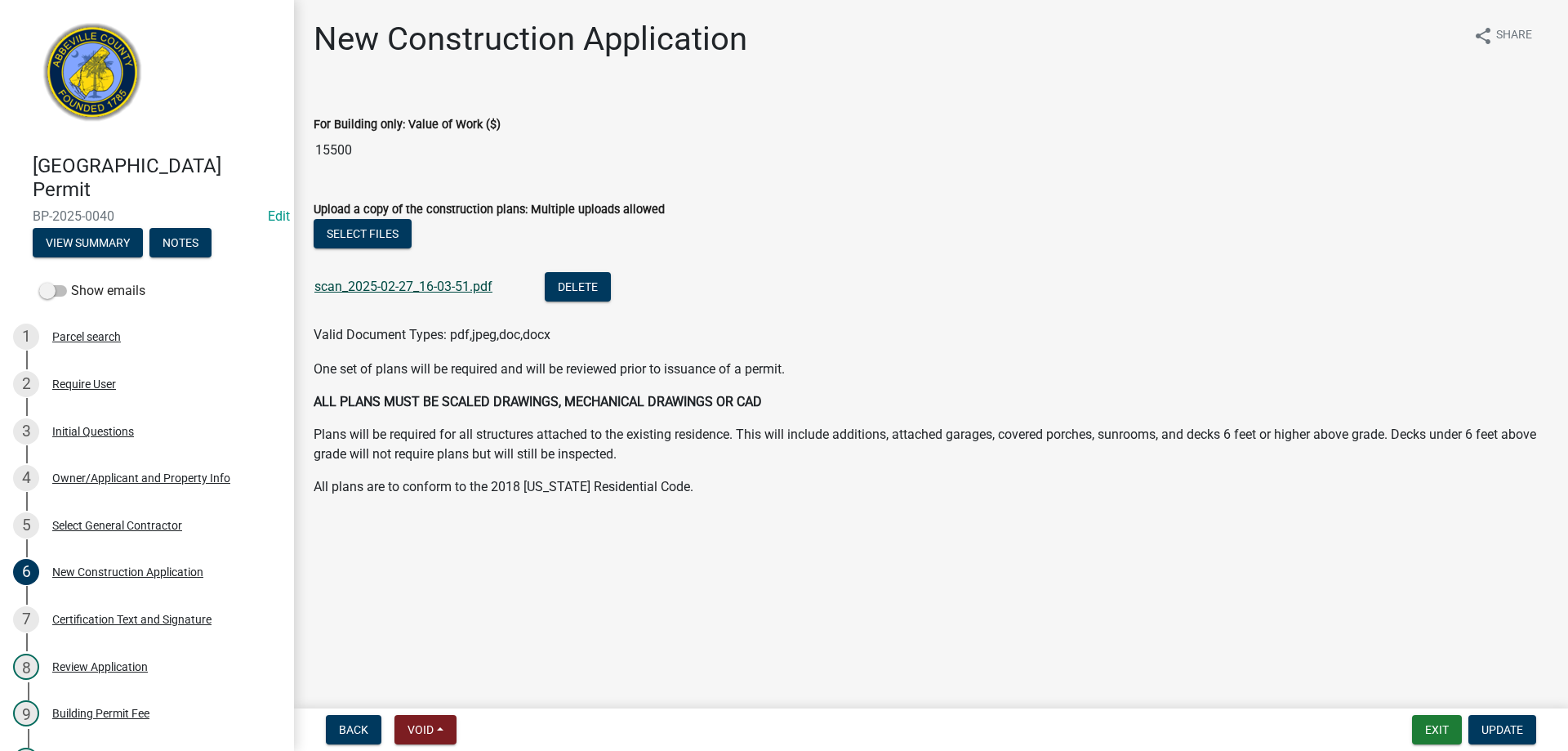
click at [425, 281] on link "scan_2025-02-27_16-03-51.pdf" at bounding box center [404, 286] width 178 height 16
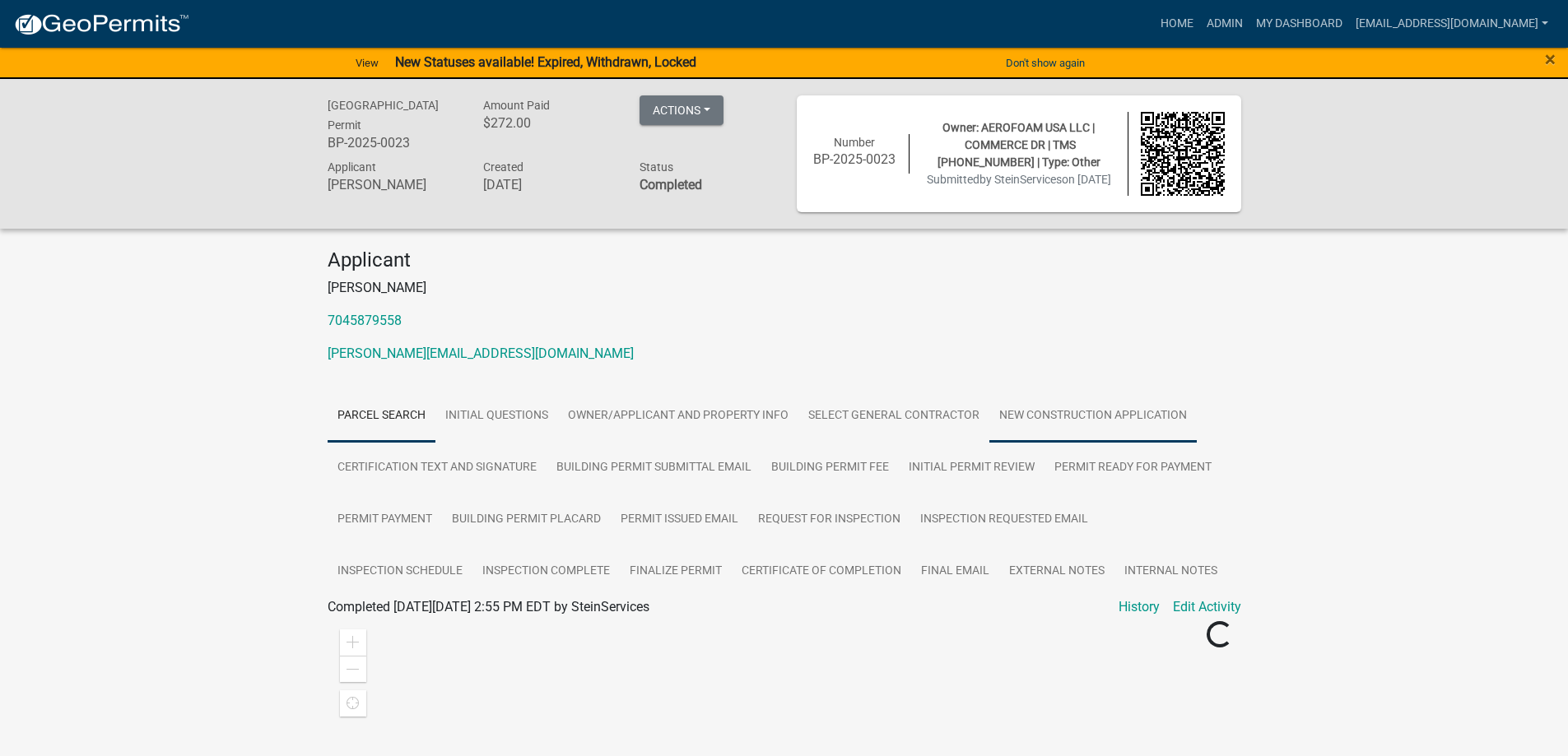
click at [1065, 427] on link "New Construction Application" at bounding box center [1093, 416] width 208 height 52
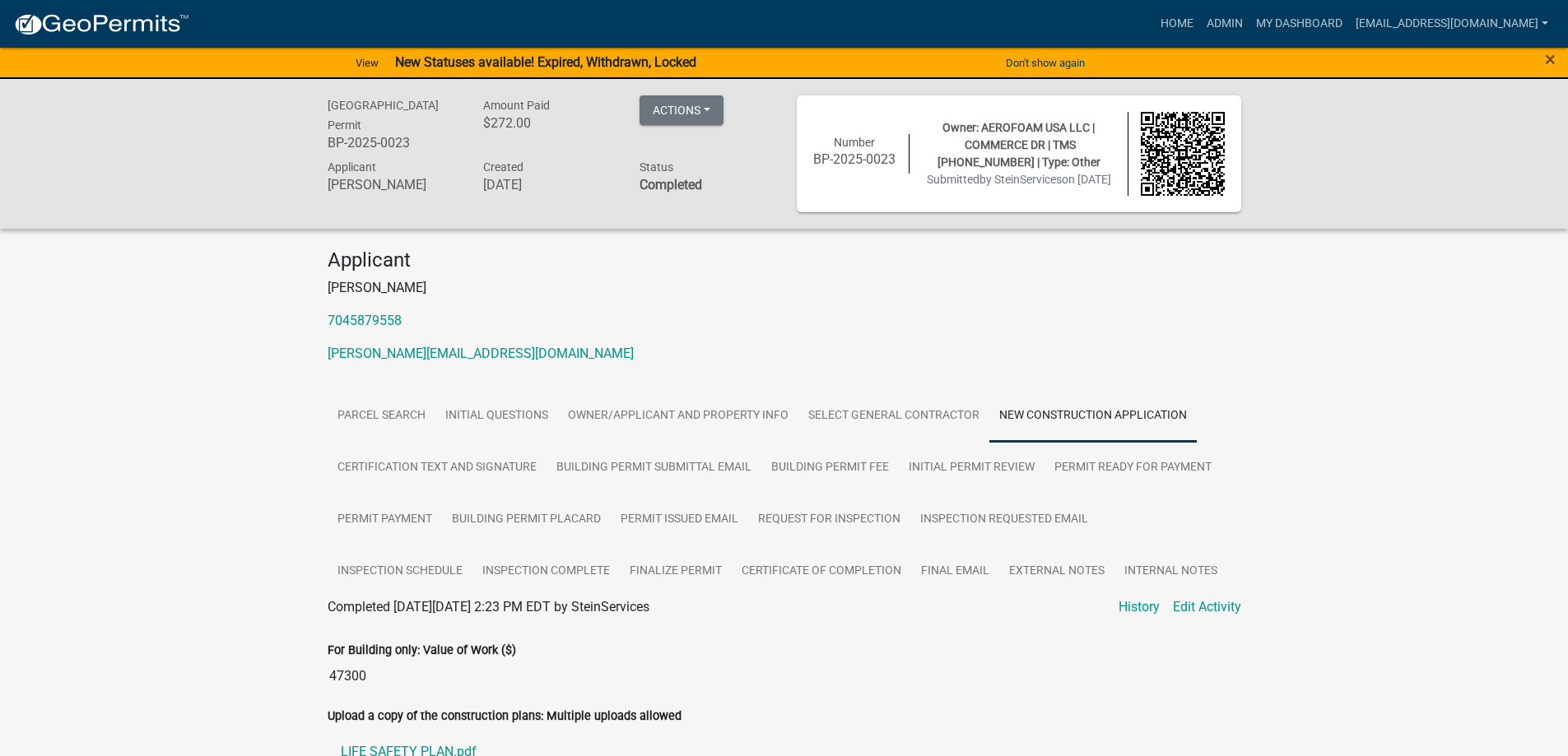
scroll to position [247, 0]
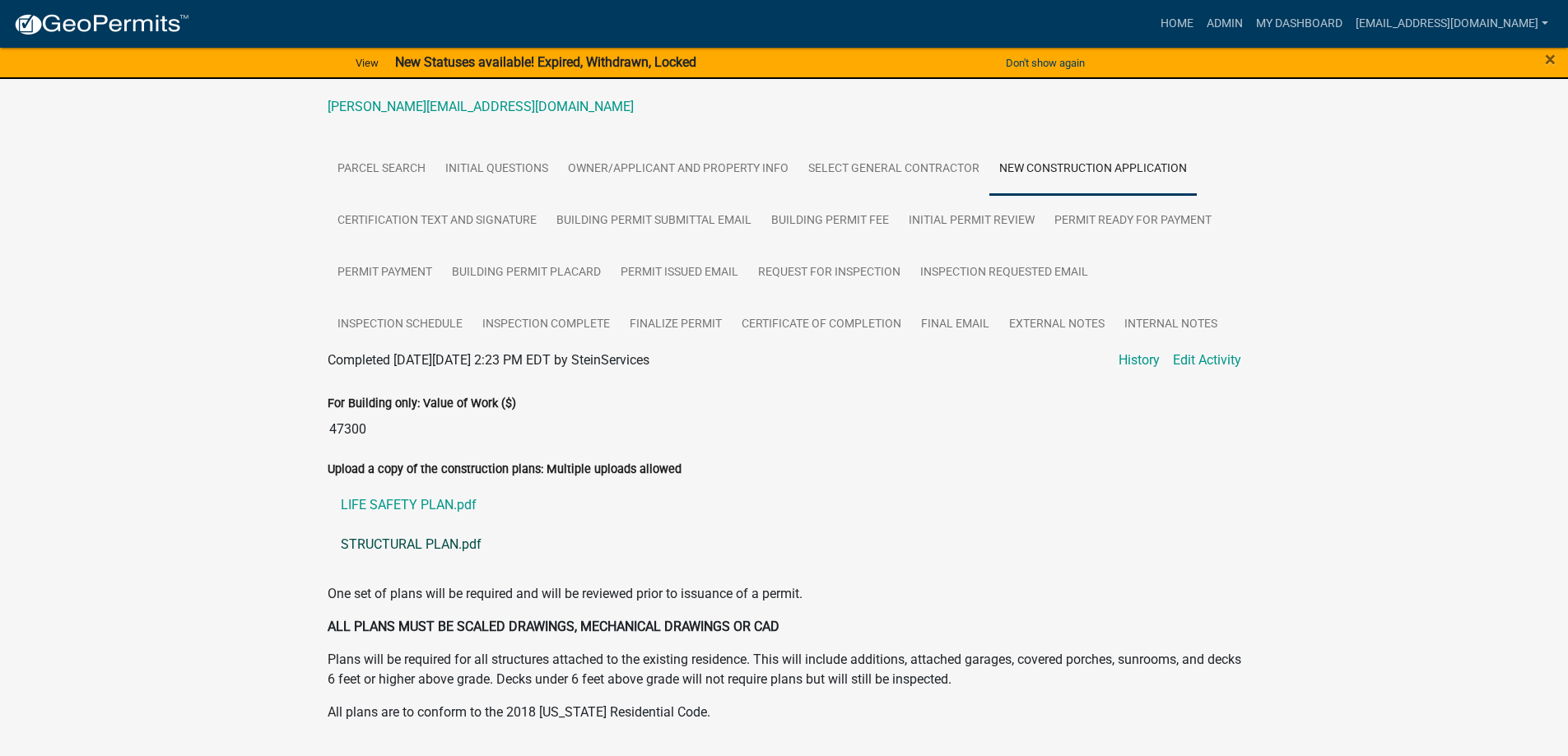
click at [396, 542] on link "STRUCTURAL PLAN.pdf" at bounding box center [784, 545] width 913 height 39
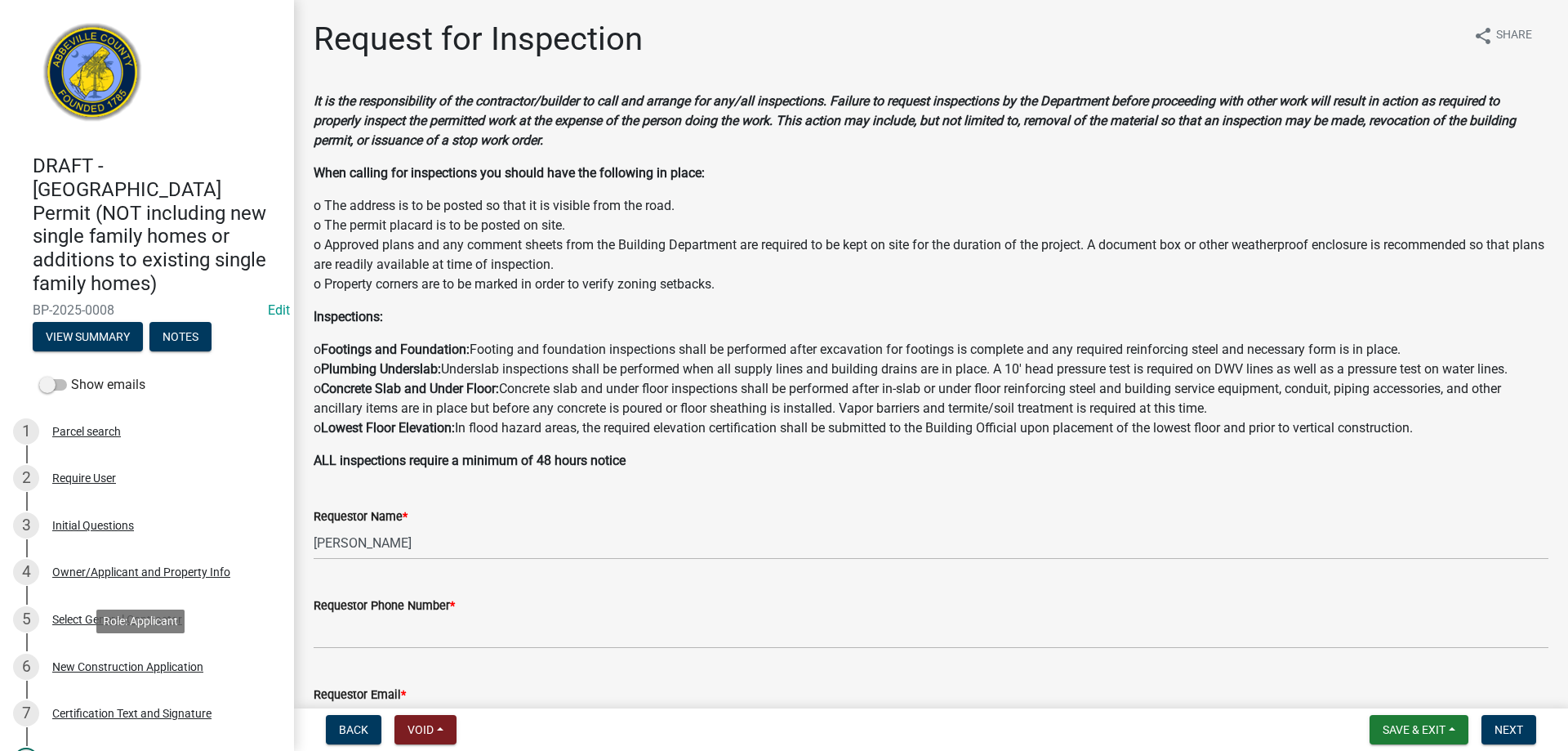
click at [144, 674] on div "6 New Construction Application" at bounding box center [140, 667] width 255 height 26
click at [139, 659] on div "6 New Construction Application" at bounding box center [140, 667] width 255 height 26
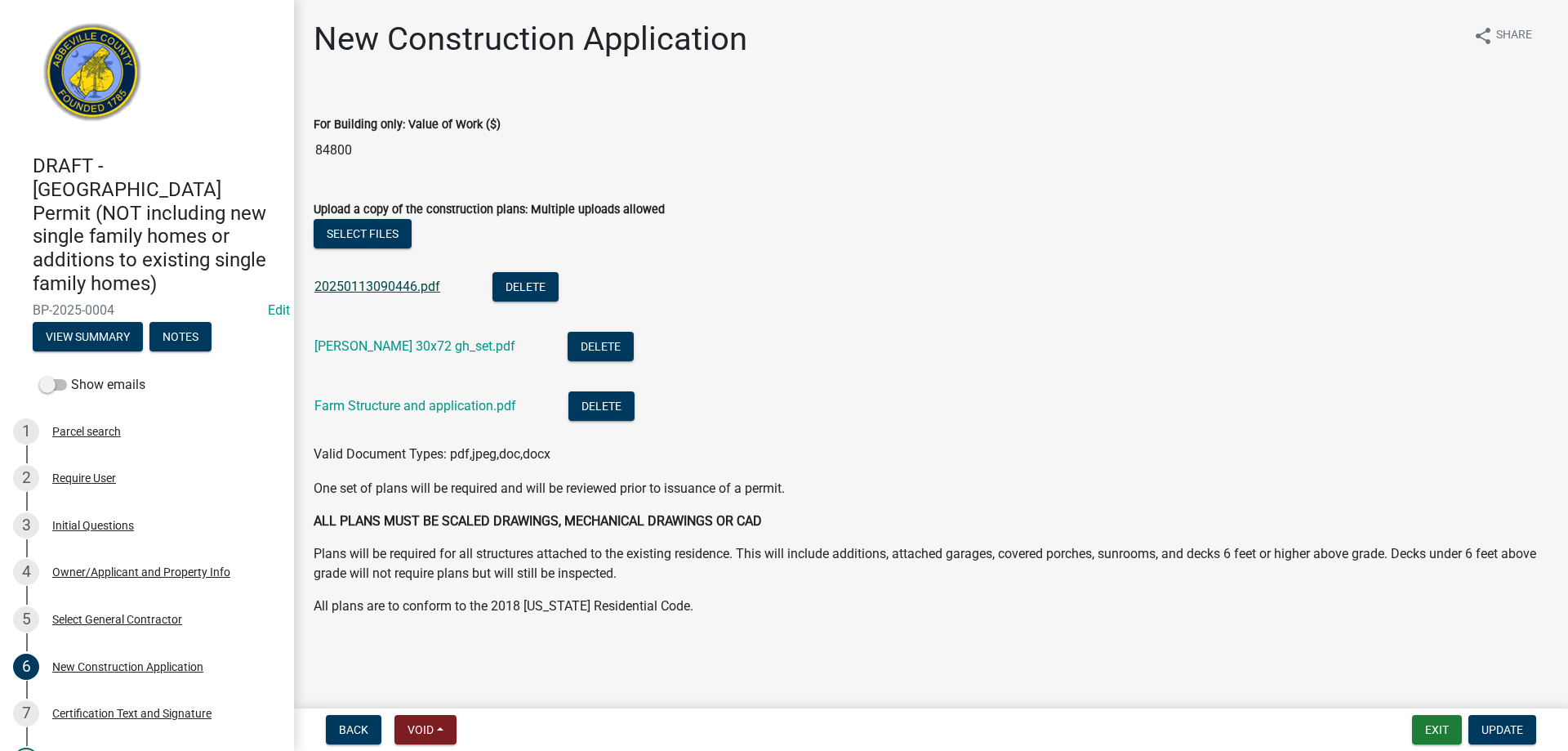
click at [330, 284] on link "20250113090446.pdf" at bounding box center [378, 286] width 126 height 16
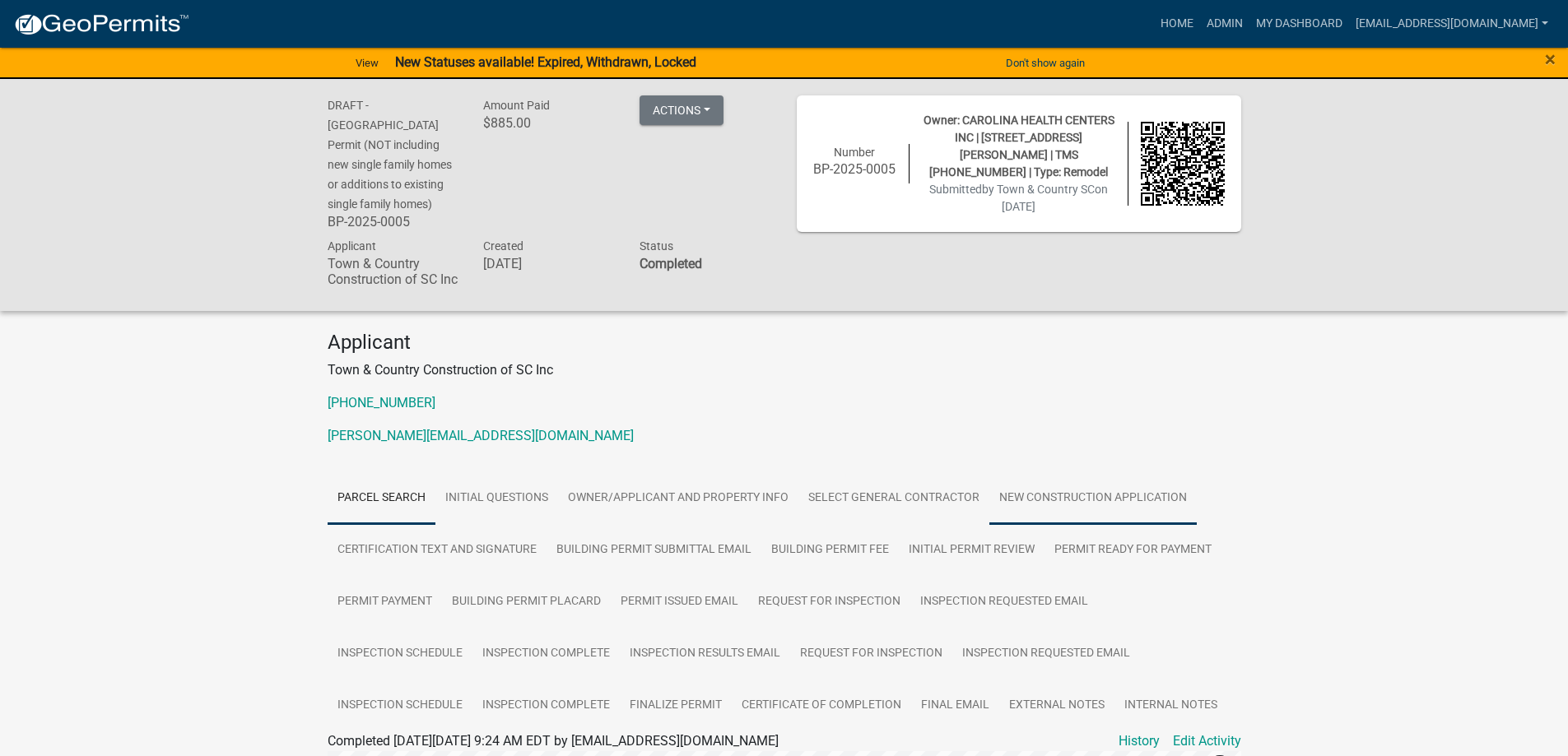
click at [1036, 500] on link "New Construction Application" at bounding box center [1093, 498] width 208 height 52
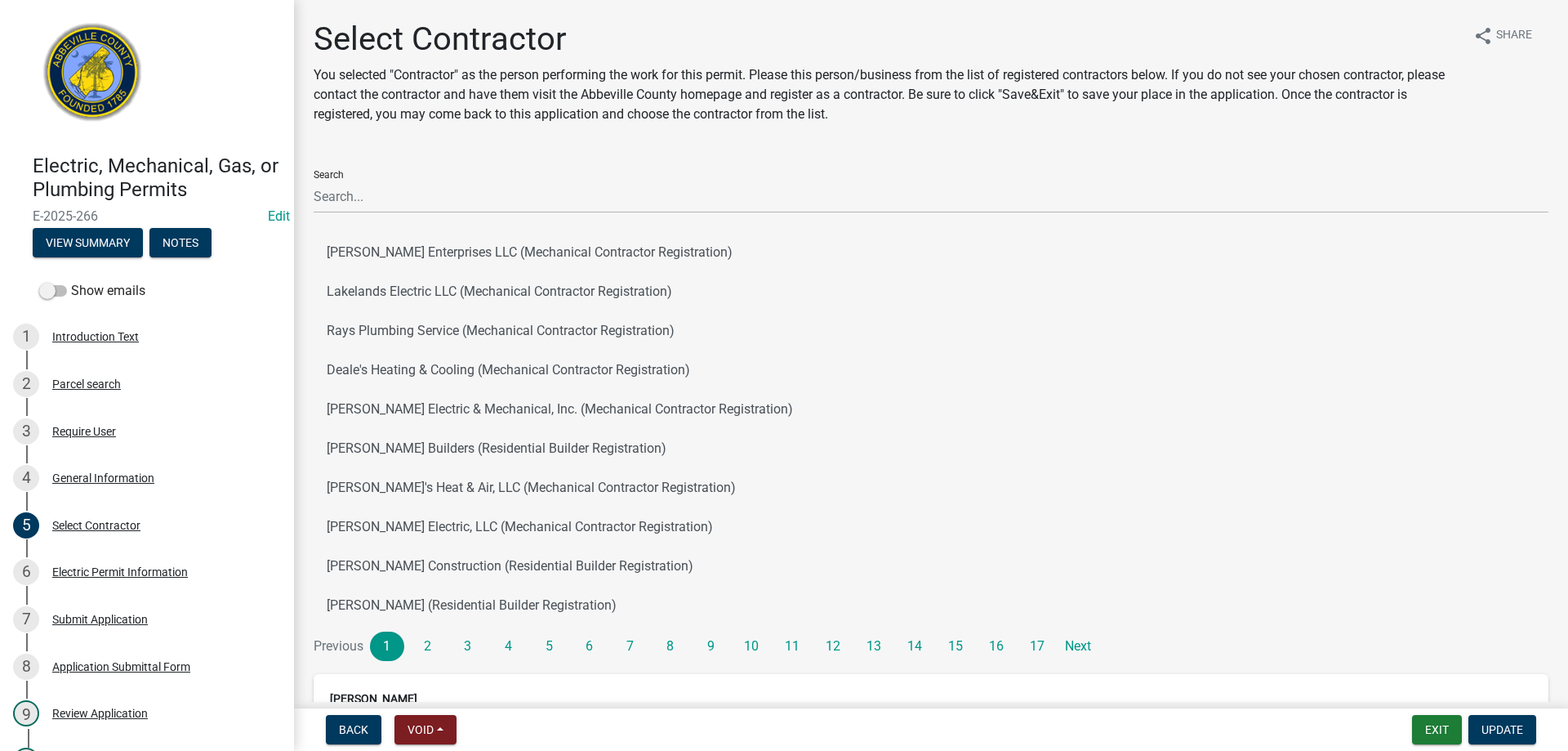
scroll to position [228, 0]
